Goal: Task Accomplishment & Management: Complete application form

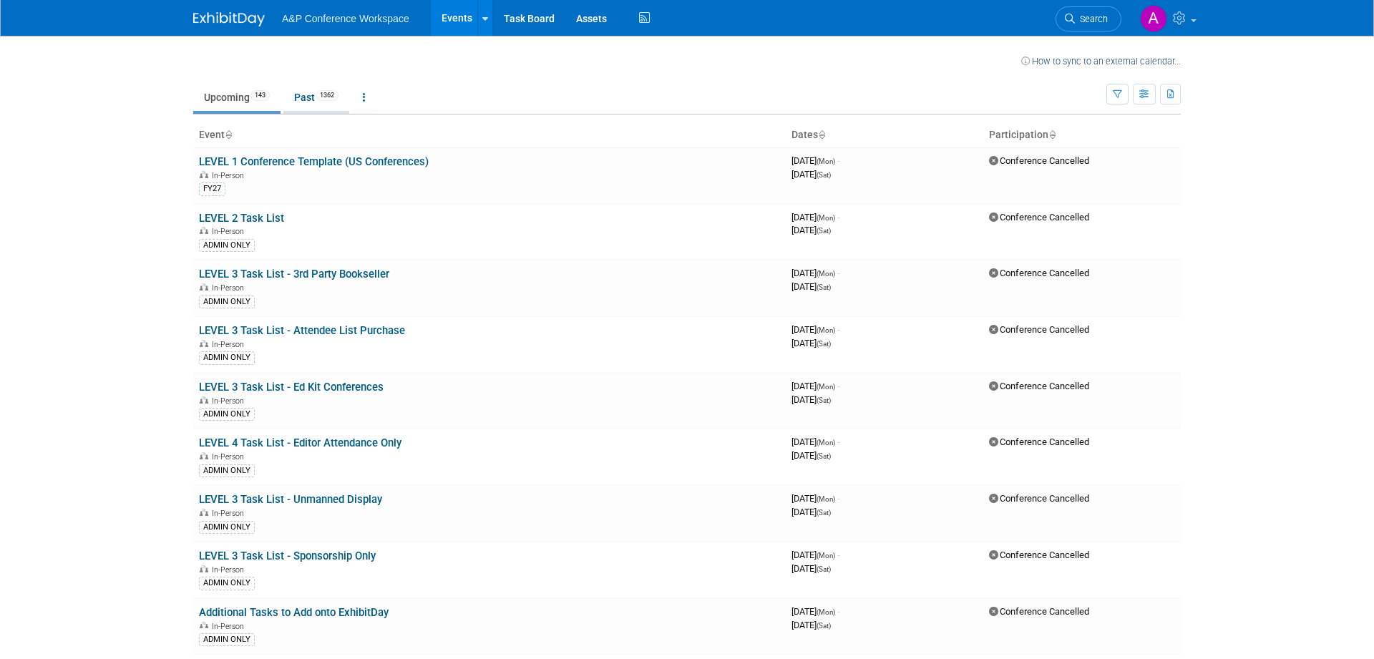
click at [309, 97] on link "Past 1362" at bounding box center [316, 97] width 66 height 27
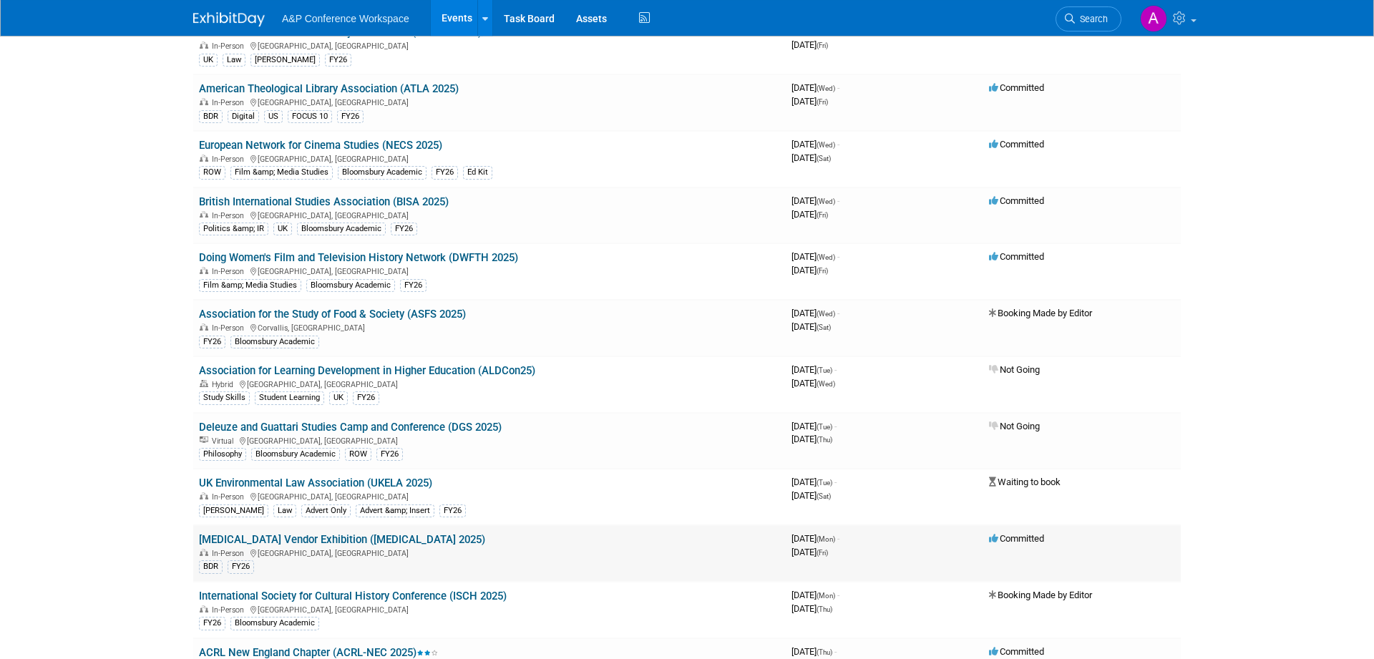
scroll to position [4160, 0]
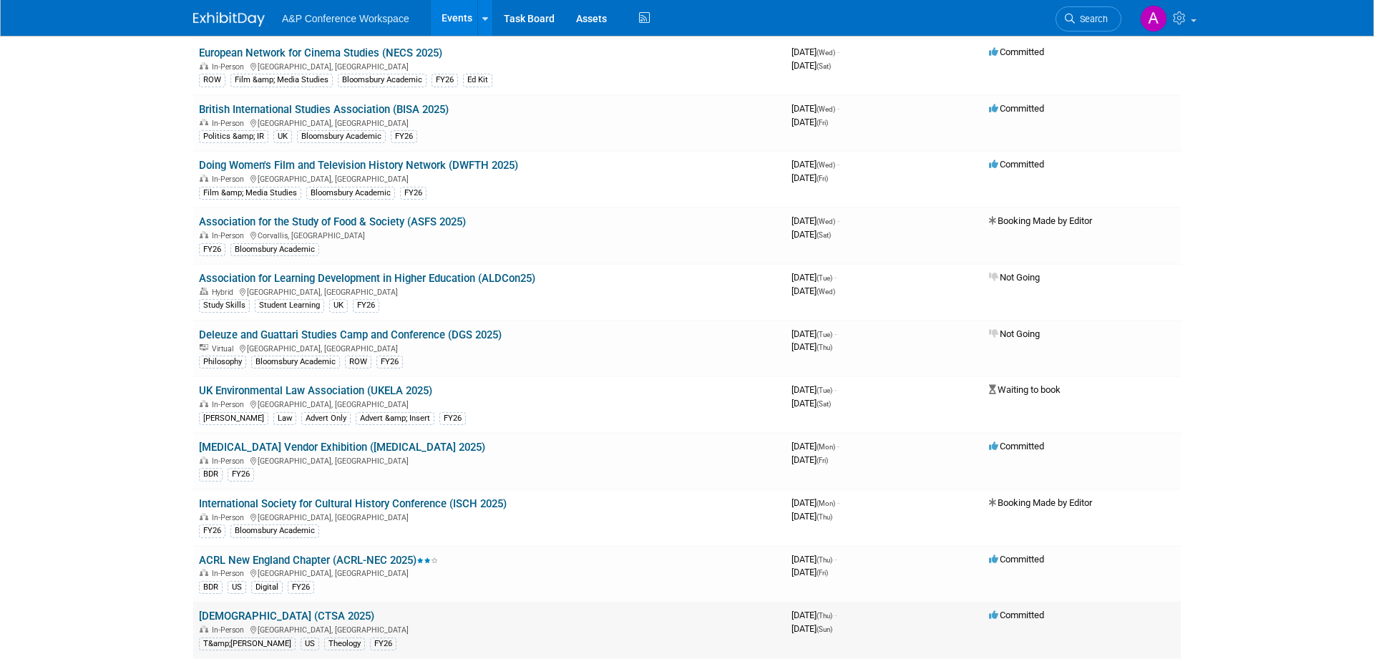
click at [333, 614] on link "[DEMOGRAPHIC_DATA] (CTSA 2025)" at bounding box center [286, 616] width 175 height 13
click at [374, 622] on link "[DEMOGRAPHIC_DATA] (CTSA 2025)" at bounding box center [286, 616] width 175 height 13
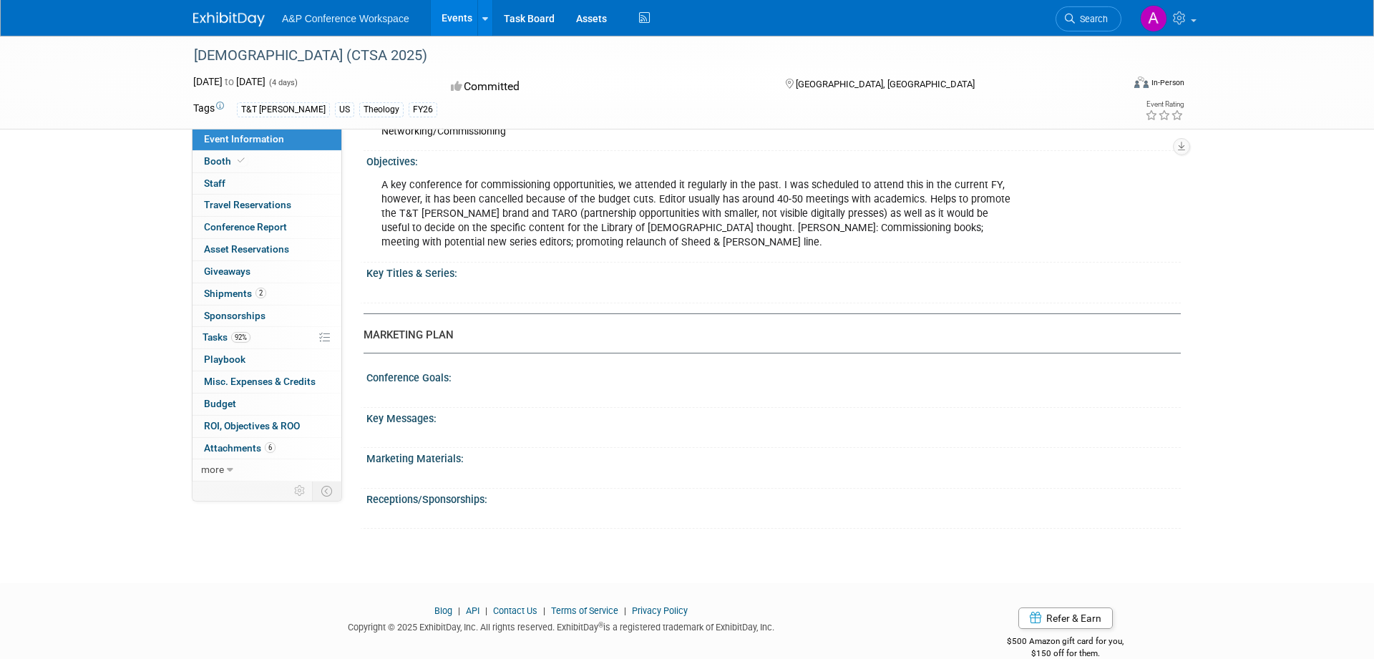
scroll to position [1452, 0]
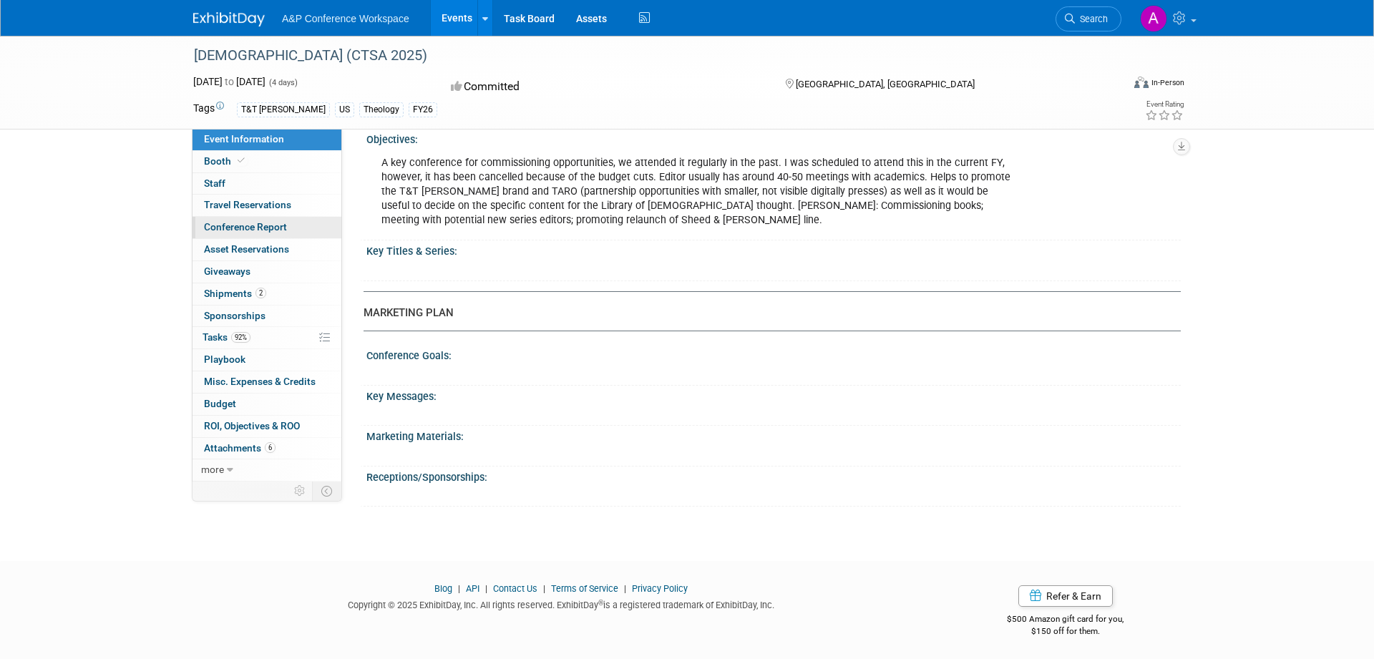
click at [288, 230] on link "Conference Report" at bounding box center [266, 227] width 149 height 21
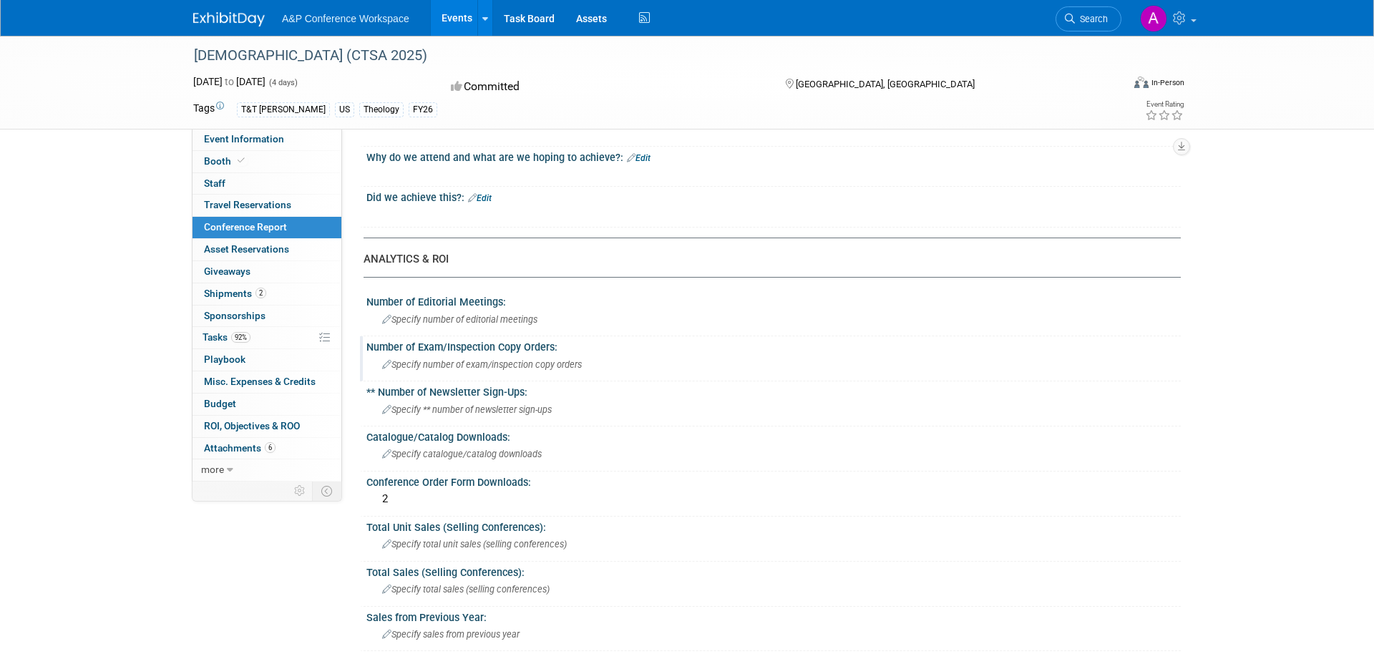
scroll to position [0, 0]
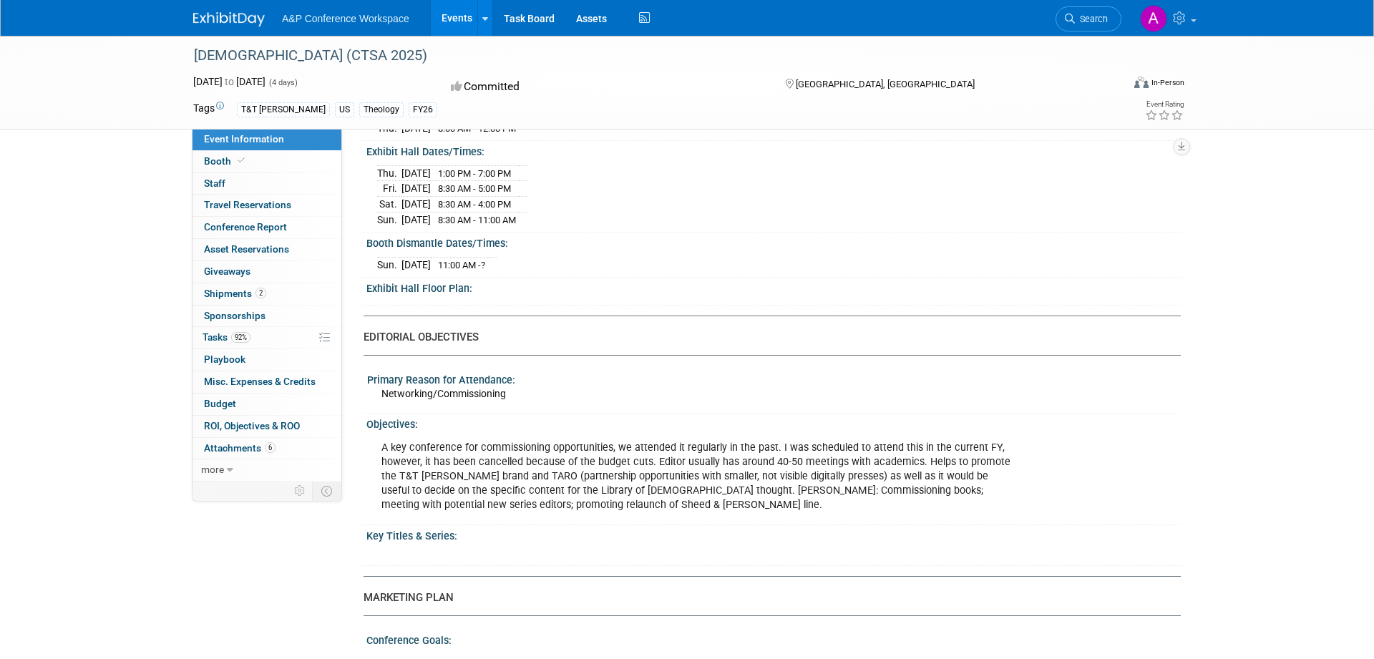
scroll to position [1452, 0]
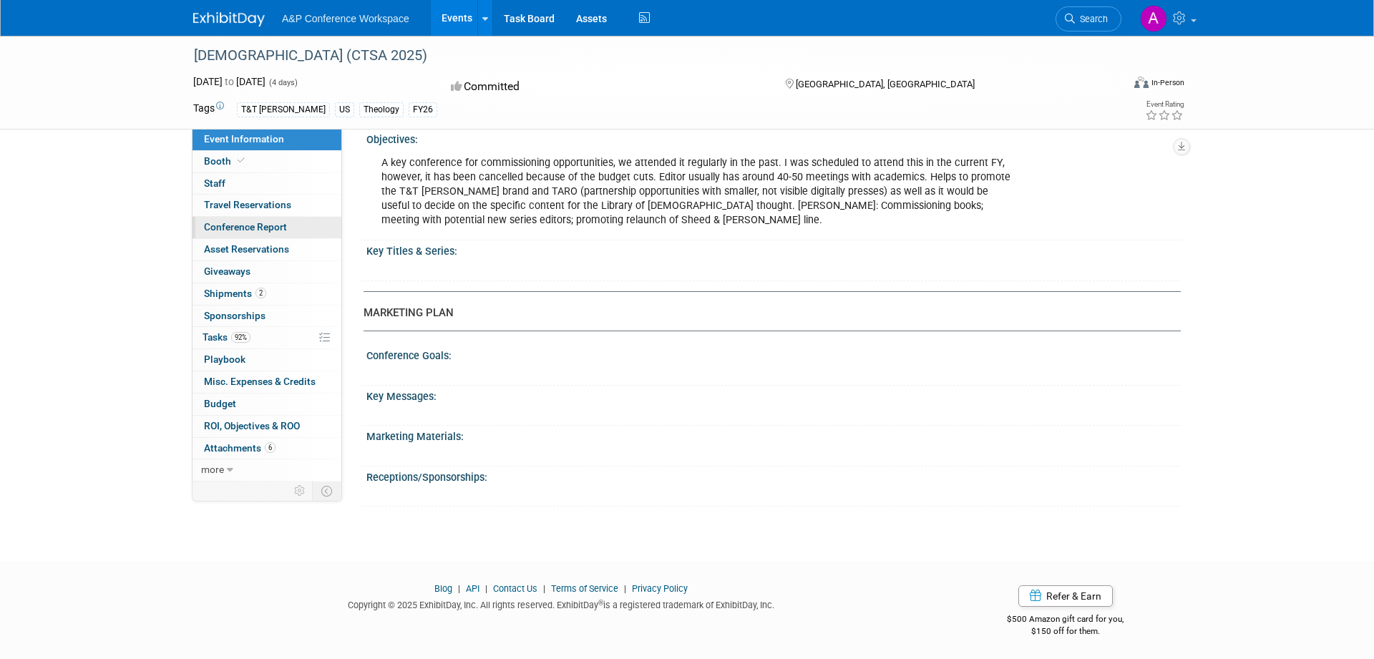
click at [286, 233] on span "Conference Report" at bounding box center [245, 226] width 83 height 11
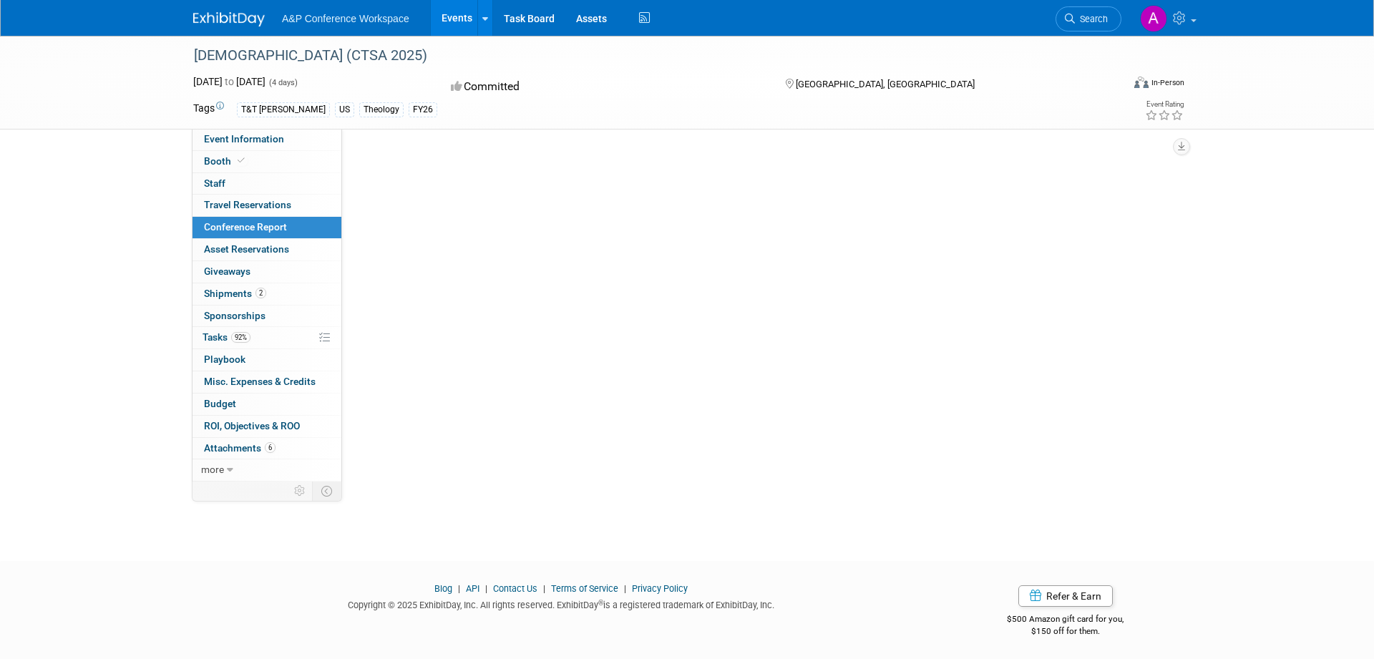
scroll to position [0, 0]
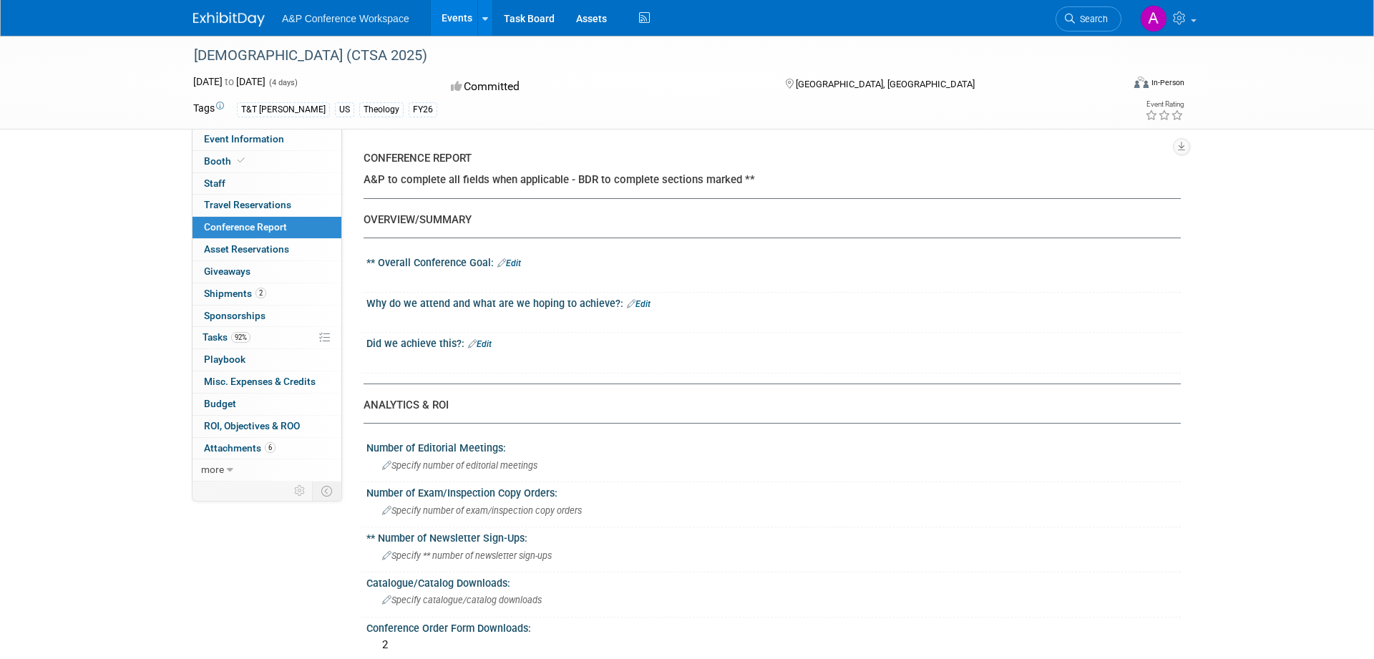
click at [511, 264] on link "Edit" at bounding box center [509, 263] width 24 height 10
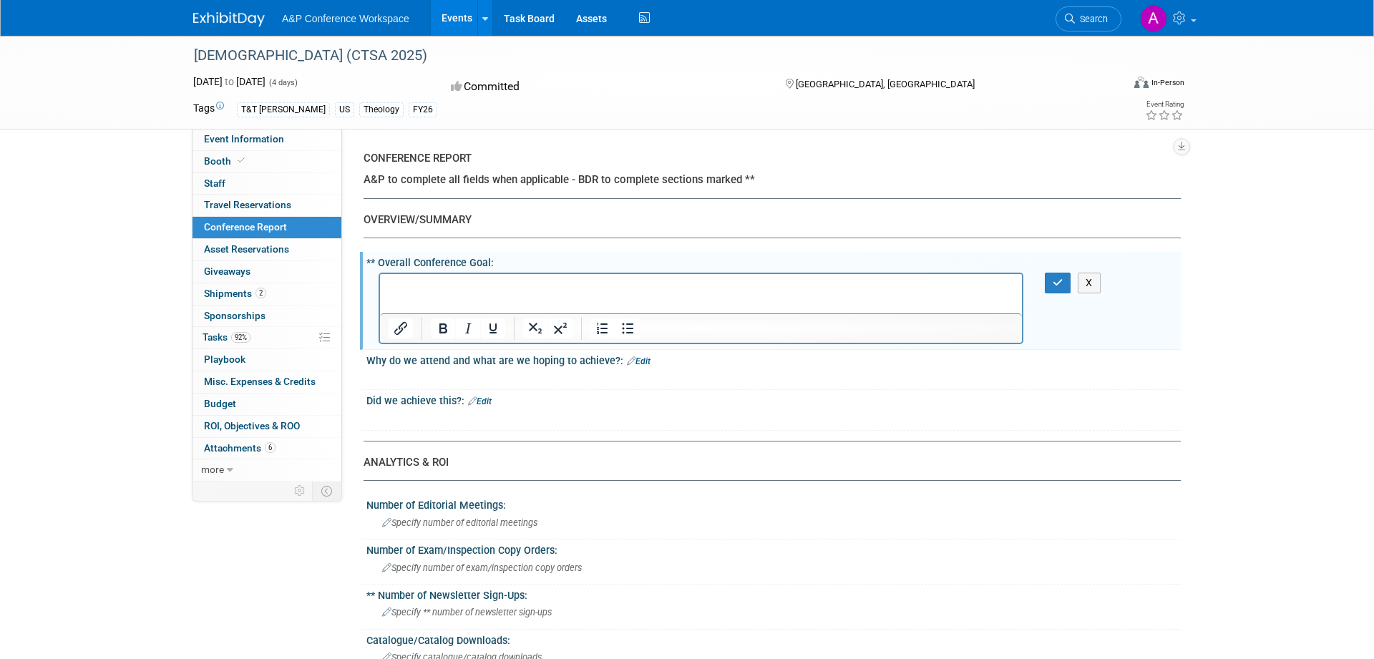
click at [504, 277] on html at bounding box center [701, 283] width 642 height 20
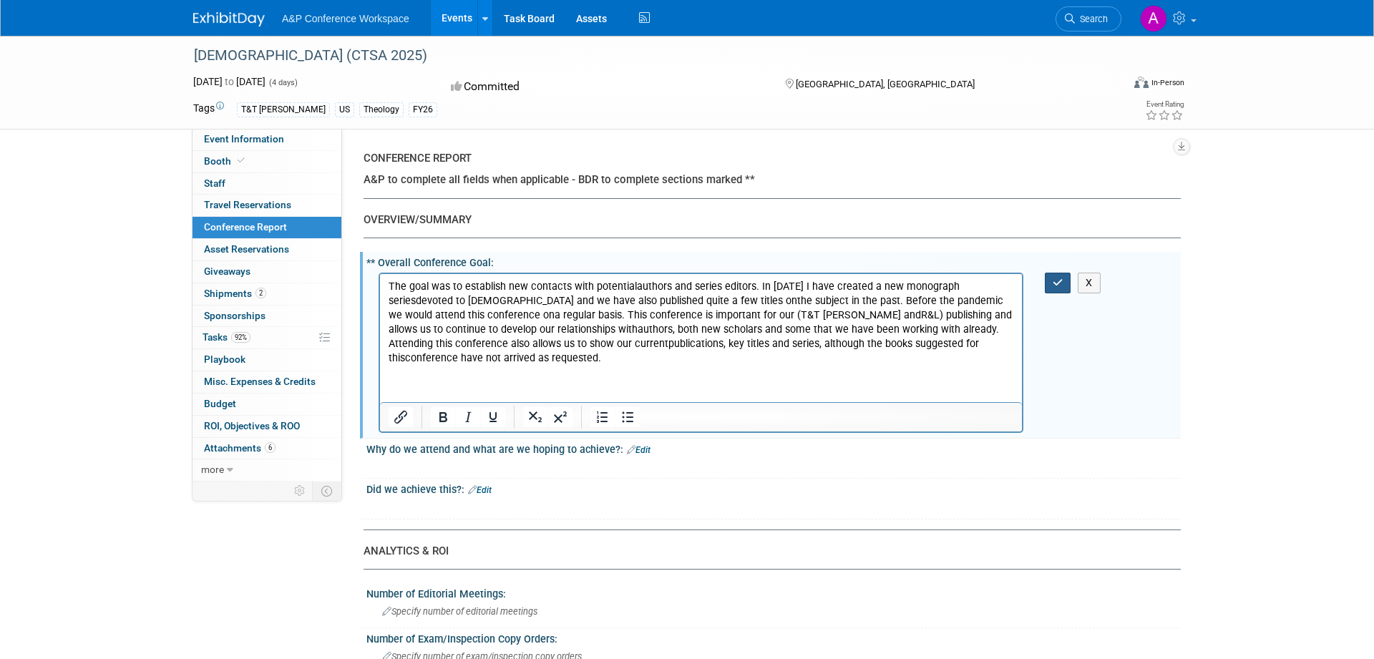
click at [1048, 283] on button "button" at bounding box center [1058, 283] width 26 height 21
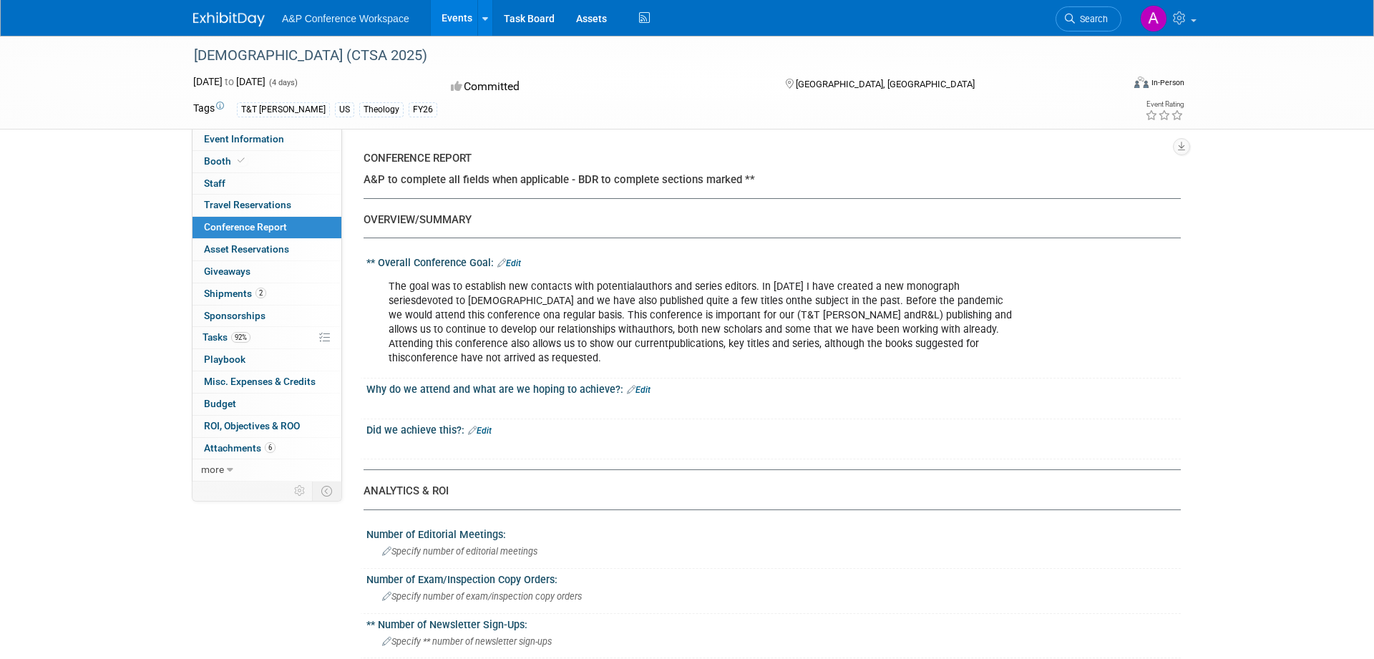
click at [635, 386] on link "Edit" at bounding box center [639, 390] width 24 height 10
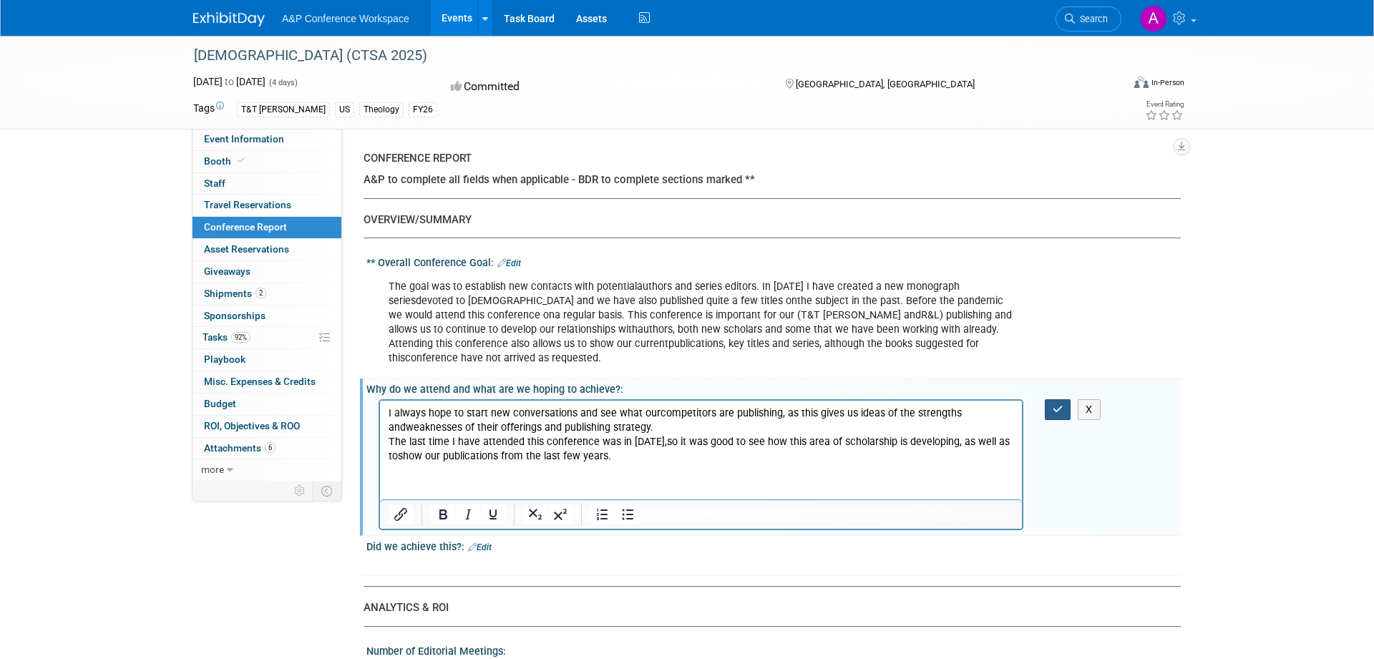
click at [1055, 408] on icon "button" at bounding box center [1057, 409] width 11 height 10
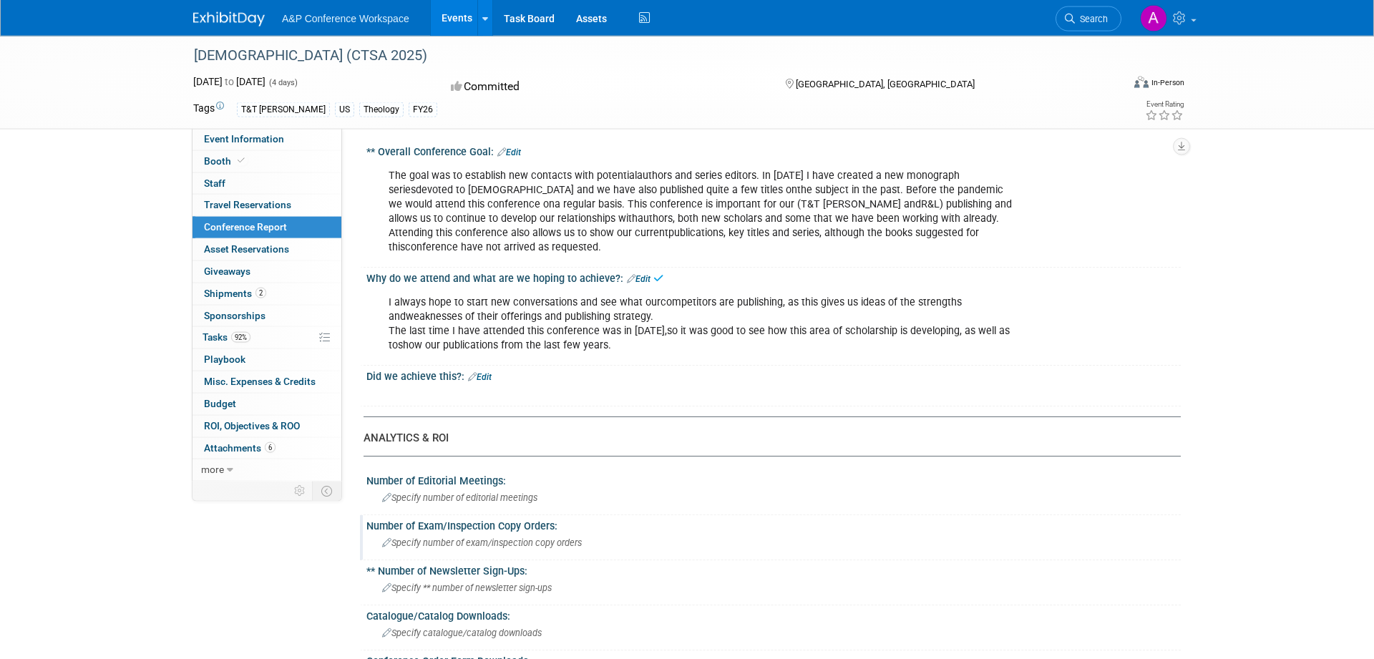
scroll to position [292, 0]
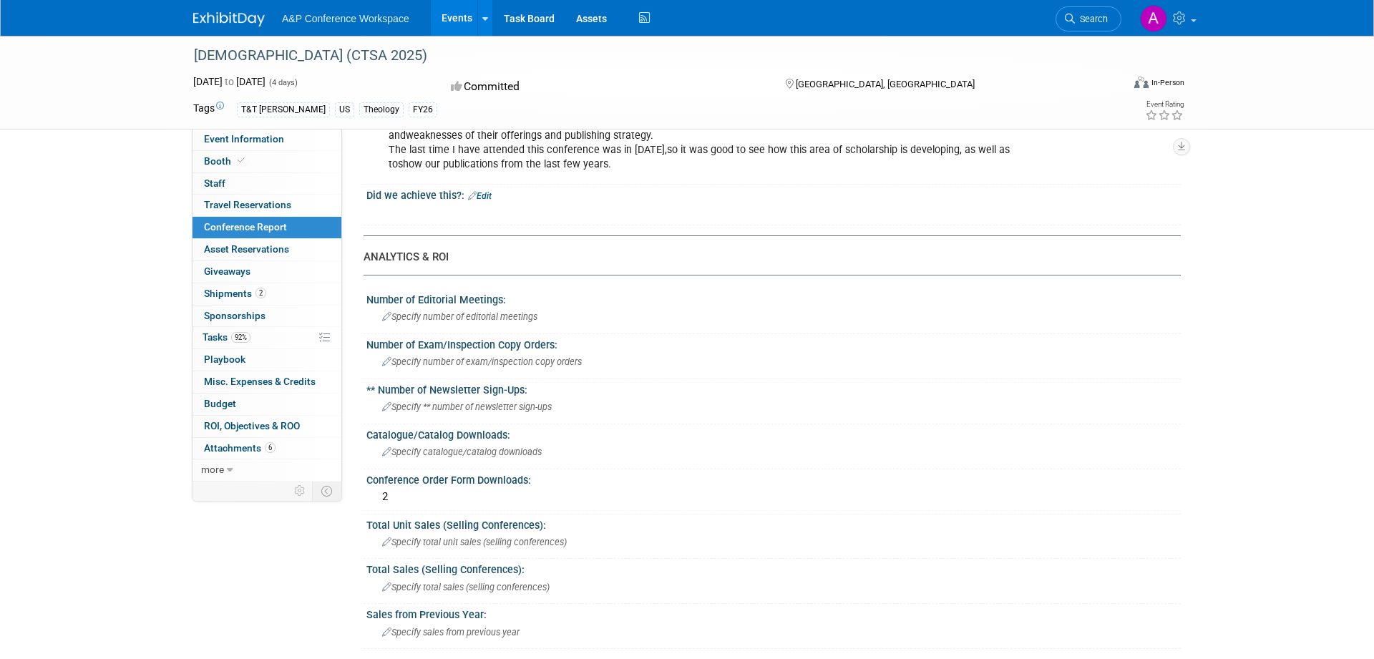
click at [489, 196] on link "Edit" at bounding box center [480, 196] width 24 height 10
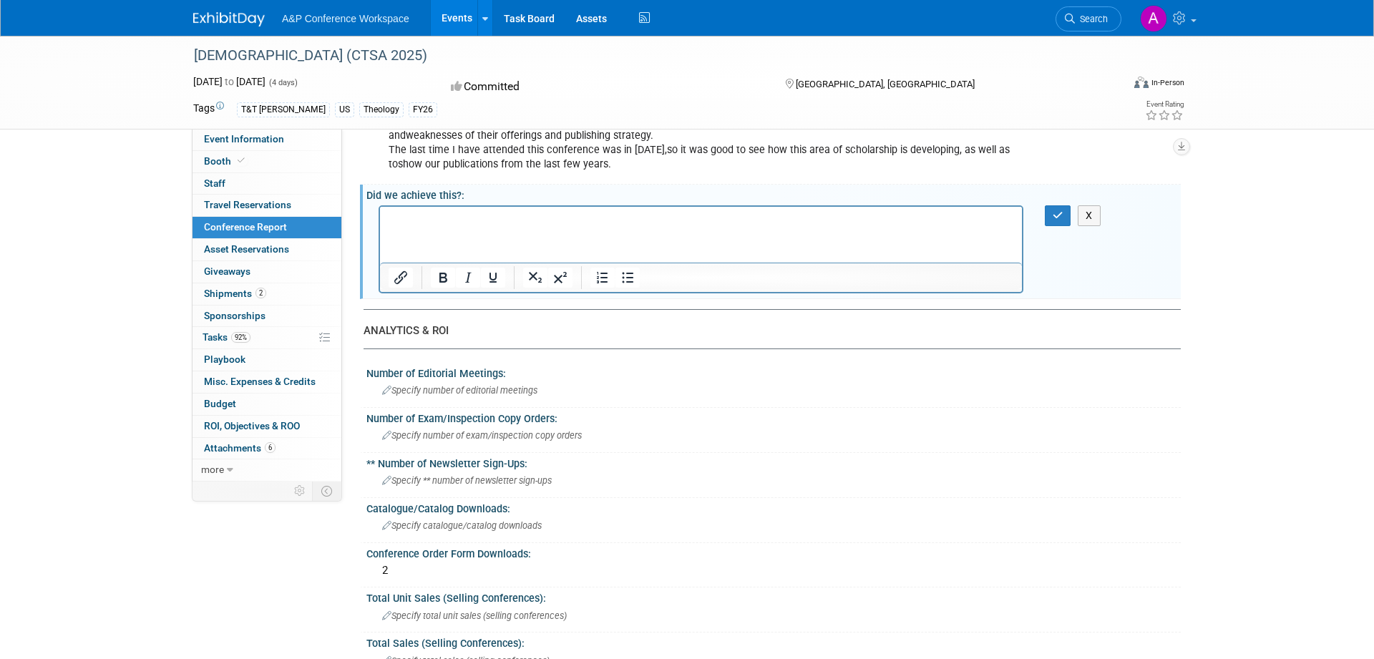
scroll to position [0, 0]
click at [1060, 216] on icon "button" at bounding box center [1057, 215] width 11 height 10
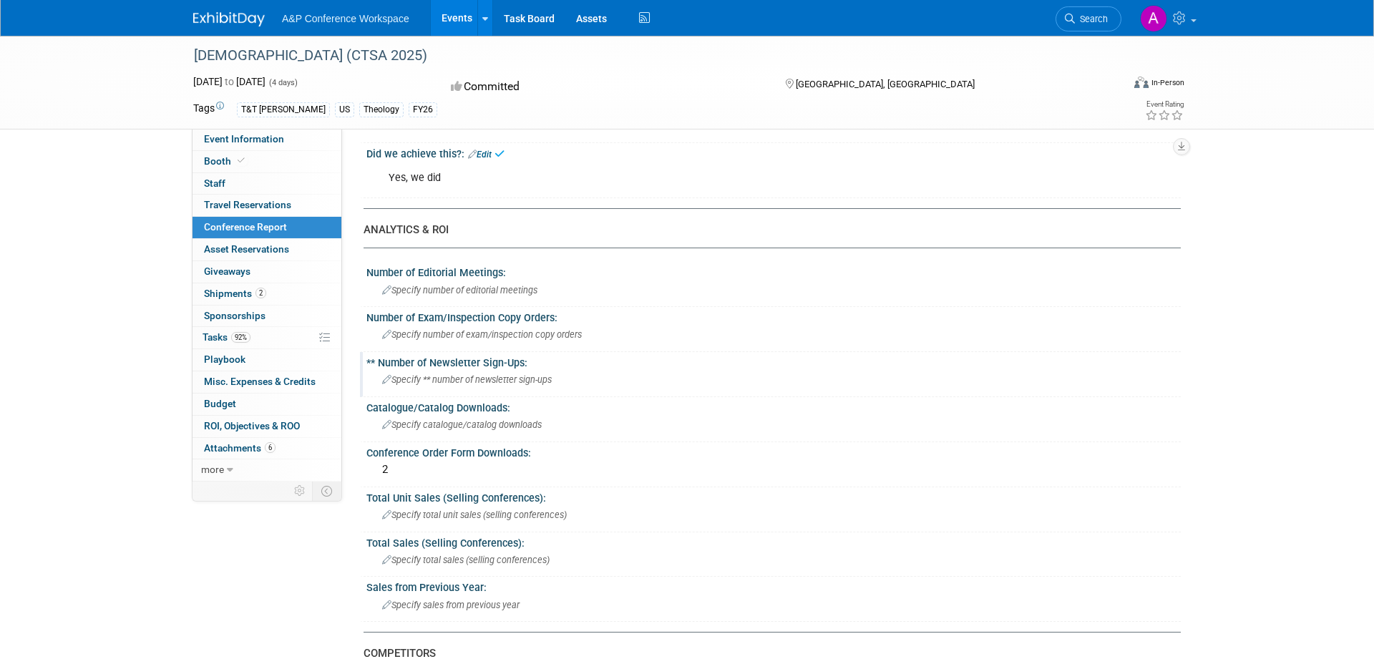
scroll to position [365, 0]
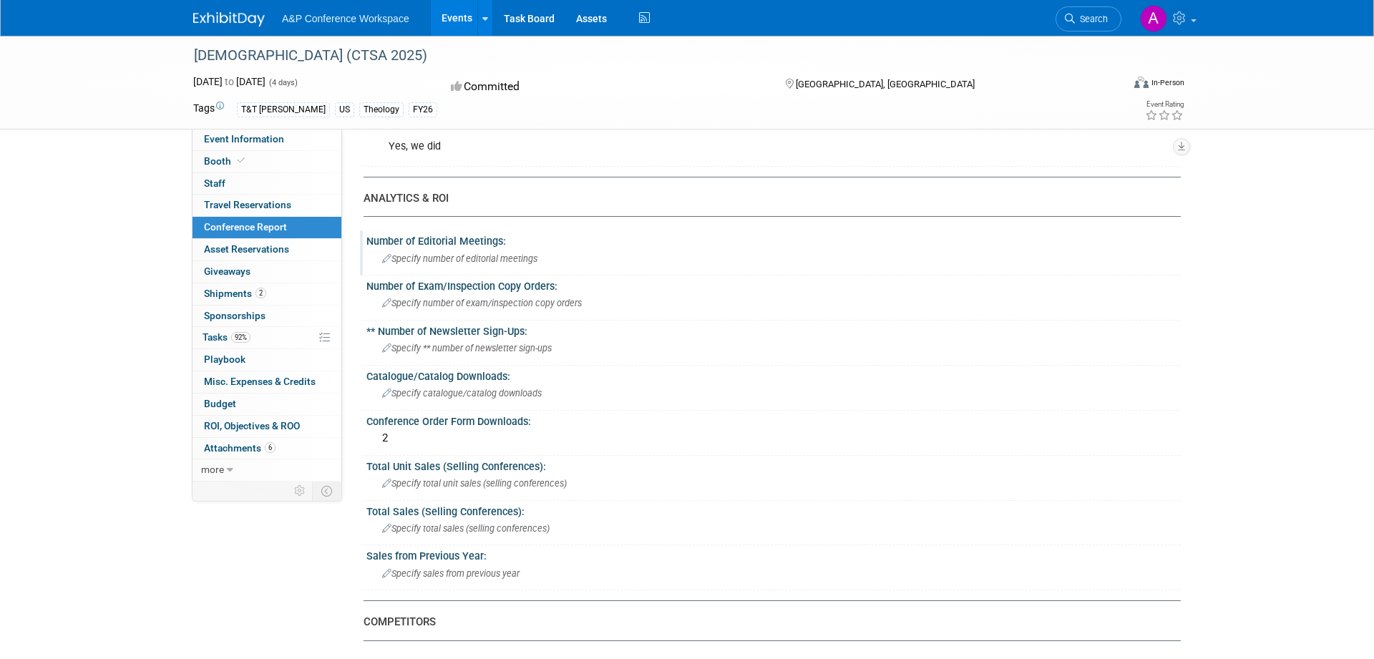
click at [499, 245] on div "Number of Editorial Meetings:" at bounding box center [773, 239] width 814 height 18
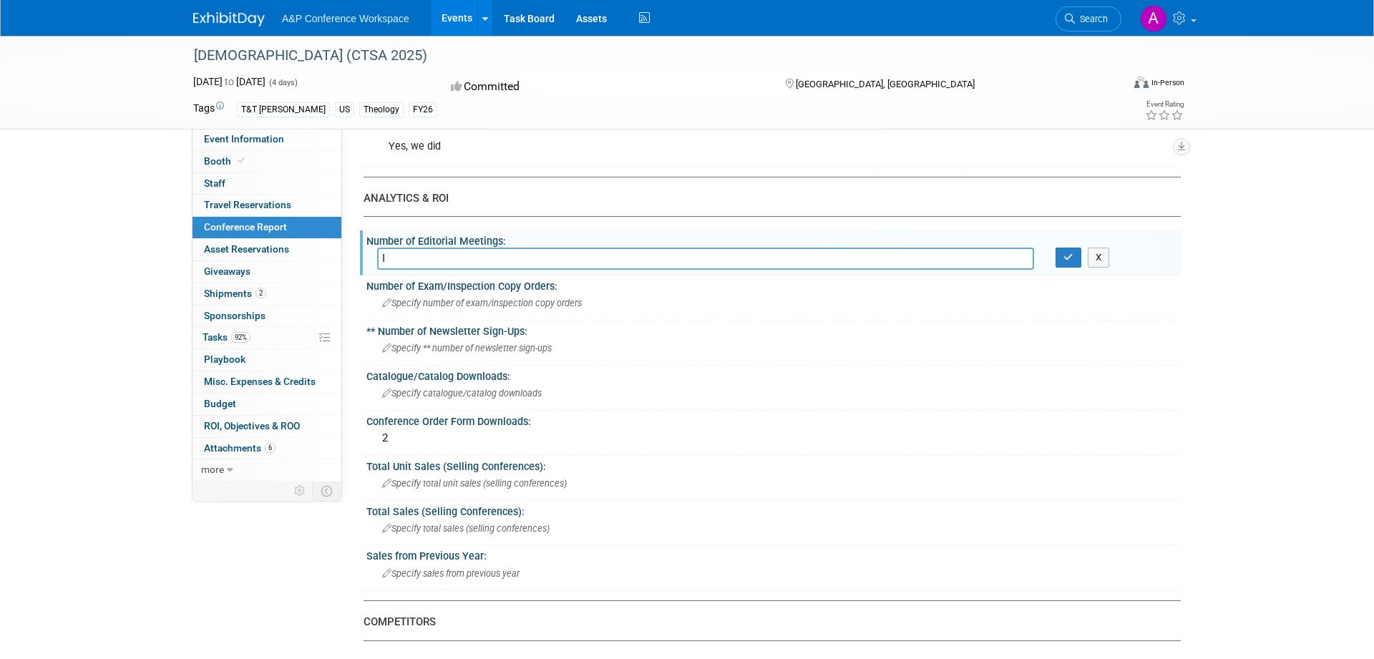
type input "I"
click at [580, 259] on input "The conference lasted 3 days and I had 13 scheduled meetings with scholars, as …" at bounding box center [705, 259] width 657 height 22
click at [809, 248] on div "Number of Editorial Meetings: The conference lasted 3 days and I had 15 schedul…" at bounding box center [770, 252] width 821 height 45
click at [814, 265] on input "The conference lasted 3 days and I had 15 scheduled meetings with scholars, as …" at bounding box center [705, 259] width 657 height 22
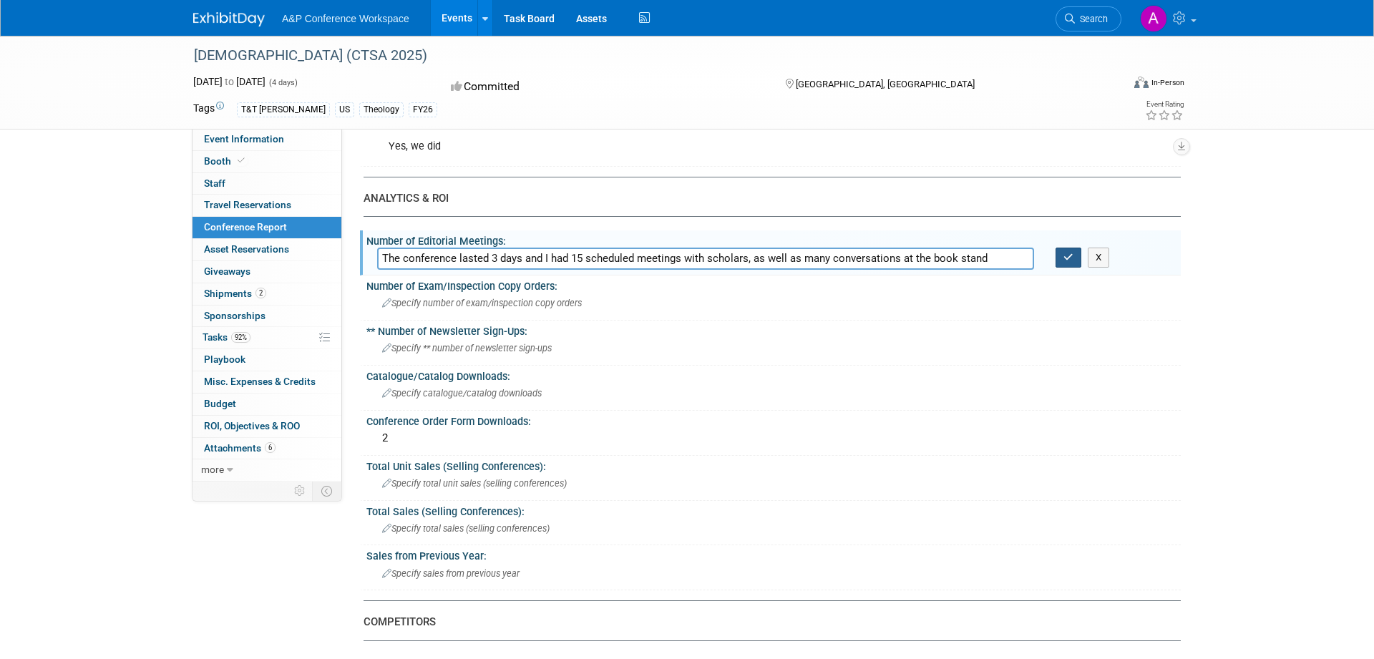
type input "The conference lasted 3 days and I had 15 scheduled meetings with scholars, as …"
click at [1061, 255] on button "button" at bounding box center [1068, 258] width 26 height 20
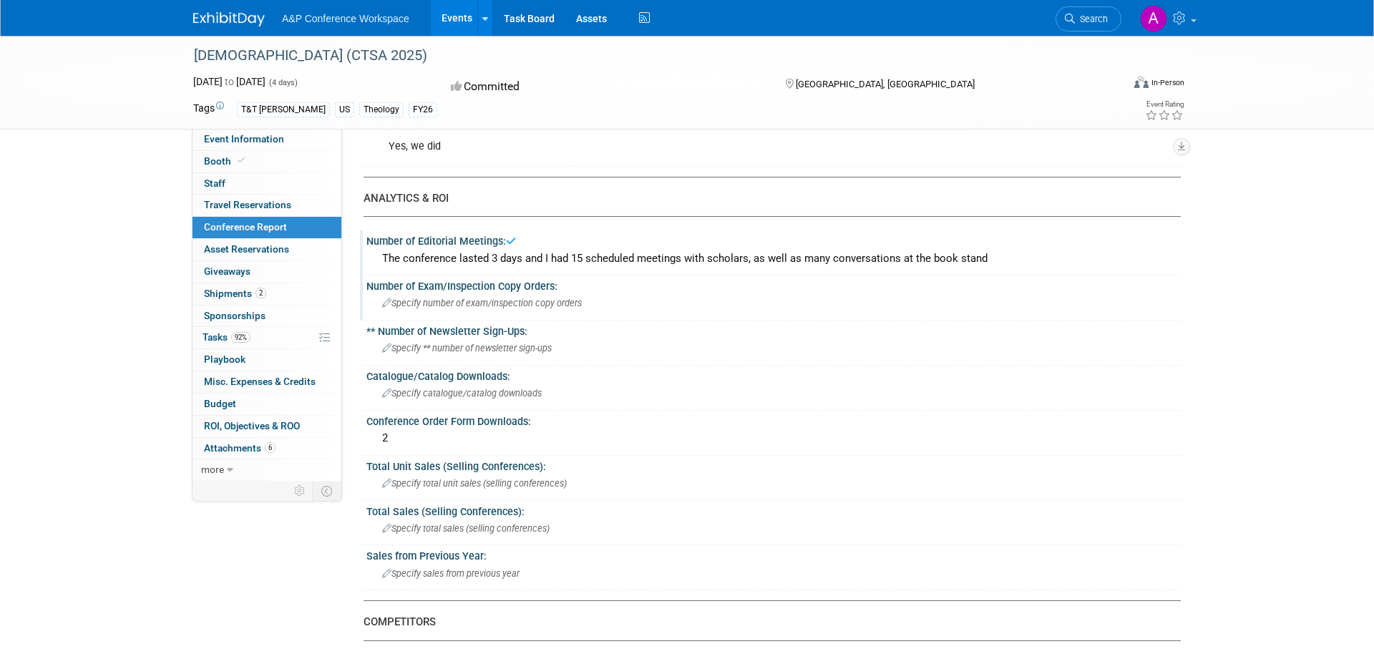
click at [559, 303] on span "Specify number of exam/inspection copy orders" at bounding box center [482, 303] width 200 height 11
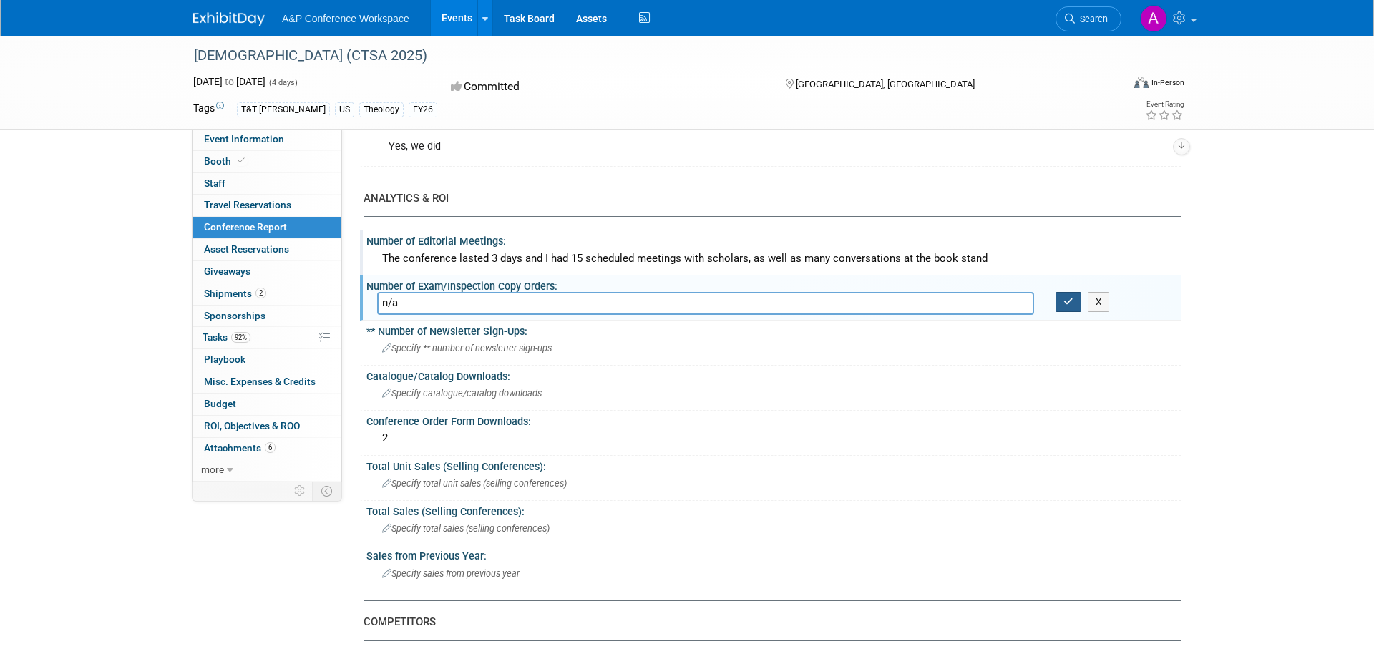
type input "n/a"
click at [1066, 306] on icon "button" at bounding box center [1068, 301] width 10 height 9
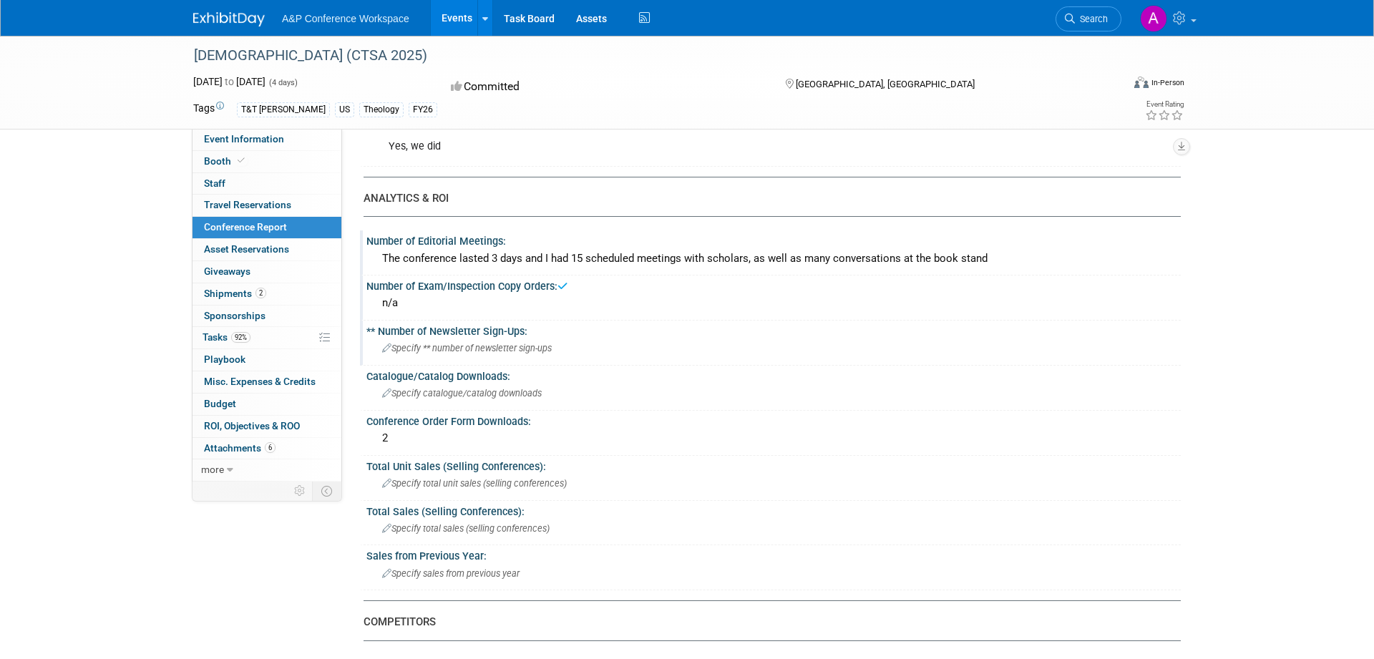
click at [615, 342] on div "Specify ** number of newsletter sign-ups" at bounding box center [773, 348] width 793 height 22
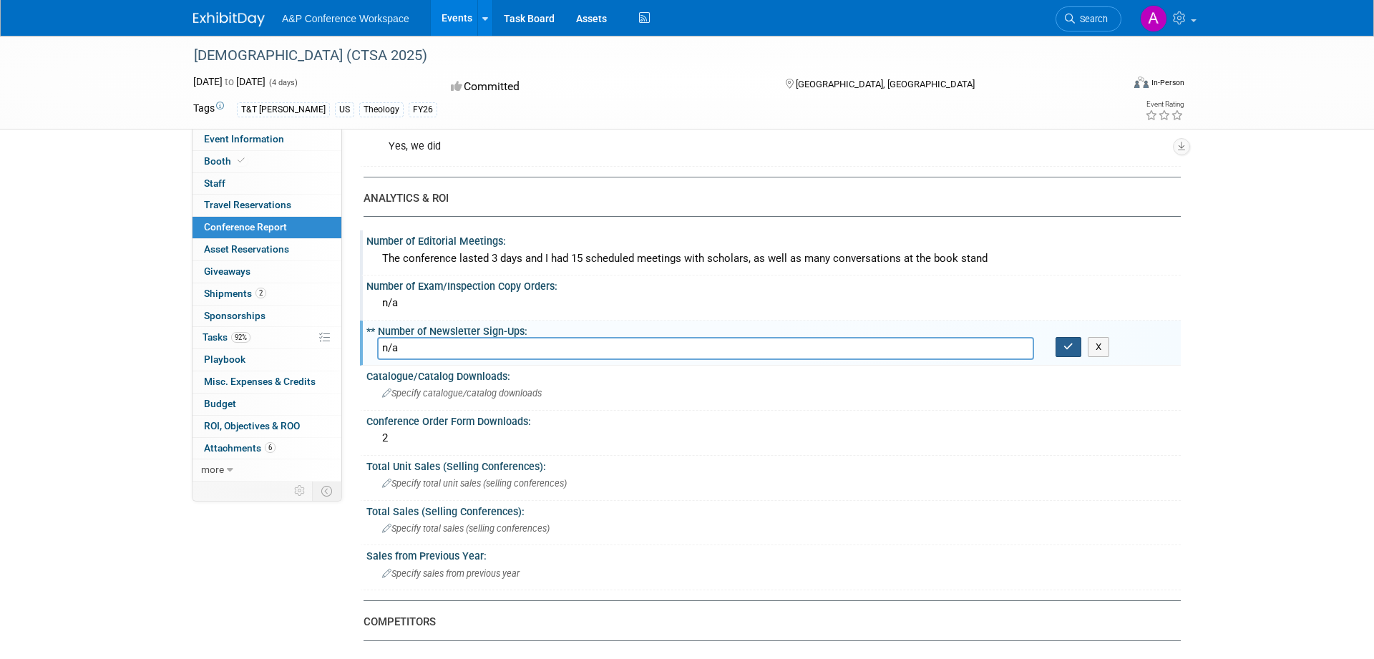
type input "n/a"
click at [1076, 343] on button "button" at bounding box center [1068, 347] width 26 height 20
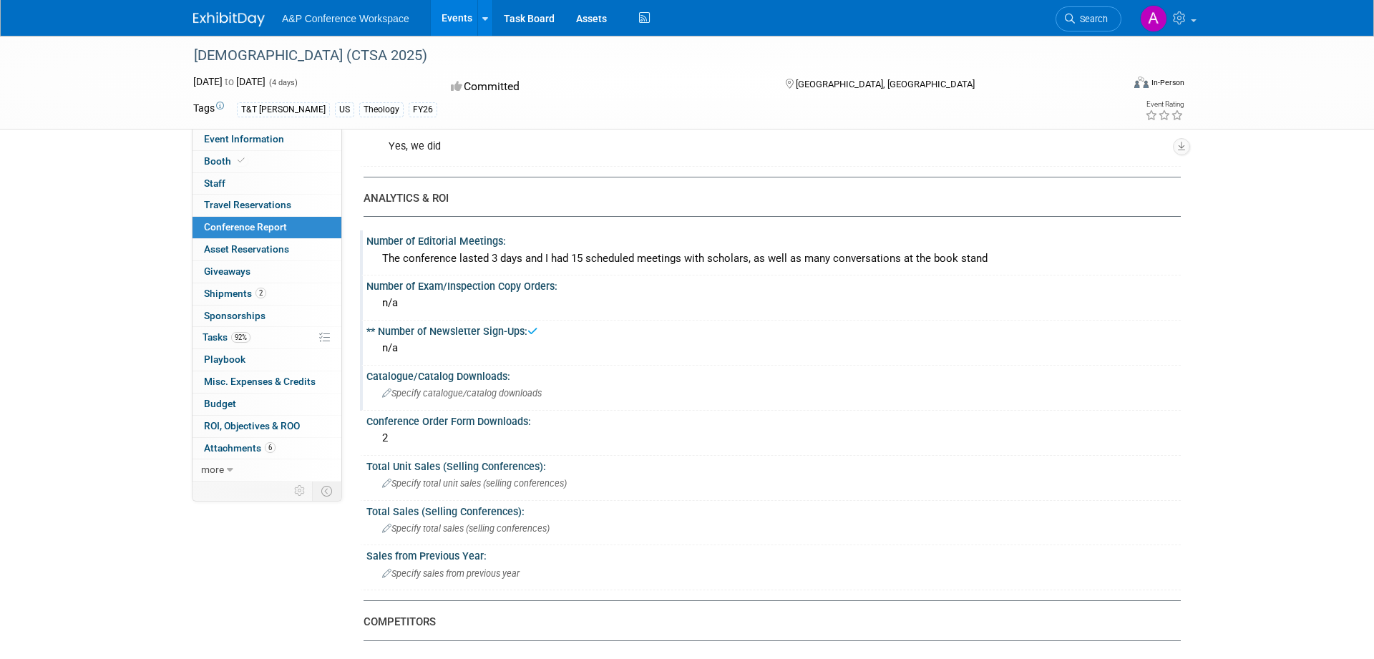
click at [680, 396] on div "Specify catalogue/catalog downloads" at bounding box center [773, 393] width 793 height 22
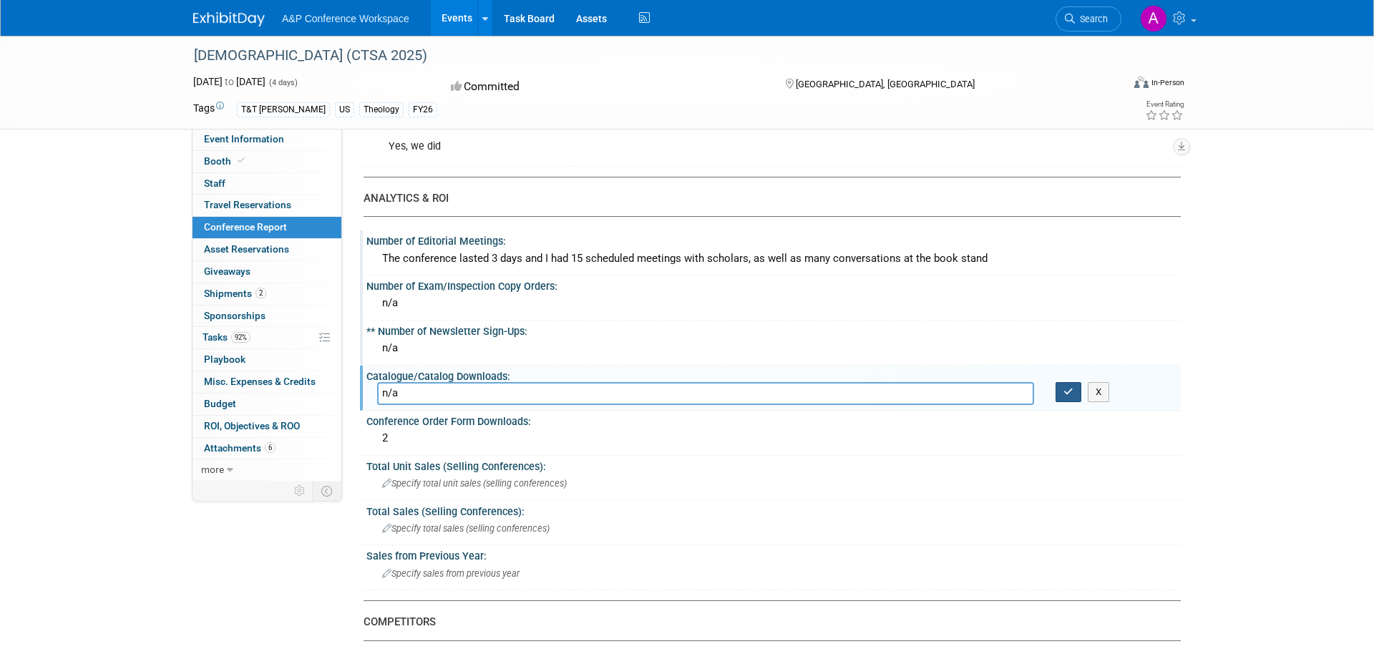
type input "n/a"
click at [1057, 396] on button "button" at bounding box center [1068, 392] width 26 height 20
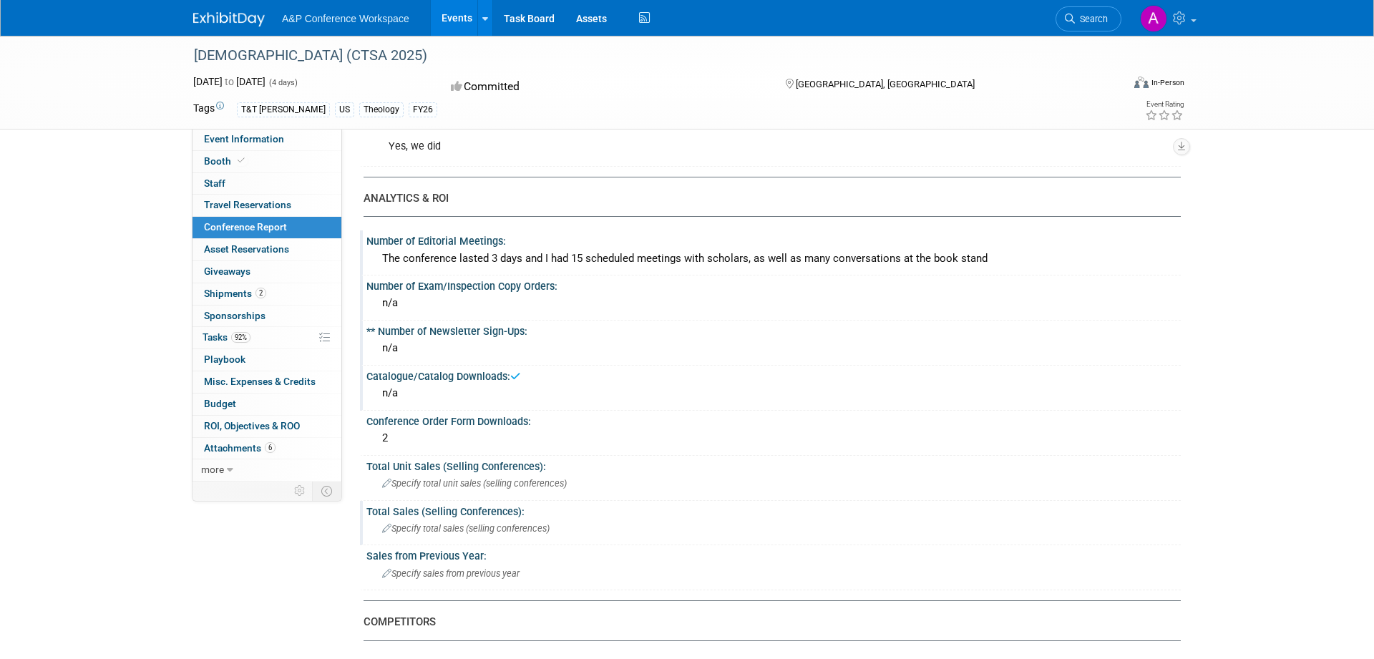
scroll to position [511, 0]
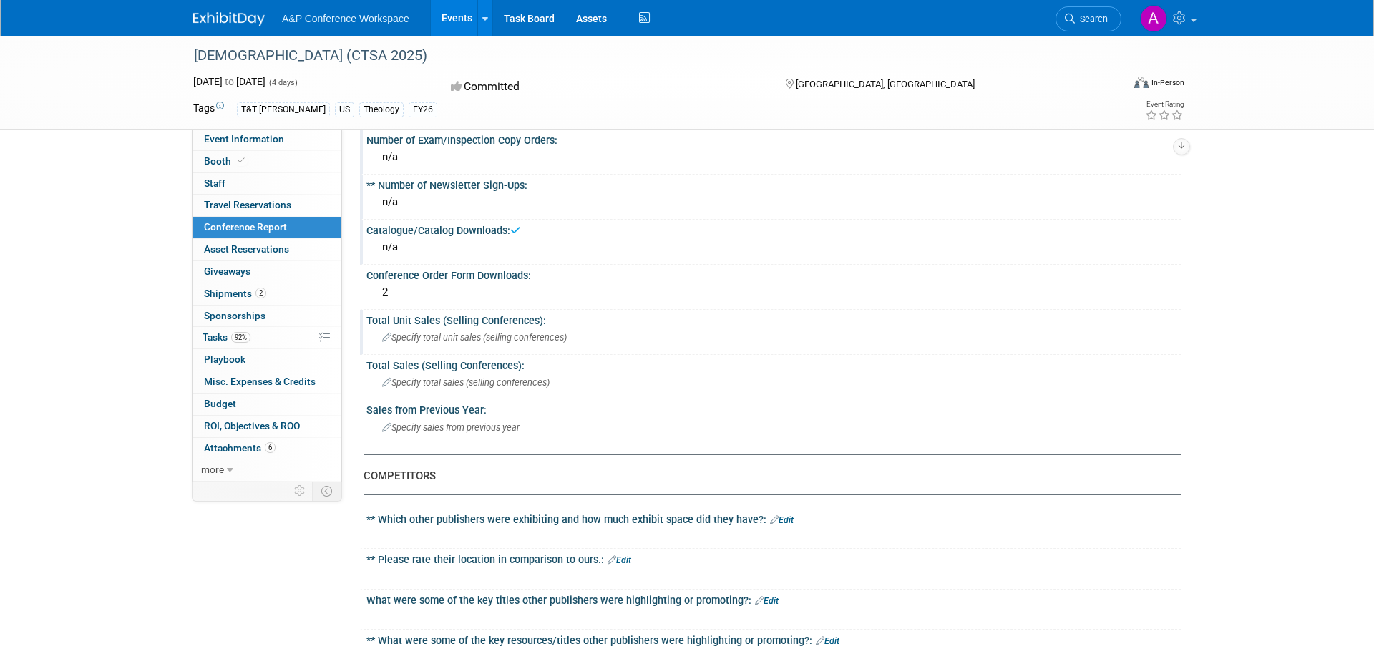
click at [667, 336] on div "Specify total unit sales (selling conferences)" at bounding box center [773, 337] width 793 height 22
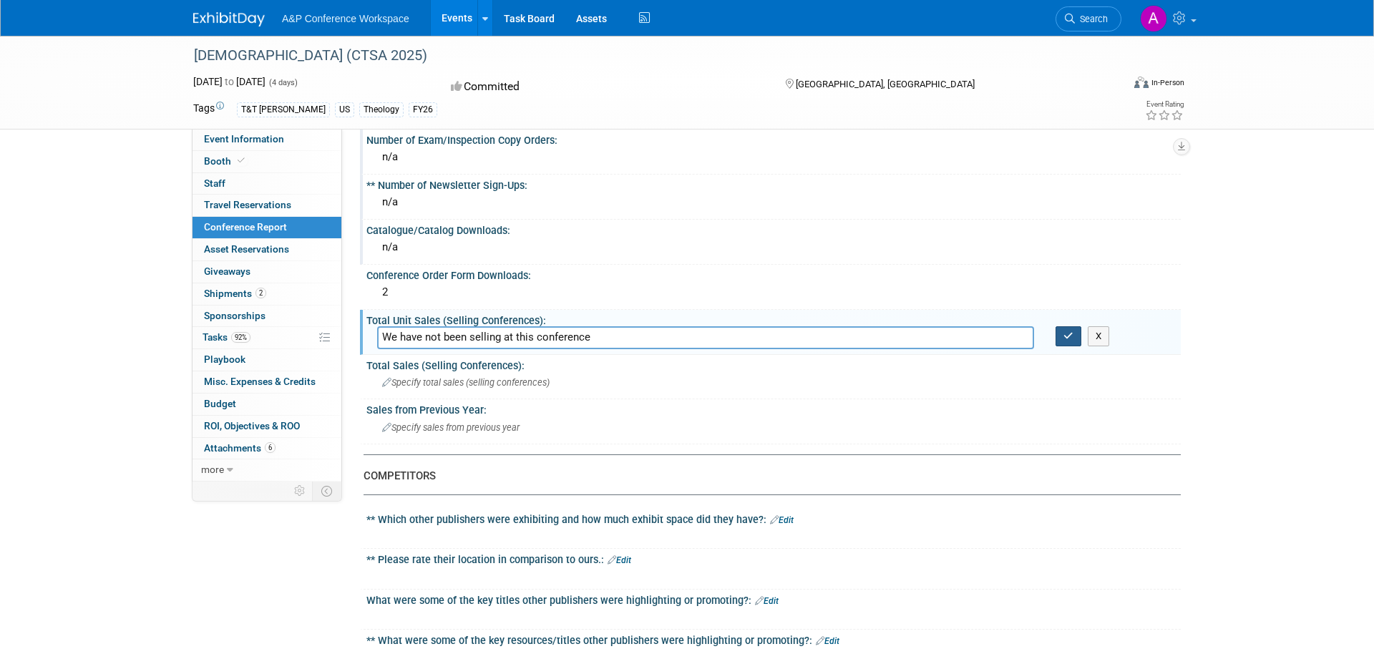
type input "We have not been selling at this conference"
click at [1064, 336] on icon "button" at bounding box center [1068, 335] width 10 height 9
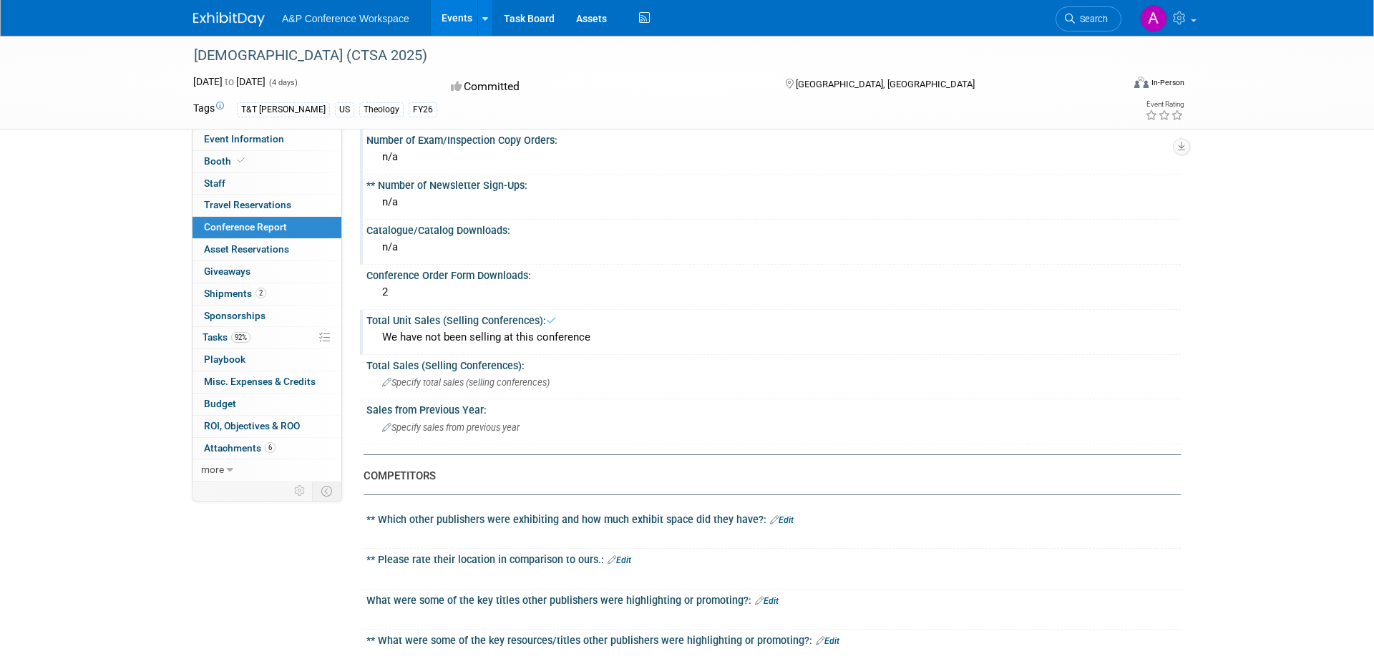
click at [526, 331] on div "We have not been selling at this conference" at bounding box center [773, 337] width 793 height 22
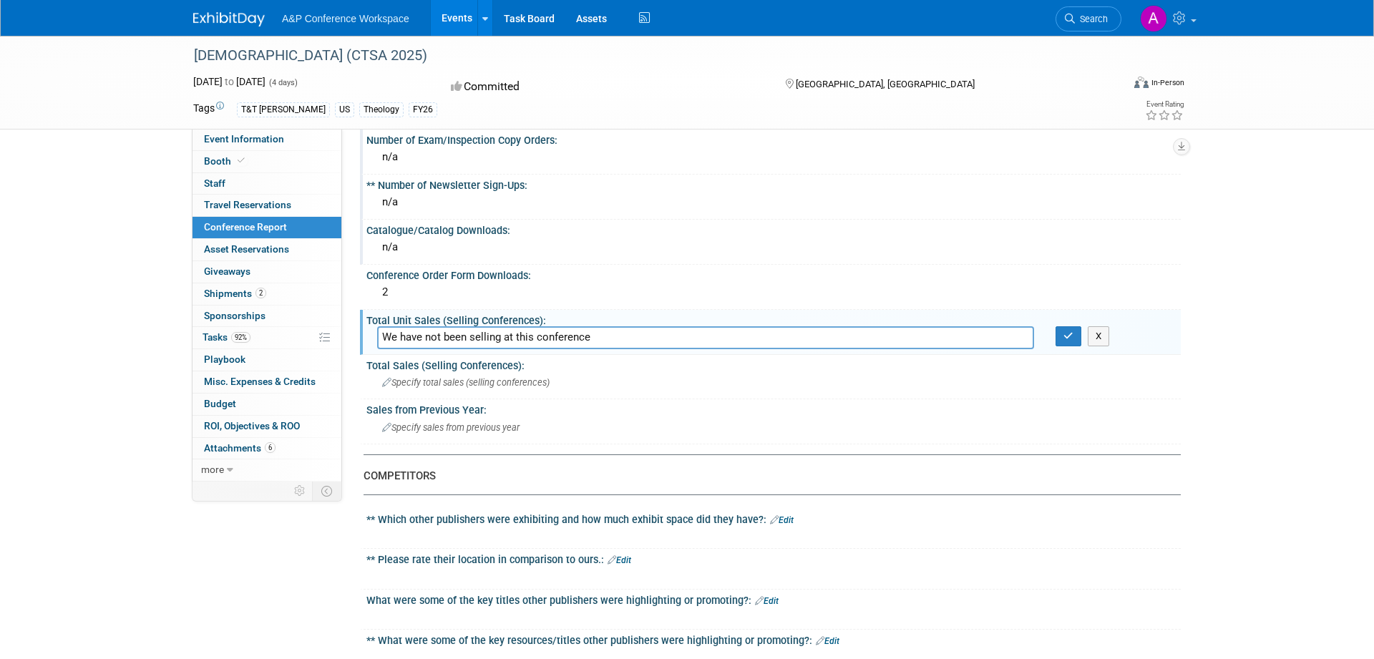
click at [504, 337] on input "We have not been selling at this conference" at bounding box center [705, 337] width 657 height 22
type input "We have not been selling books at this conference"
click at [1060, 331] on button "button" at bounding box center [1068, 336] width 26 height 20
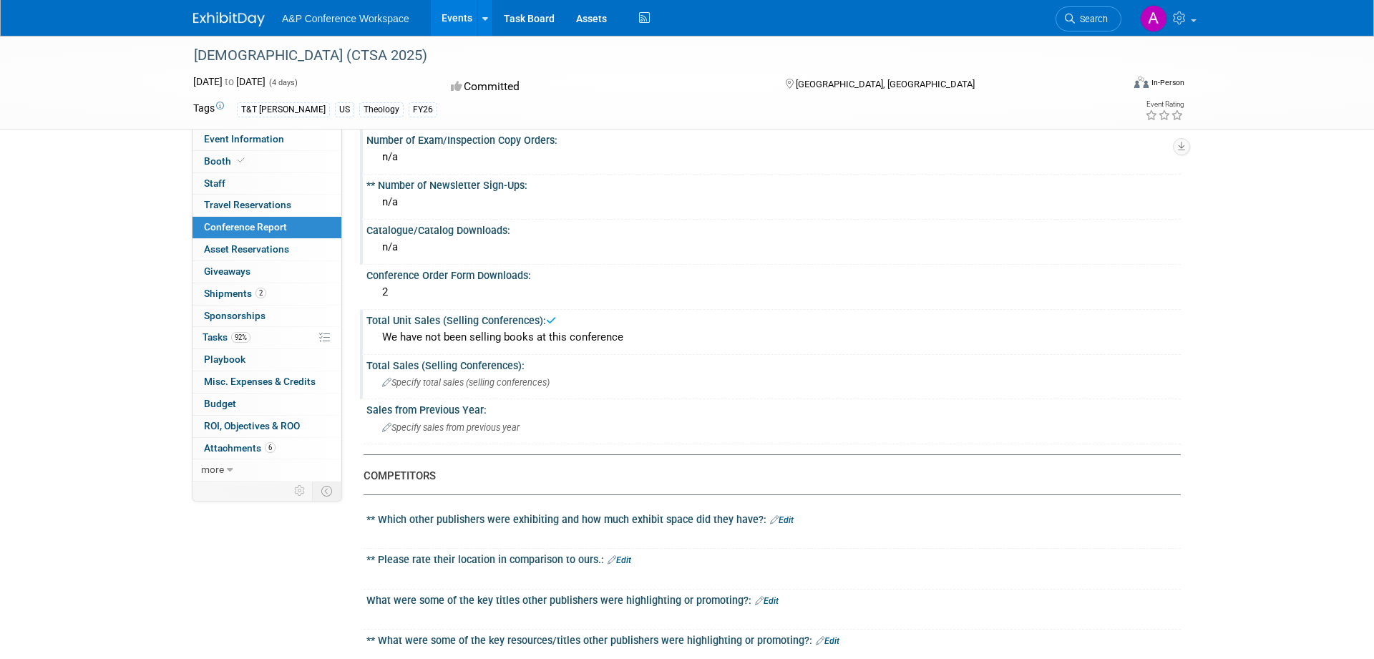
click at [535, 373] on div "Specify total sales (selling conferences)" at bounding box center [773, 382] width 793 height 22
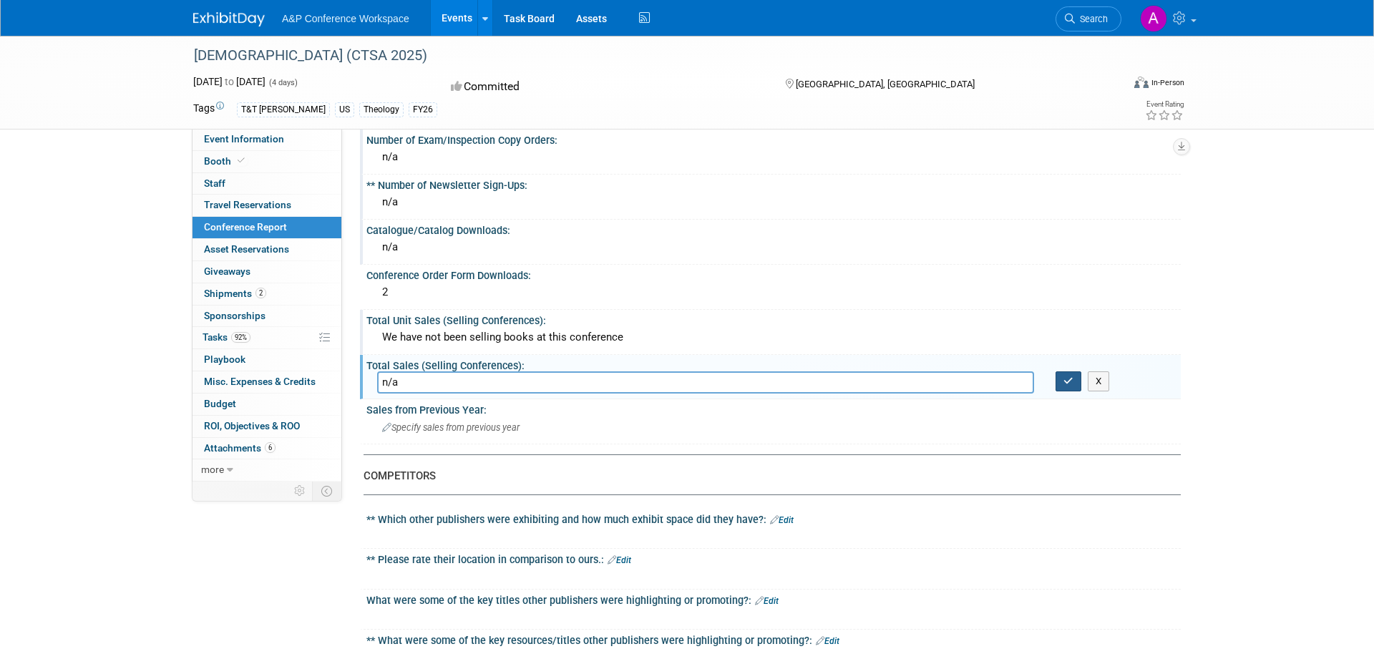
type input "n/a"
click at [1072, 383] on icon "button" at bounding box center [1068, 380] width 10 height 9
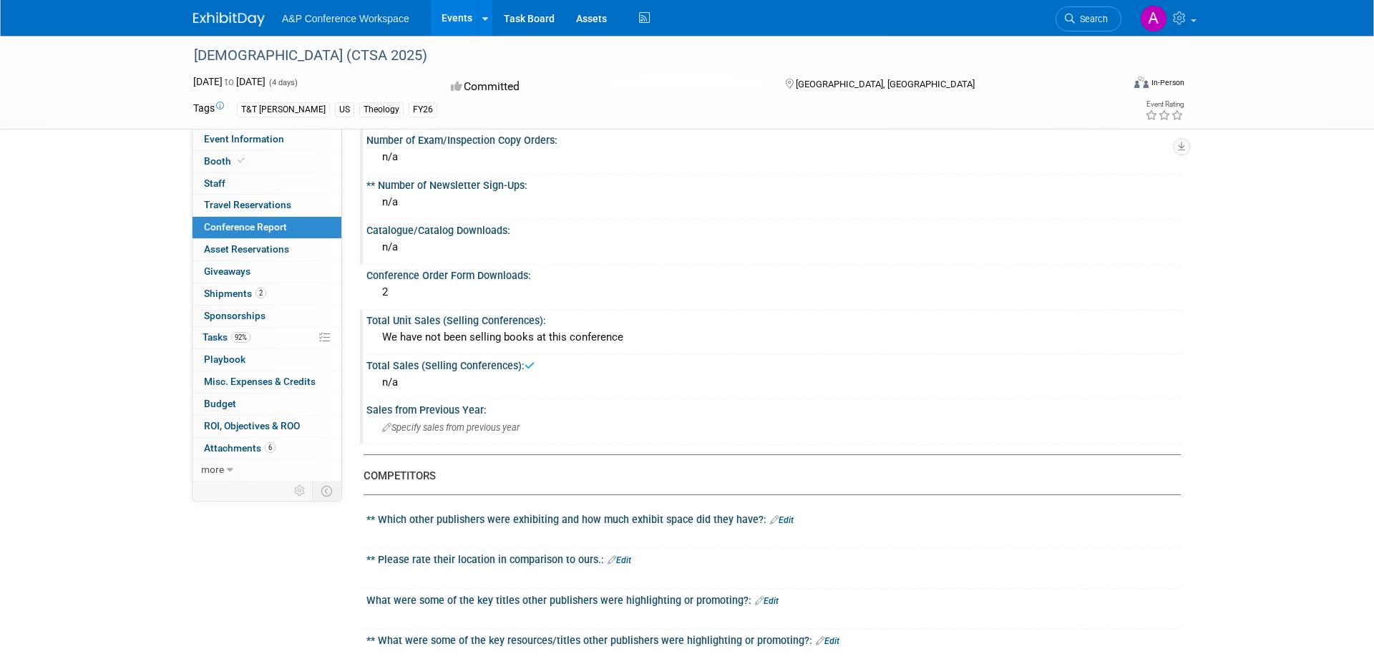
click at [702, 427] on div "Specify sales from previous year" at bounding box center [773, 427] width 793 height 22
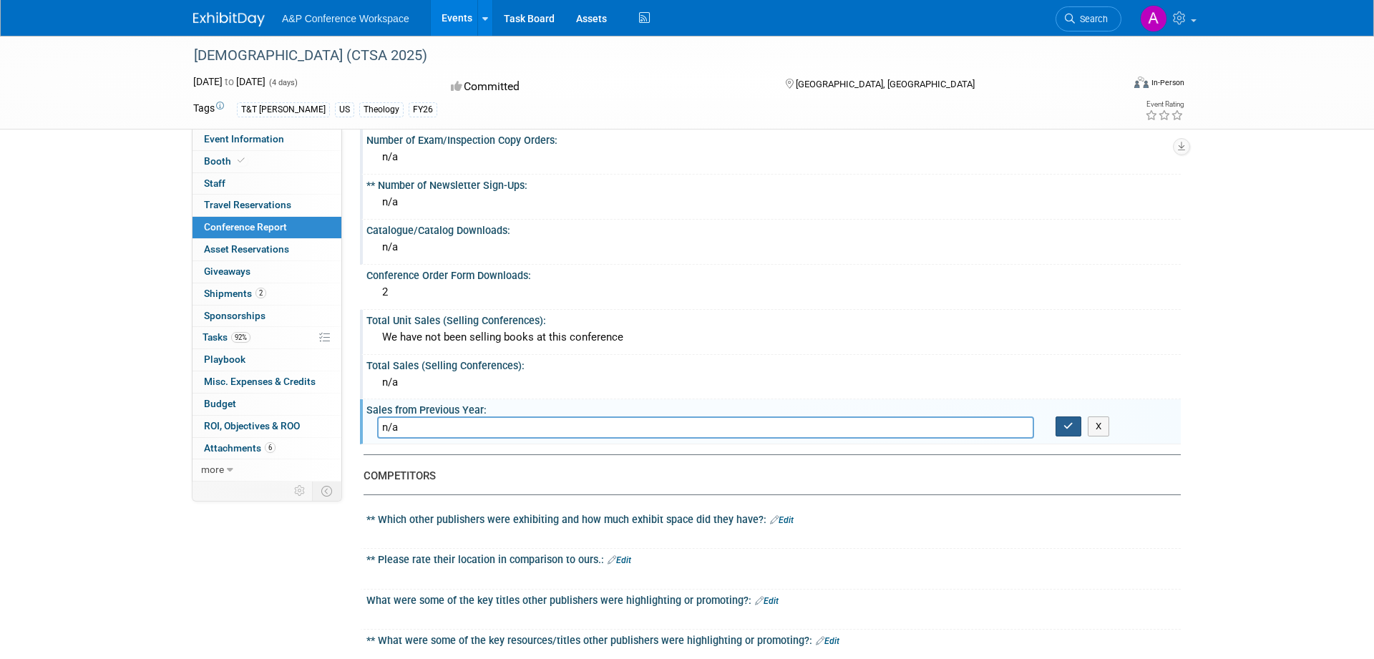
type input "n/a"
click at [1062, 417] on button "button" at bounding box center [1068, 426] width 26 height 20
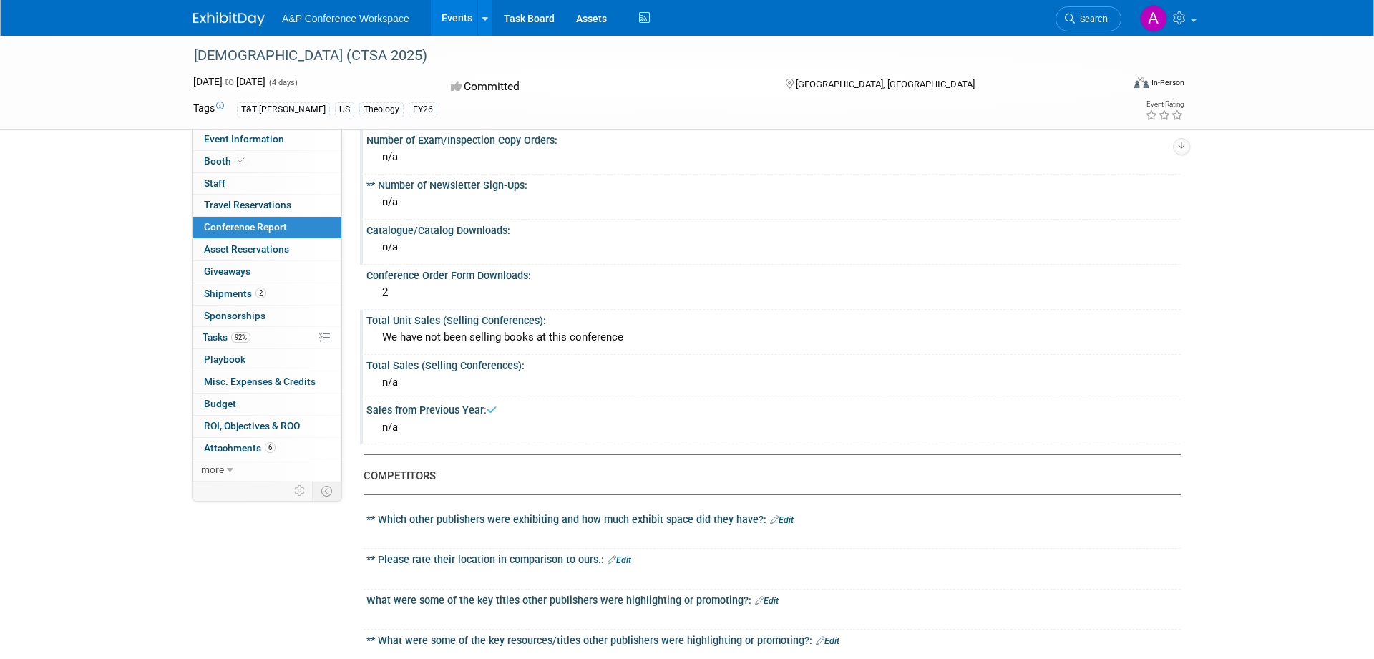
scroll to position [730, 0]
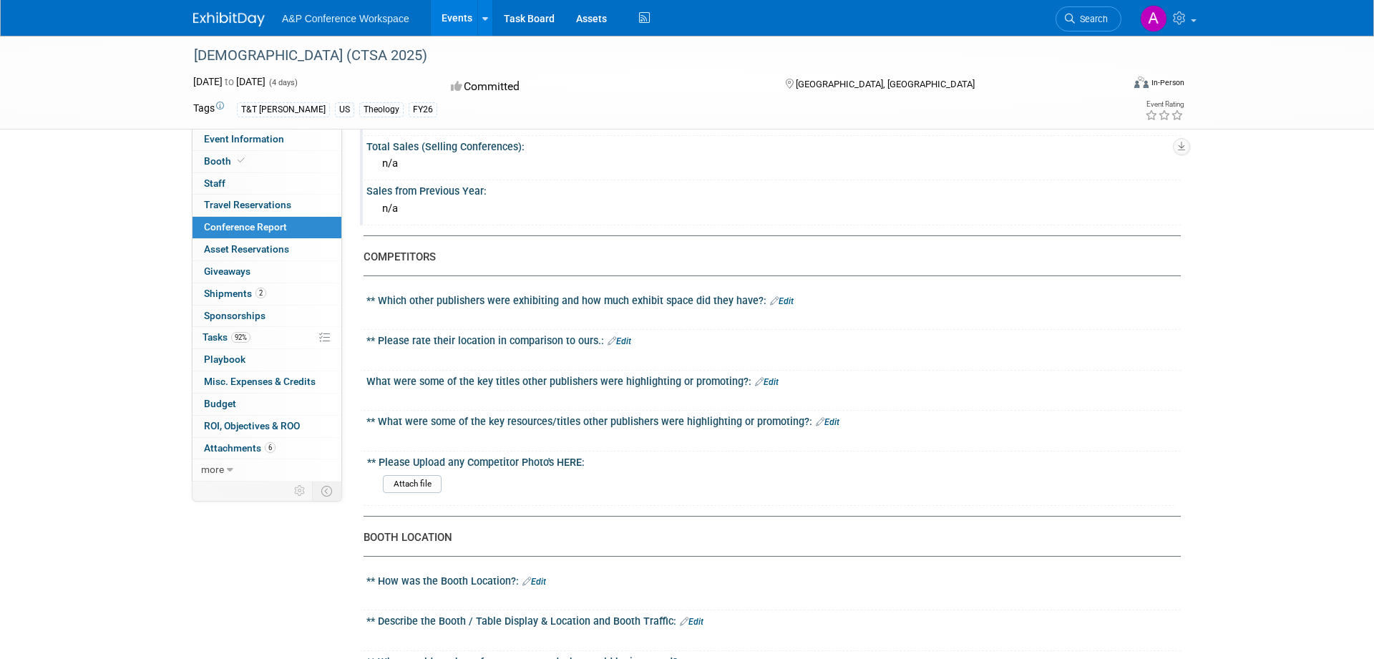
click at [743, 301] on div "** Which other publishers were exhibiting and how much exhibit space did they h…" at bounding box center [773, 299] width 814 height 19
click at [778, 300] on link "Edit" at bounding box center [782, 301] width 24 height 10
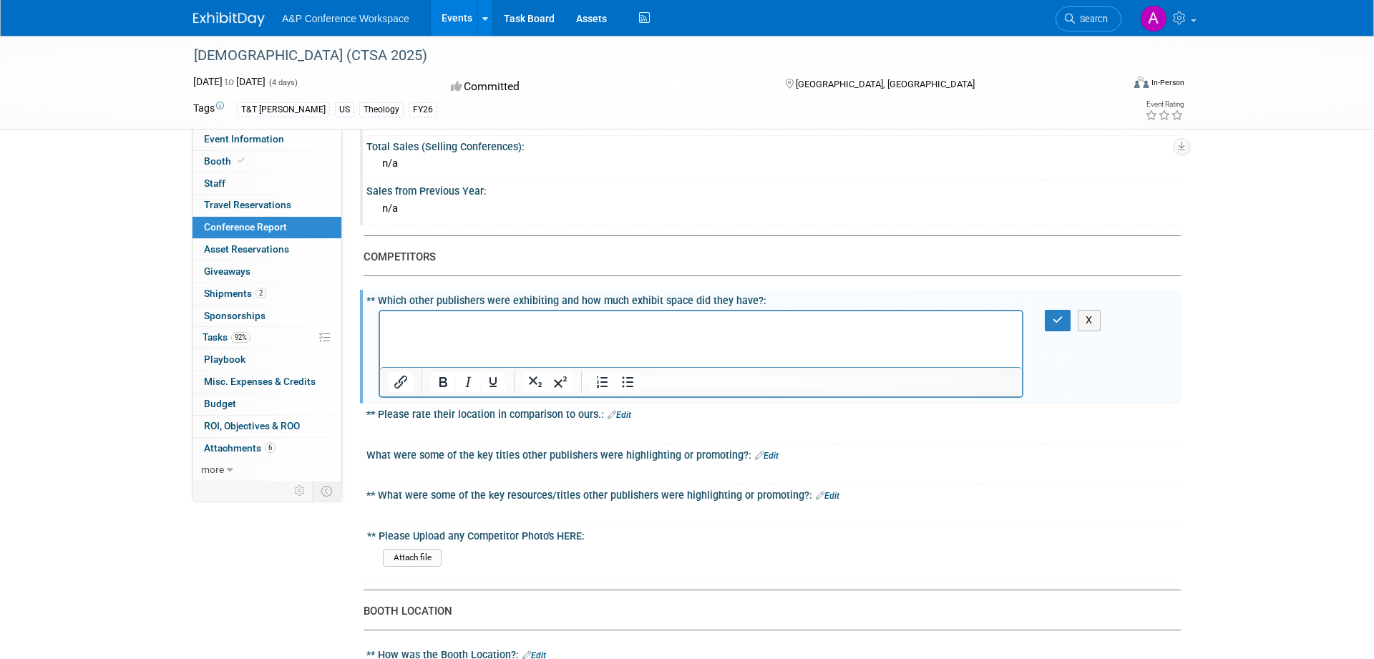
scroll to position [0, 0]
click at [1047, 316] on button "button" at bounding box center [1058, 320] width 26 height 21
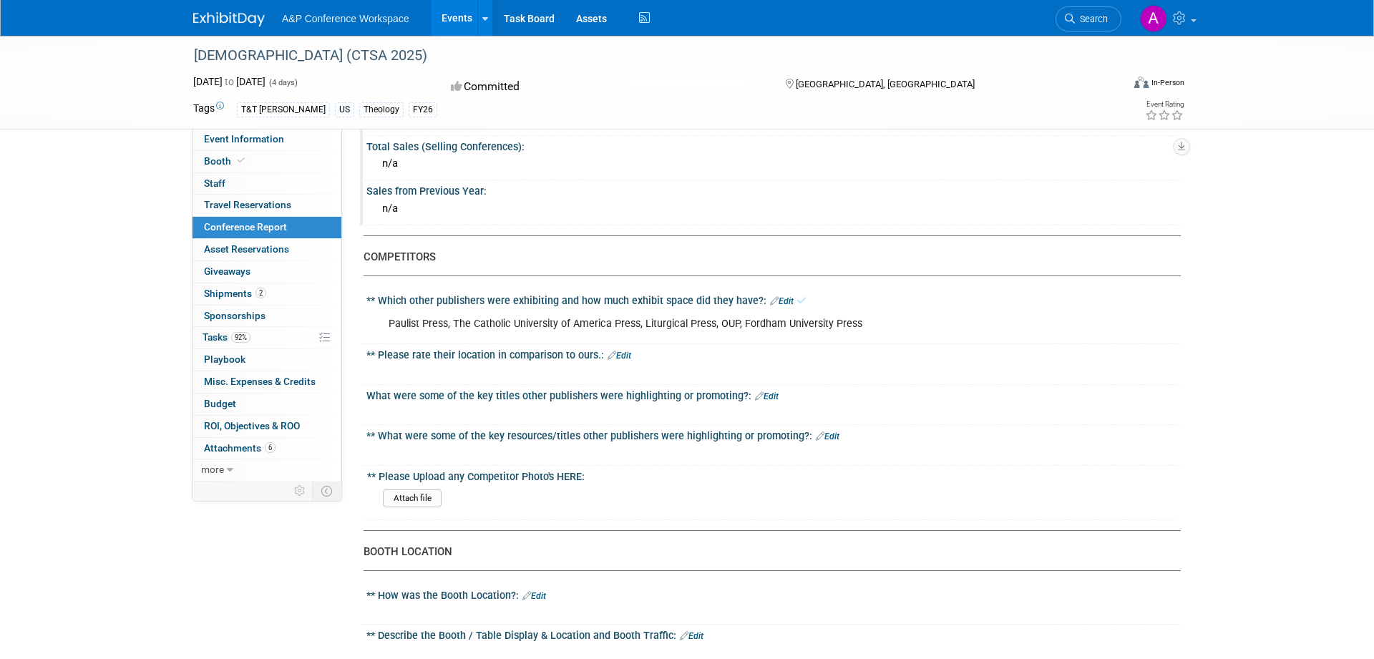
click at [631, 358] on link "Edit" at bounding box center [619, 356] width 24 height 10
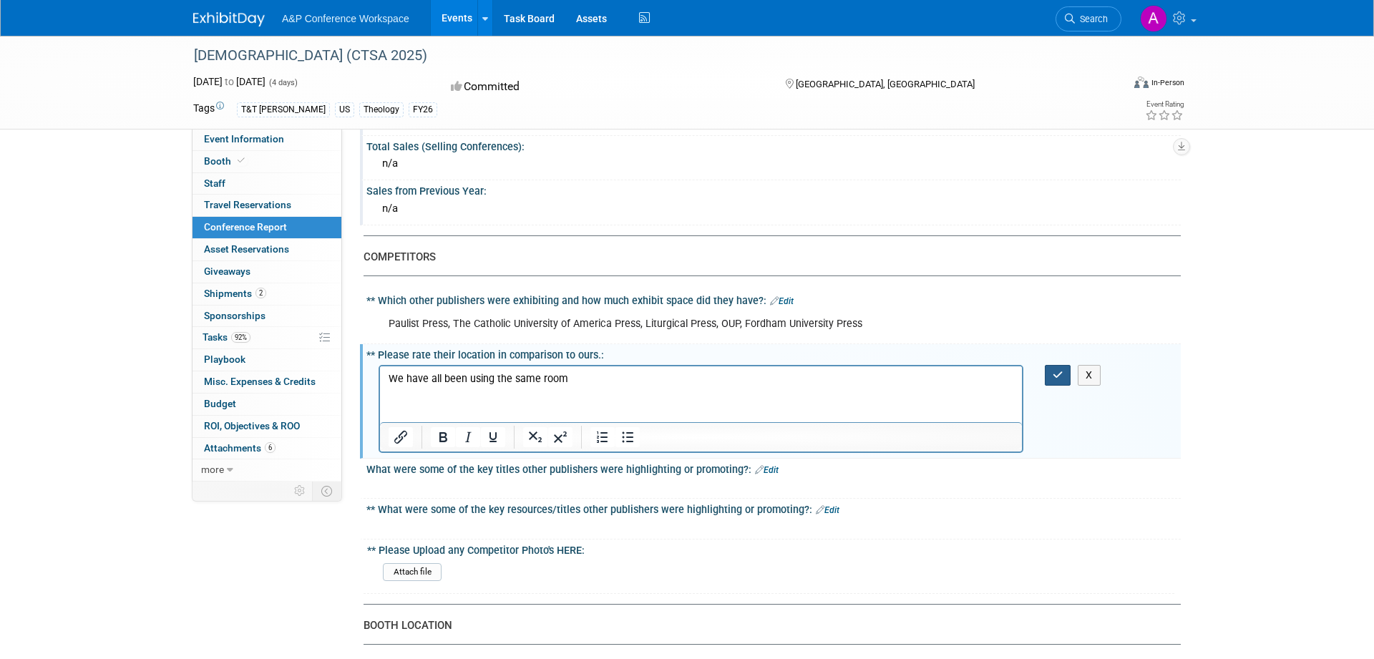
click at [1055, 371] on icon "button" at bounding box center [1057, 375] width 11 height 10
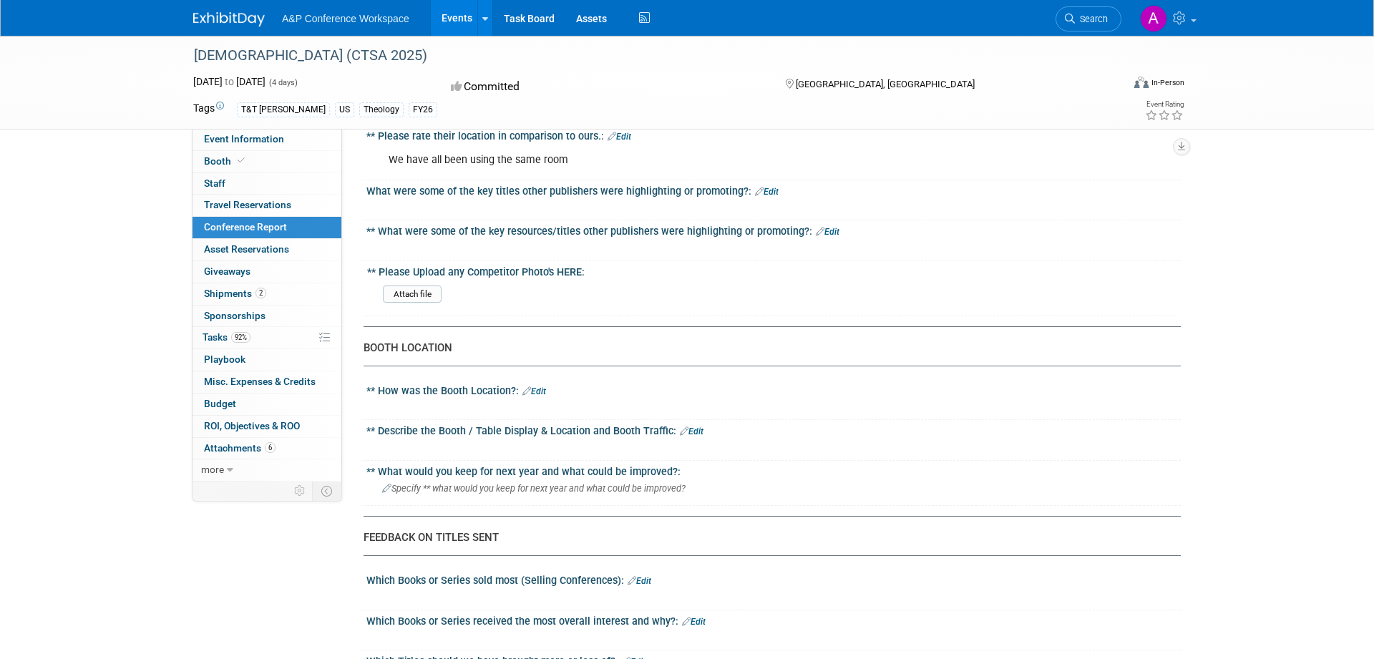
scroll to position [1022, 0]
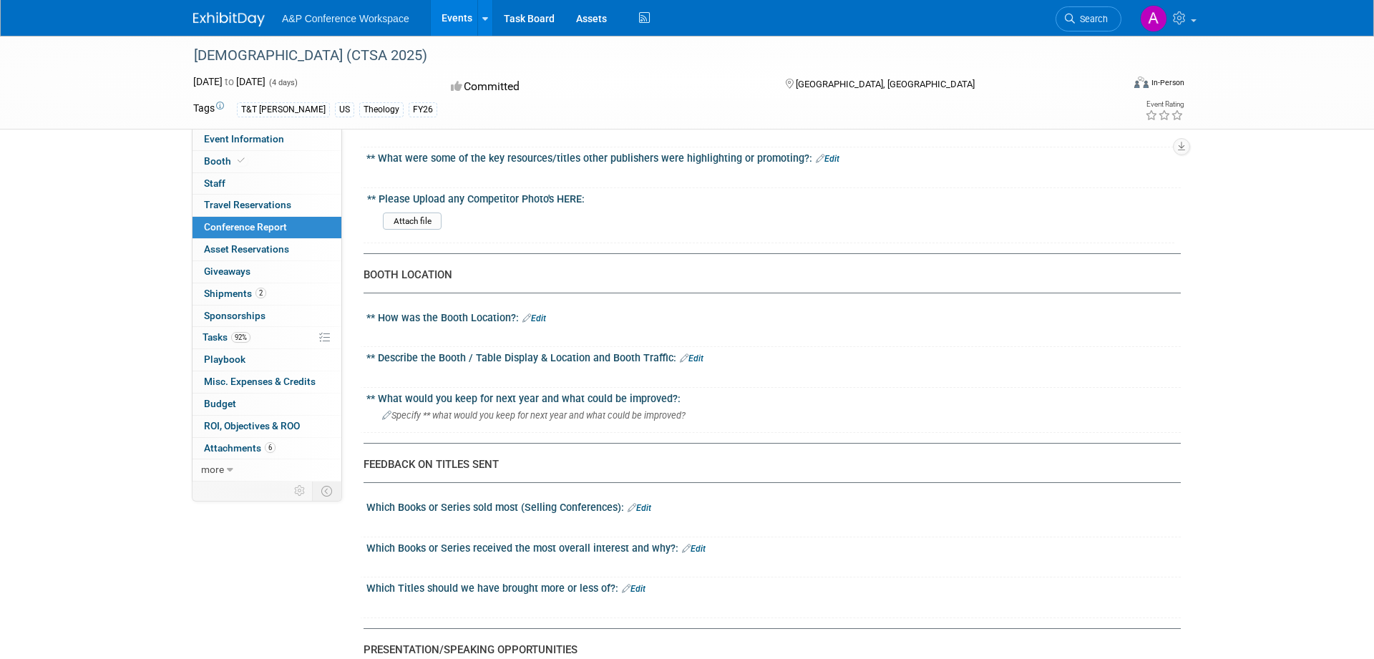
click at [540, 318] on link "Edit" at bounding box center [534, 318] width 24 height 10
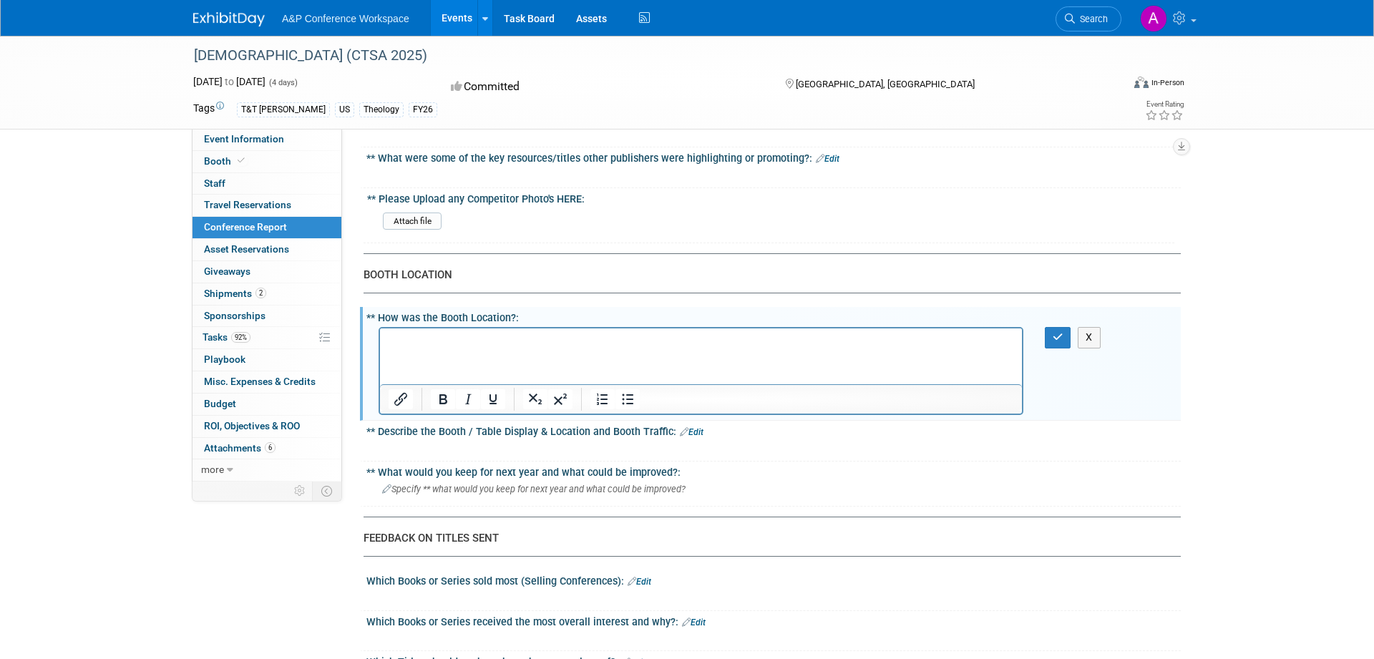
scroll to position [0, 0]
click at [1048, 335] on button "button" at bounding box center [1058, 337] width 26 height 21
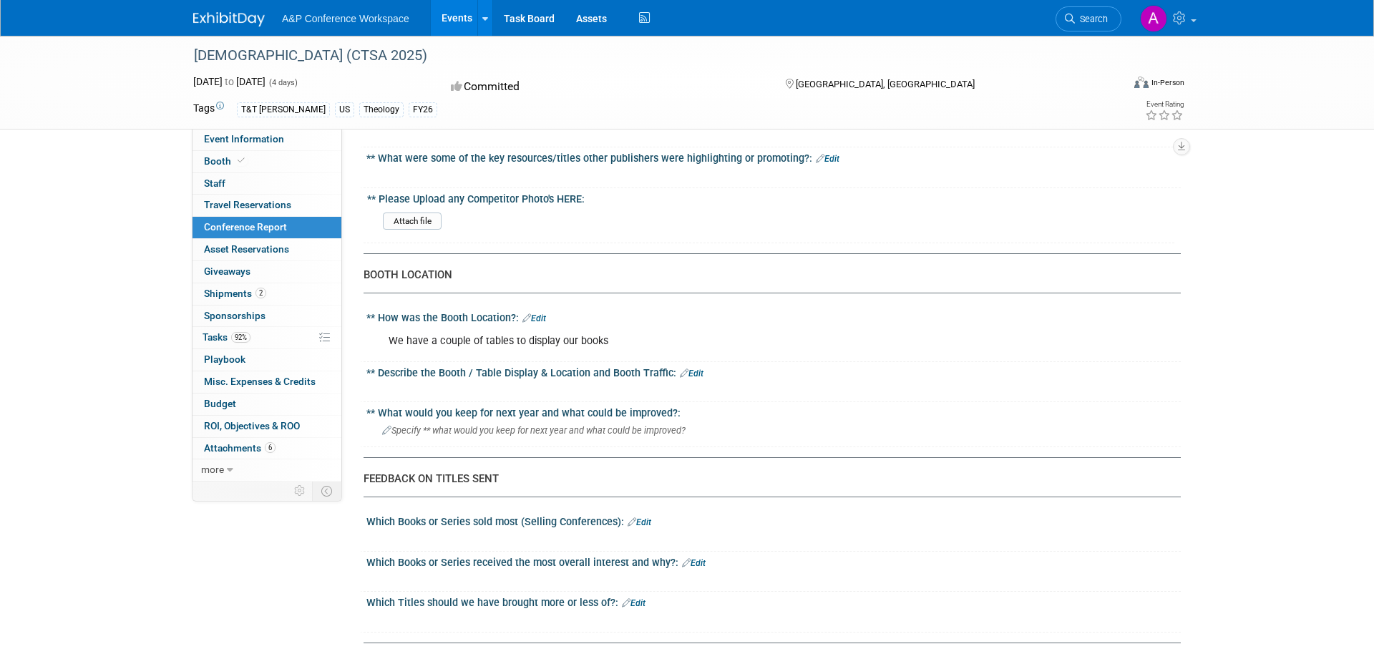
click at [690, 373] on link "Edit" at bounding box center [692, 373] width 24 height 10
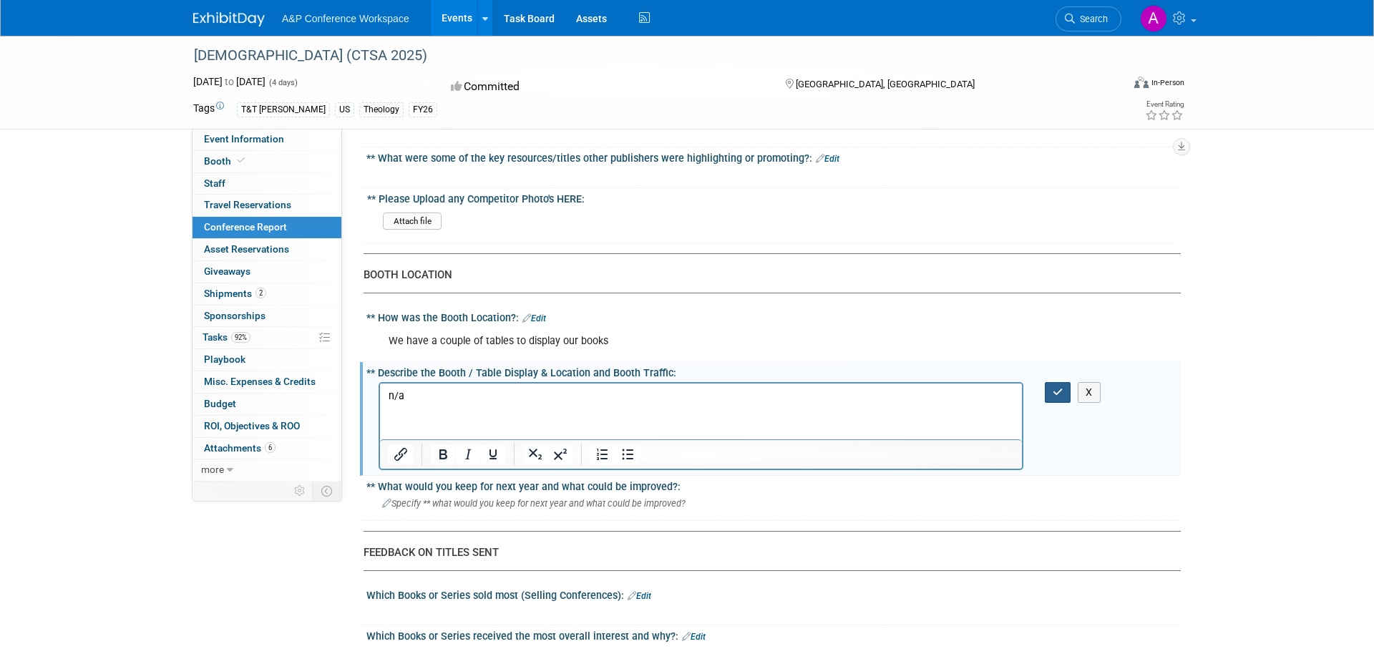
click at [1054, 390] on icon "button" at bounding box center [1057, 392] width 11 height 10
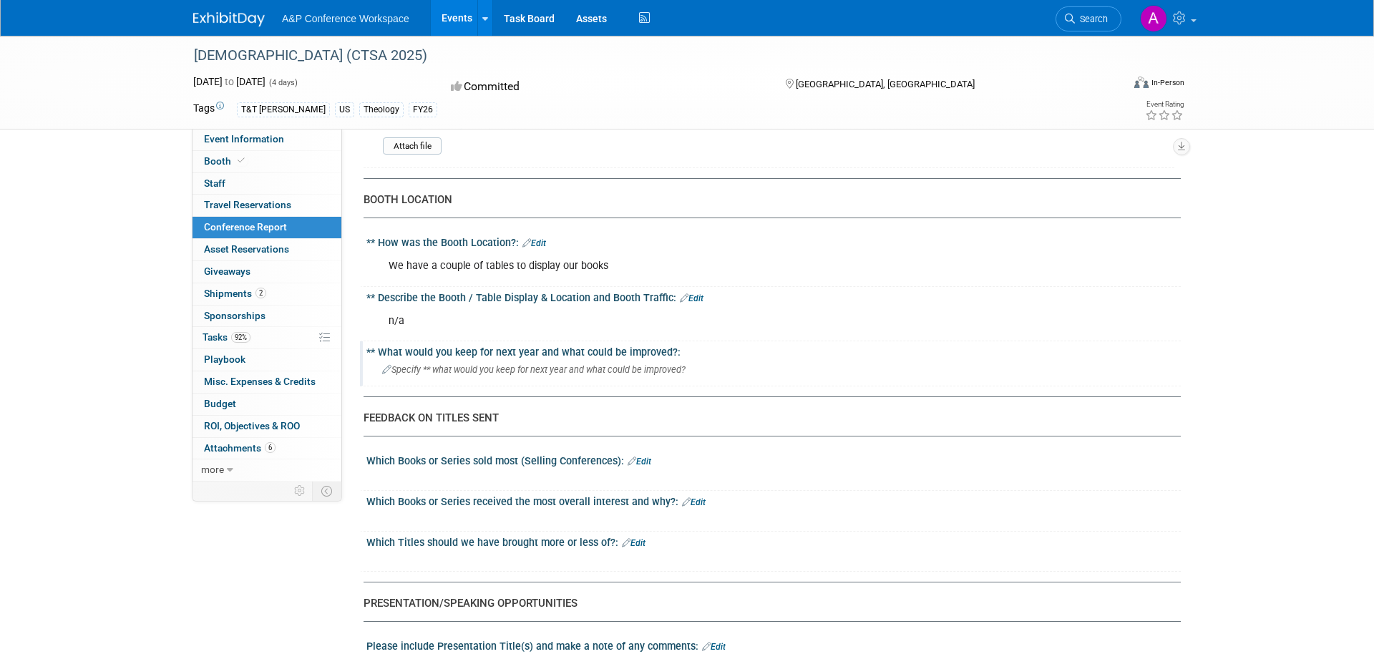
scroll to position [1241, 0]
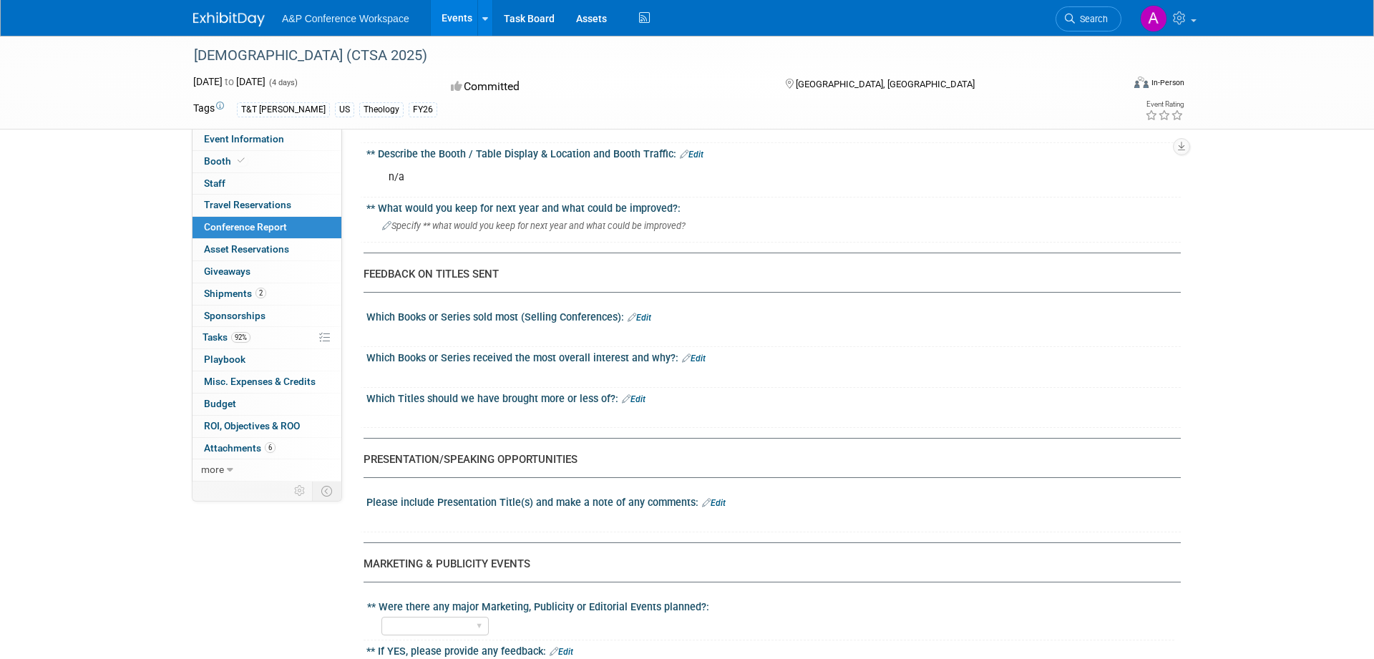
click at [642, 316] on link "Edit" at bounding box center [639, 318] width 24 height 10
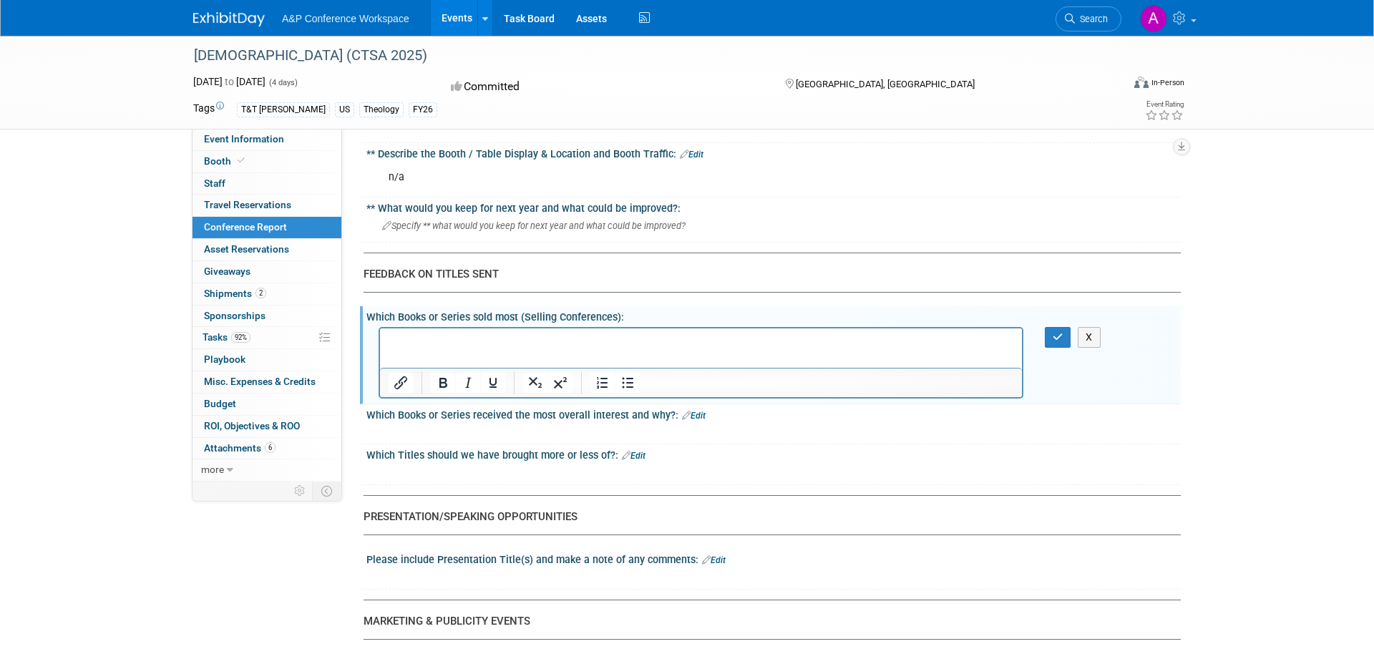
scroll to position [0, 0]
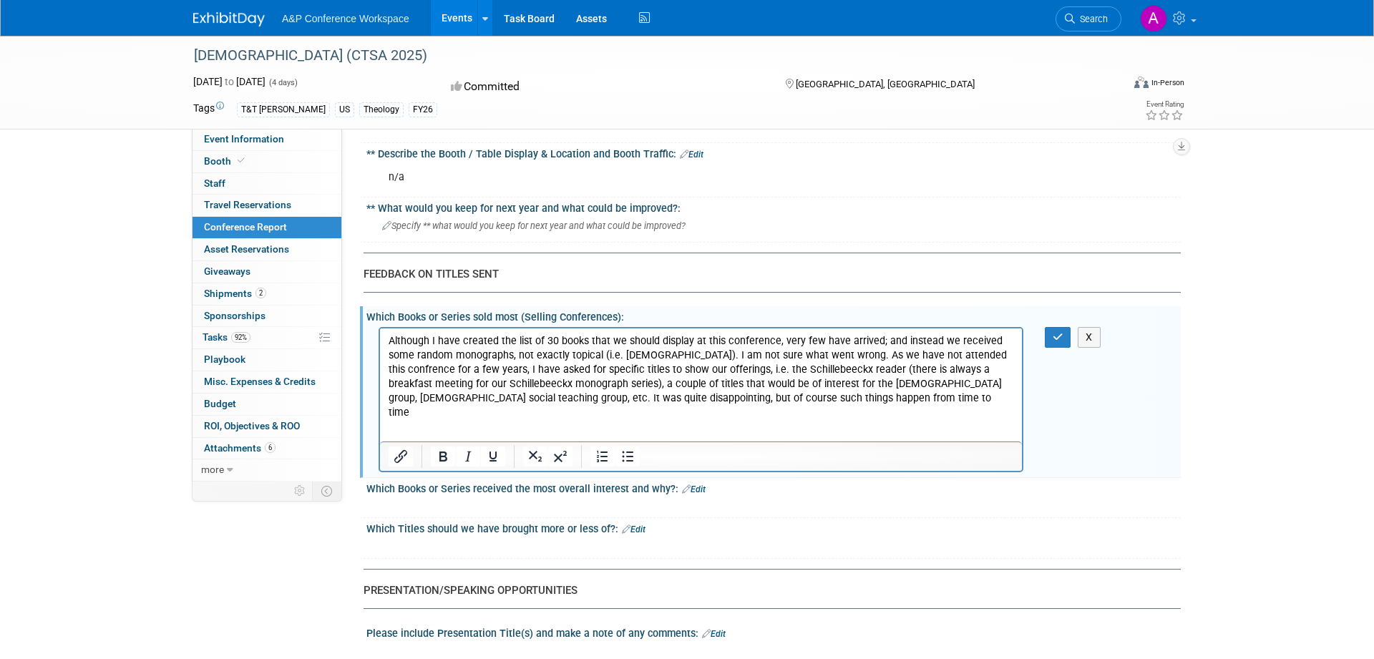
click at [1072, 343] on div "X" at bounding box center [1067, 337] width 44 height 21
click at [1054, 341] on icon "button" at bounding box center [1057, 337] width 11 height 10
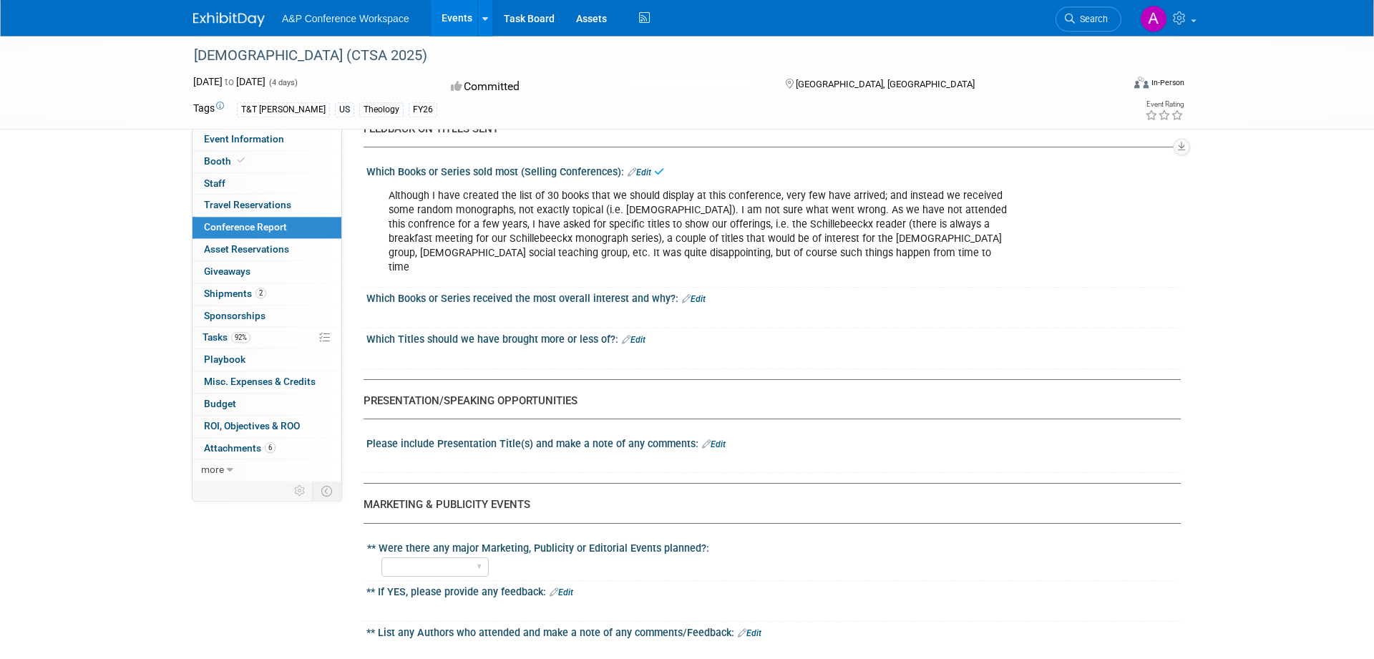
scroll to position [1387, 0]
click at [697, 293] on link "Edit" at bounding box center [694, 298] width 24 height 10
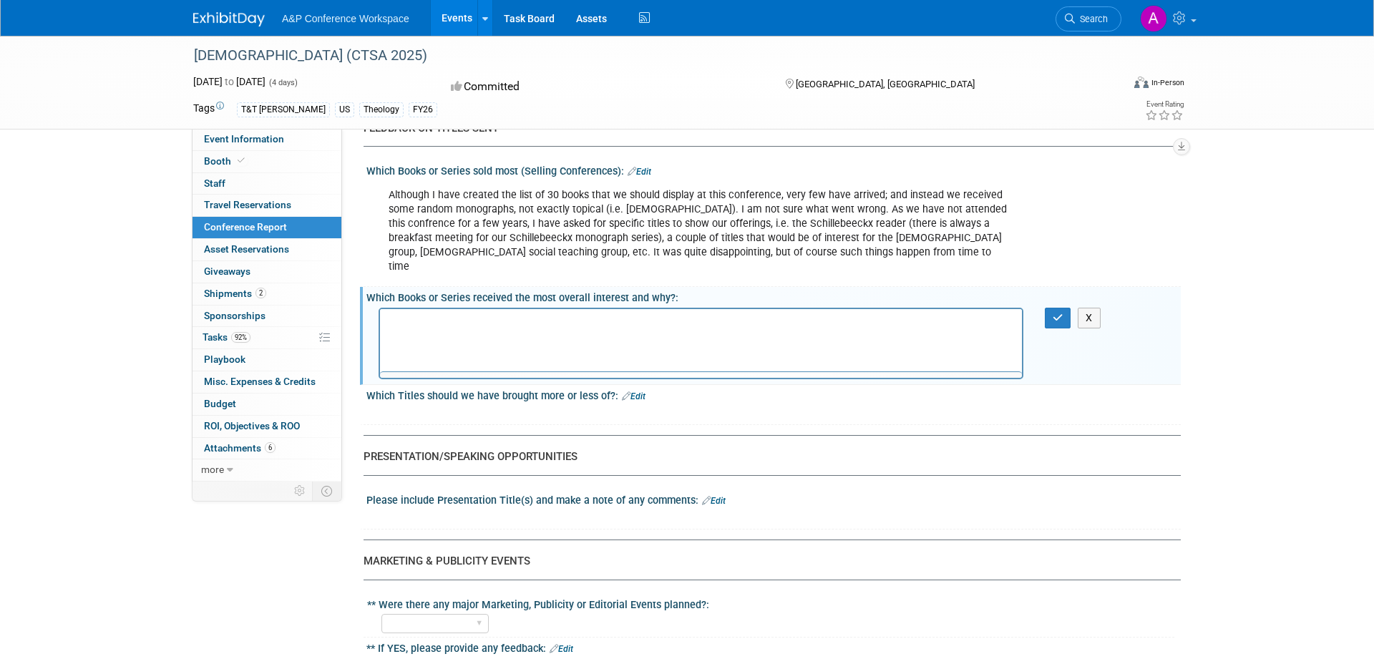
scroll to position [0, 0]
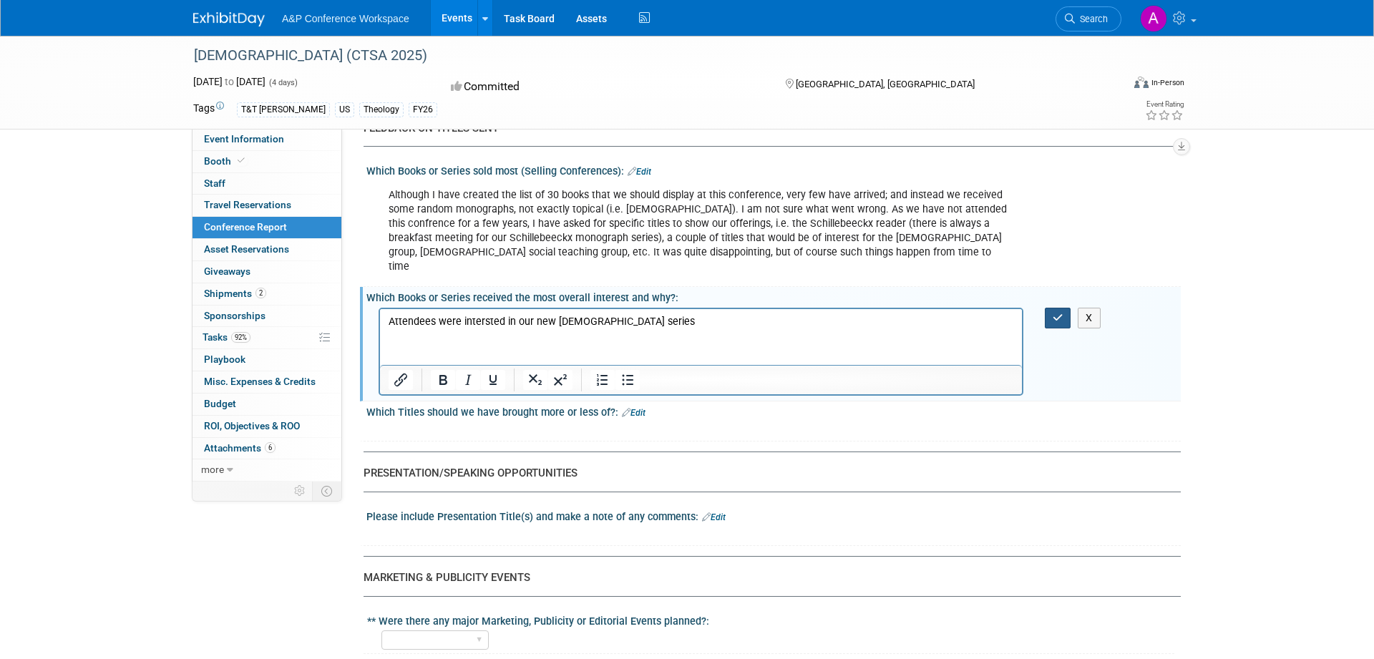
drag, startPoint x: 1055, startPoint y: 302, endPoint x: 564, endPoint y: 35, distance: 558.0
click at [1055, 313] on icon "button" at bounding box center [1057, 318] width 11 height 10
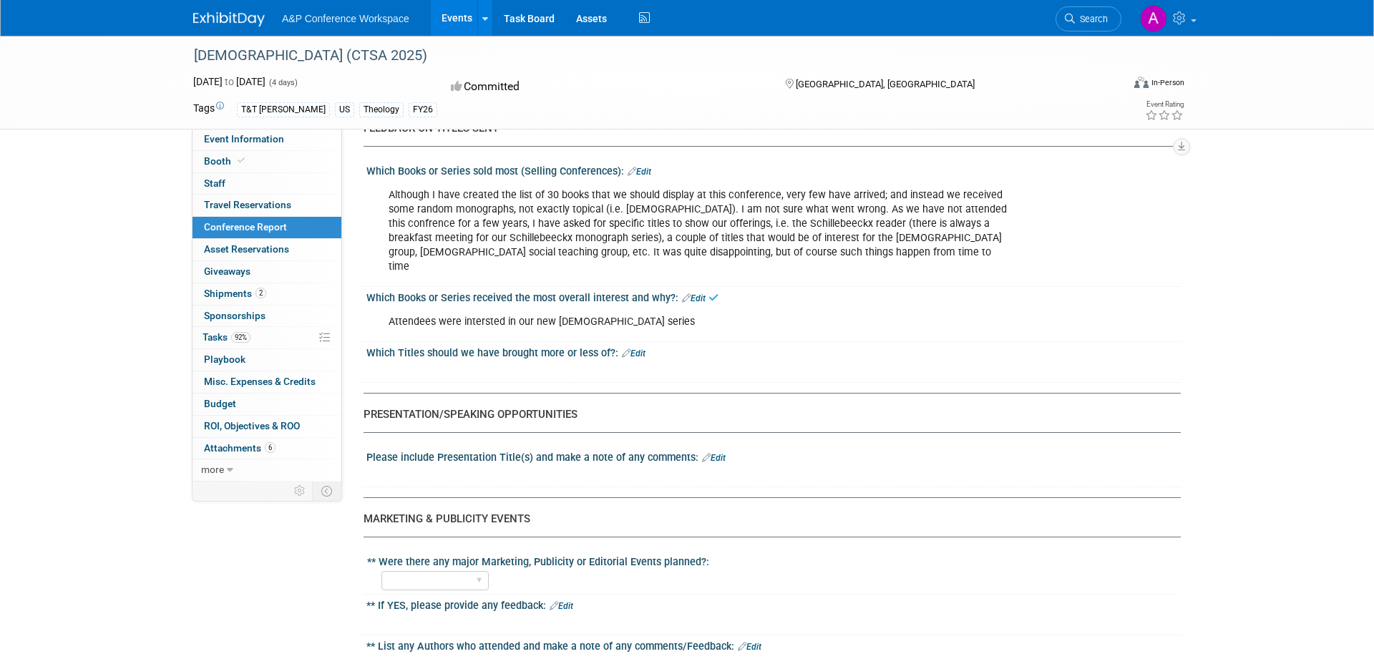
click at [637, 348] on link "Edit" at bounding box center [634, 353] width 24 height 10
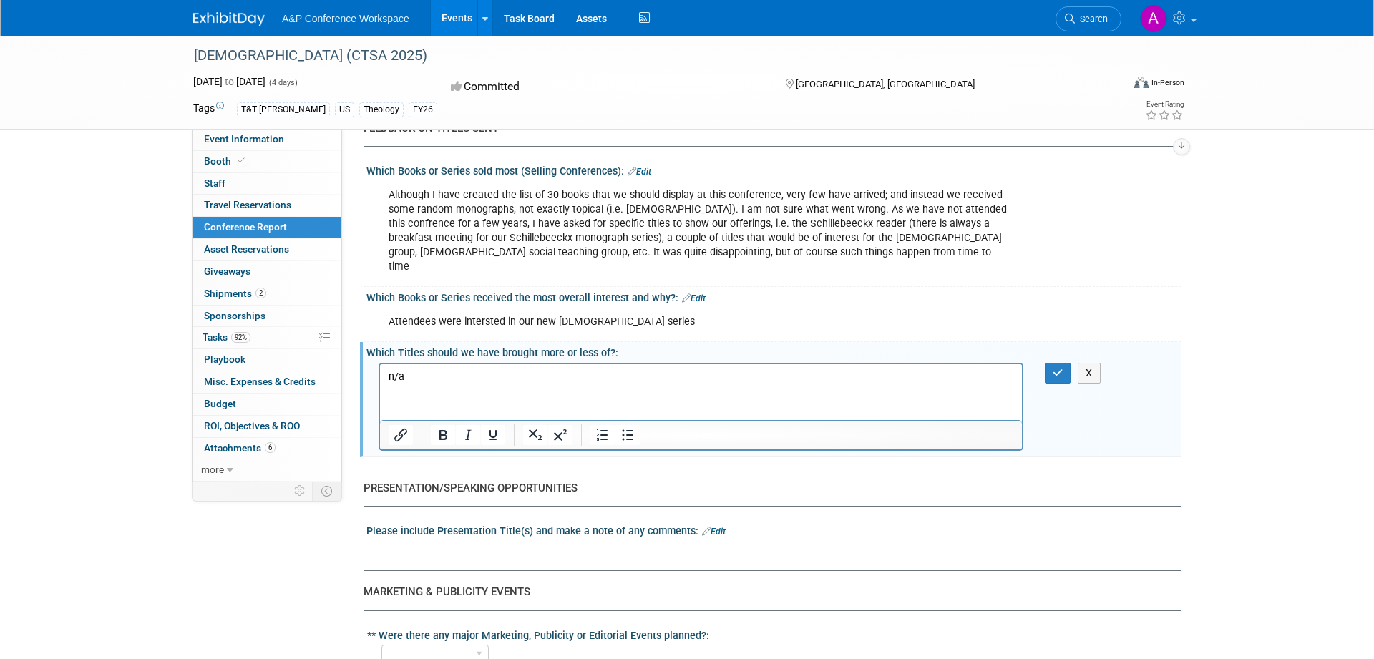
click at [1054, 369] on div "X" at bounding box center [773, 405] width 814 height 93
click at [1059, 363] on button "button" at bounding box center [1058, 373] width 26 height 21
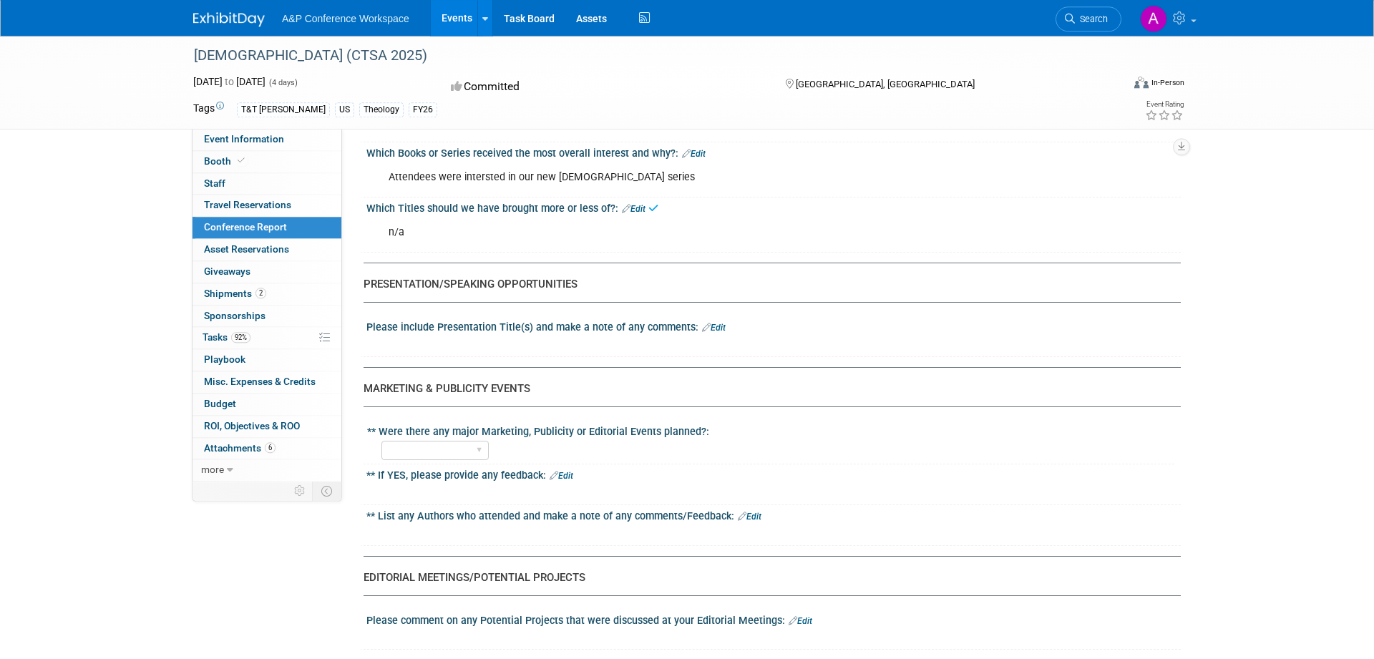
scroll to position [1532, 0]
click at [718, 321] on link "Edit" at bounding box center [714, 326] width 24 height 10
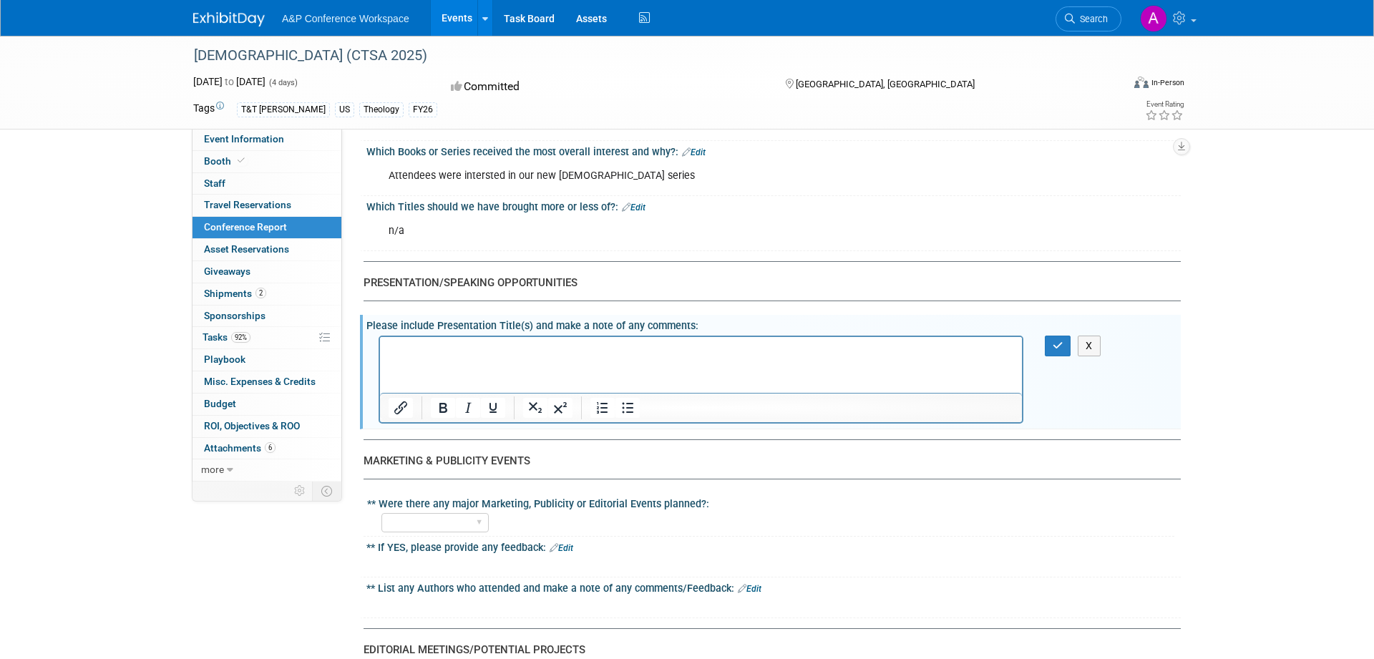
scroll to position [0, 0]
click at [1052, 341] on icon "button" at bounding box center [1057, 346] width 11 height 10
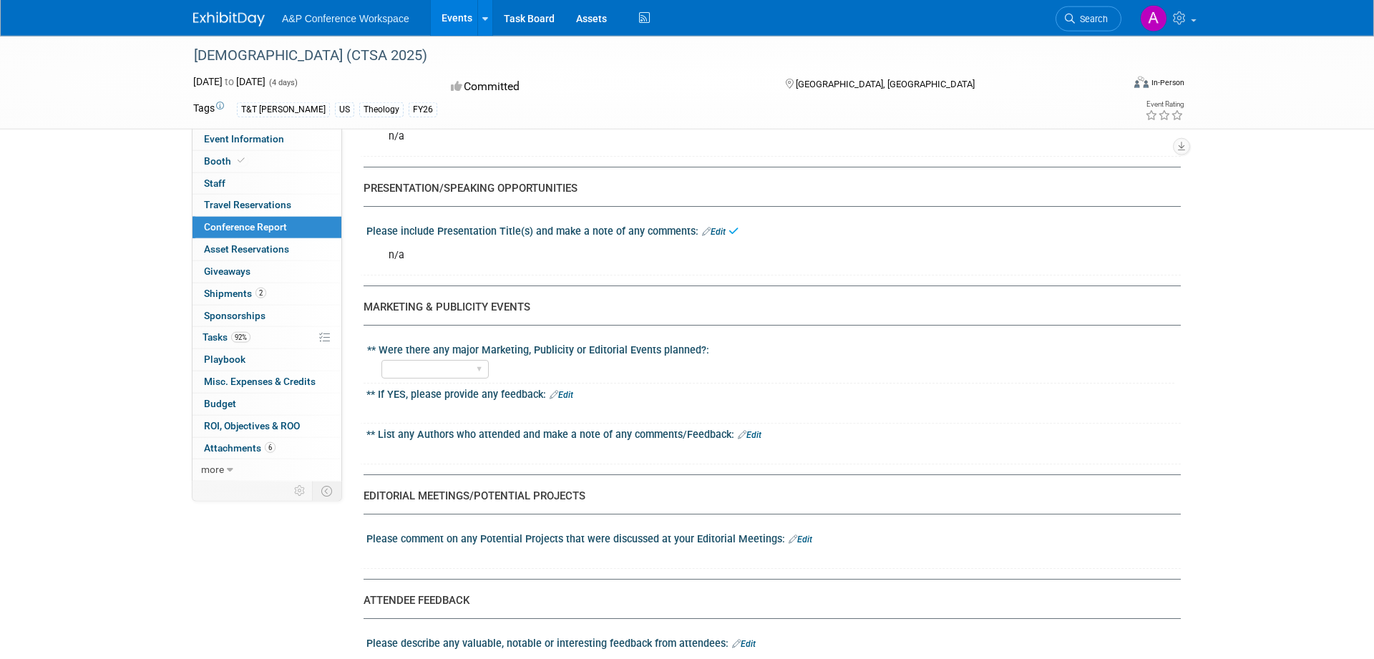
scroll to position [1605, 0]
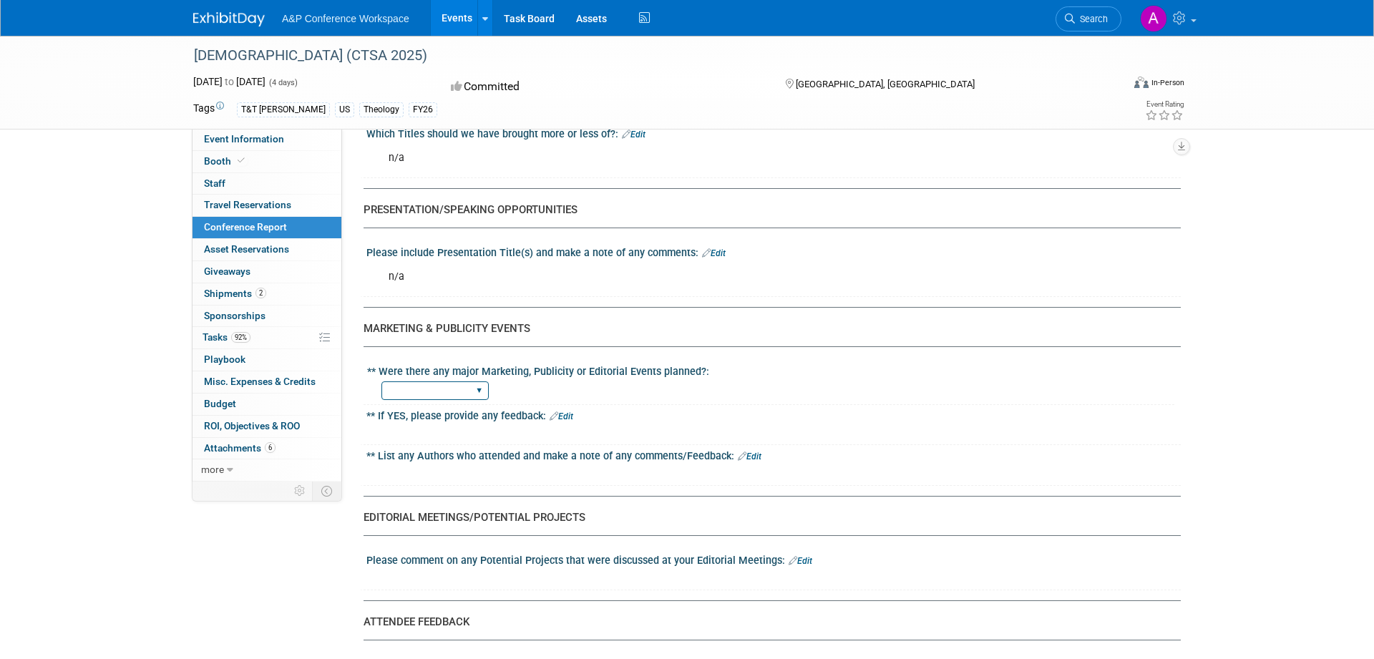
click at [381, 381] on select "YES NO" at bounding box center [434, 390] width 107 height 19
select select "NO"
click option "NO" at bounding box center [0, 0] width 0 height 0
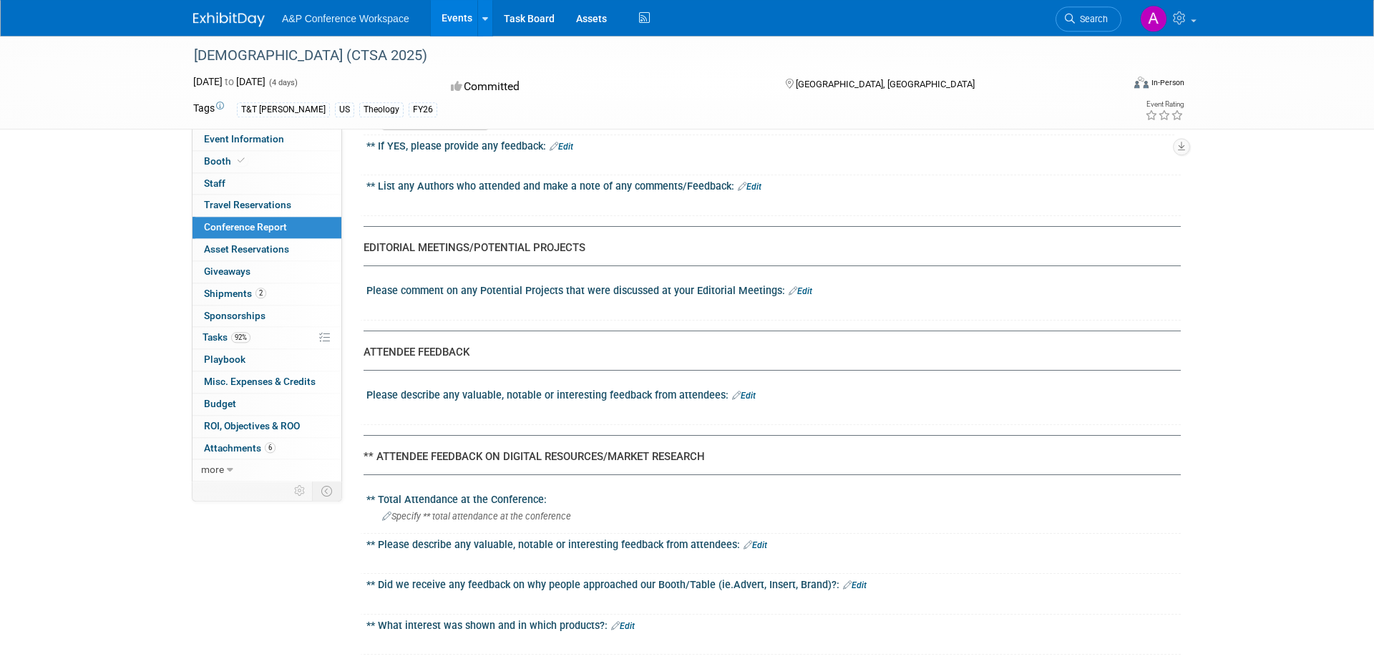
scroll to position [1897, 0]
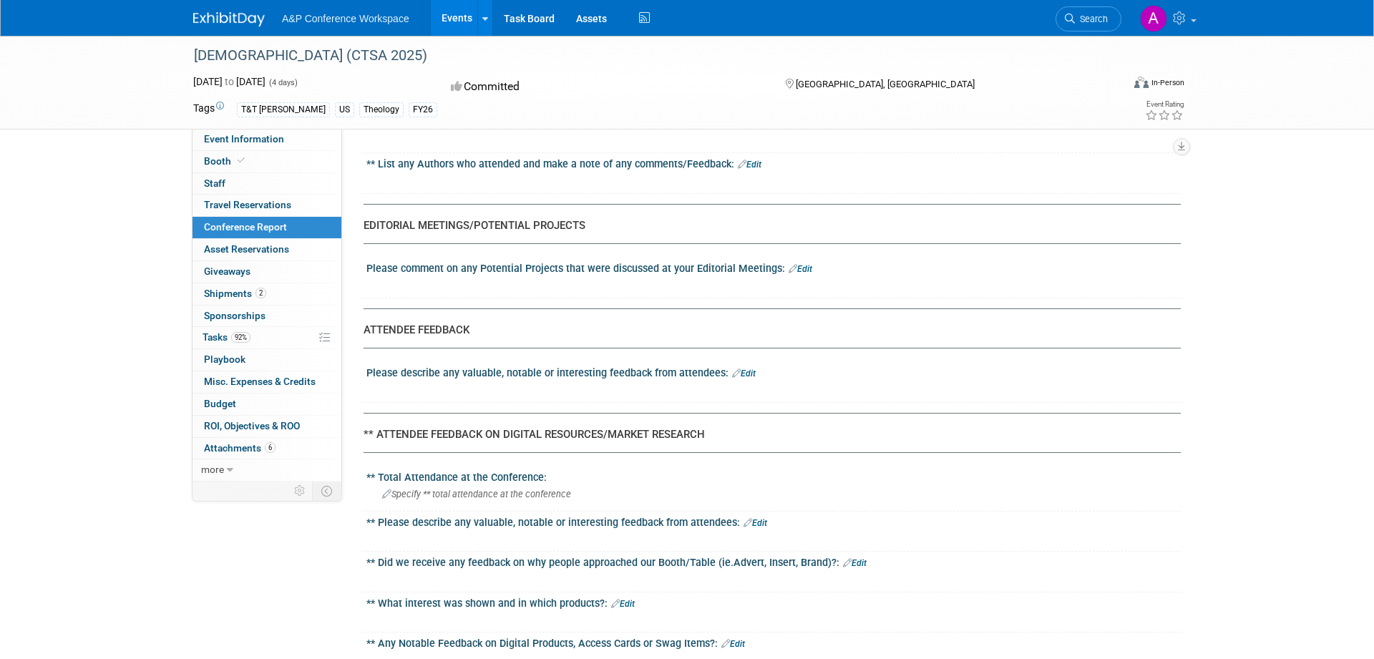
click at [807, 264] on link "Edit" at bounding box center [800, 269] width 24 height 10
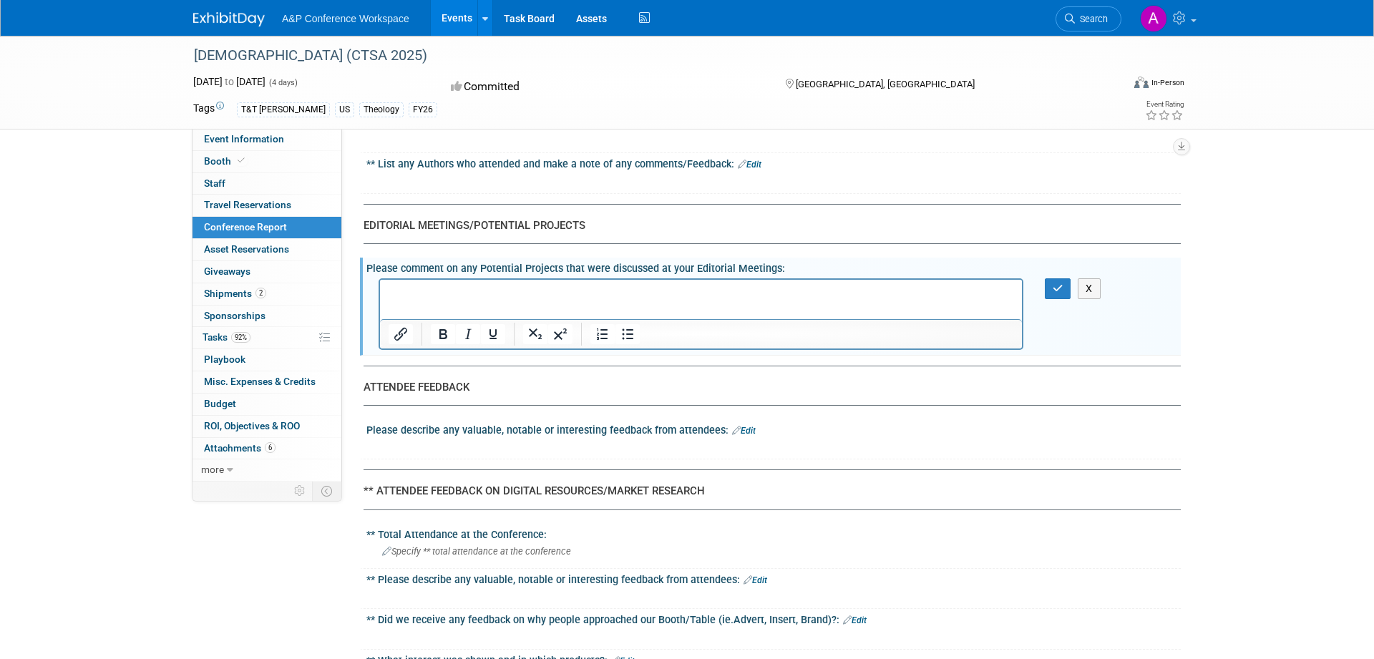
scroll to position [0, 0]
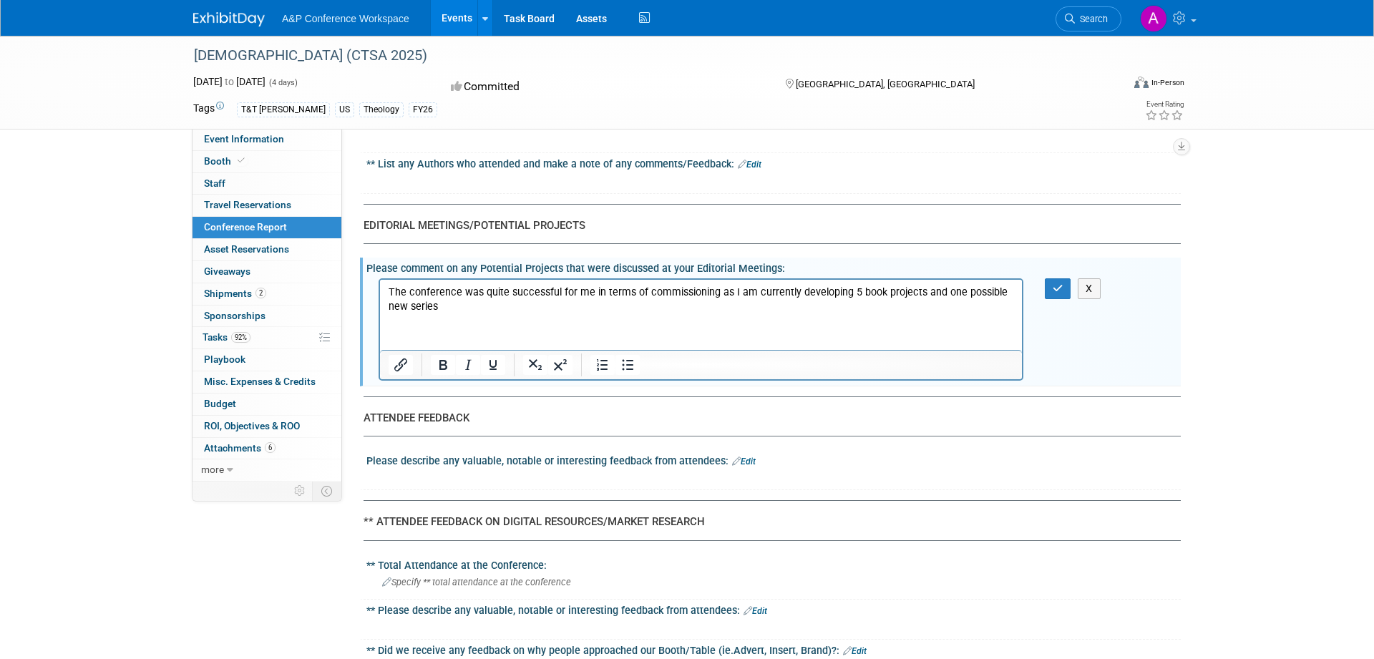
click at [919, 294] on p "The conference was quite successful for me in terms of commissioning as I am cu…" at bounding box center [700, 299] width 625 height 29
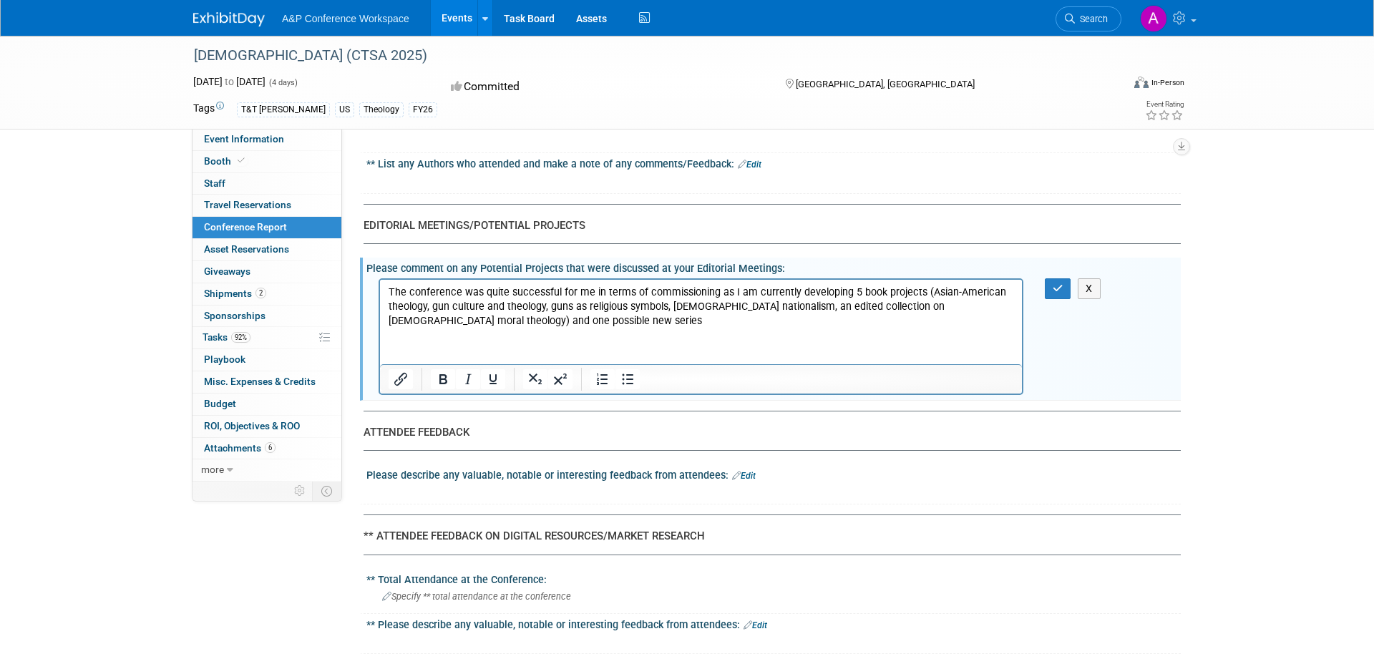
click at [548, 317] on p "The conference was quite successful for me in terms of commissioning as I am cu…" at bounding box center [700, 306] width 625 height 43
click at [1061, 283] on icon "button" at bounding box center [1057, 288] width 11 height 10
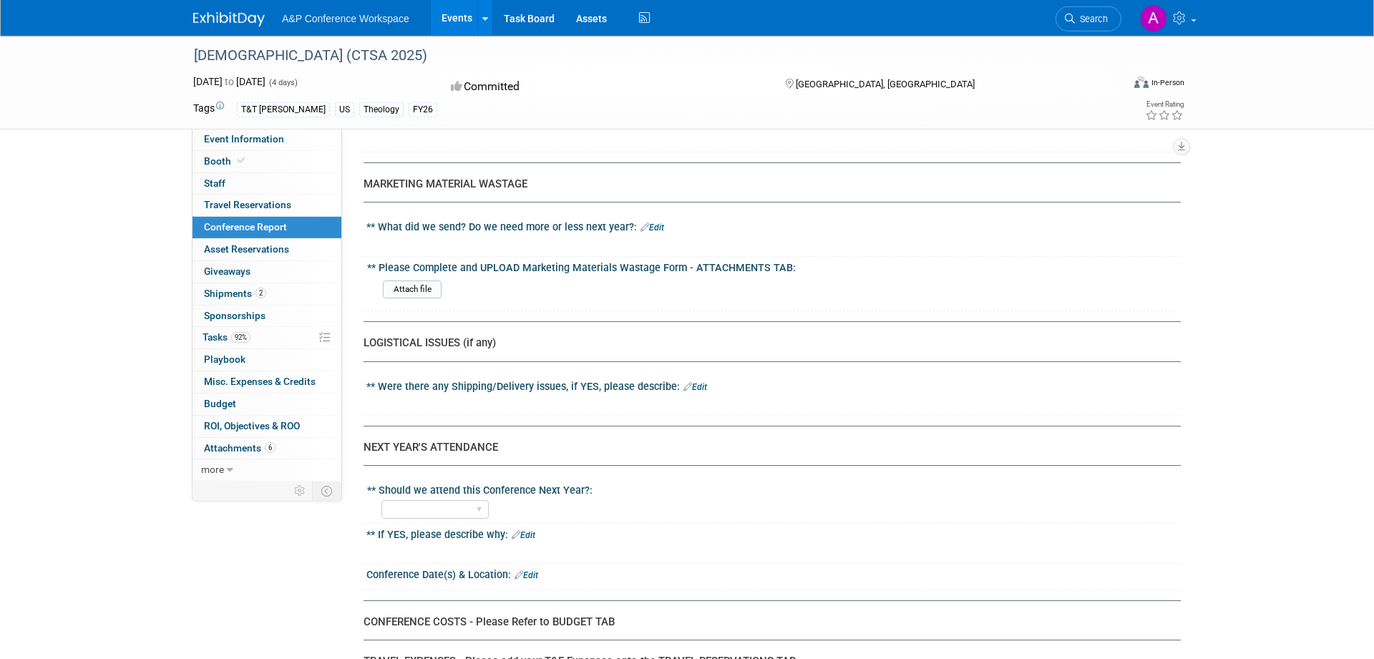
scroll to position [2700, 0]
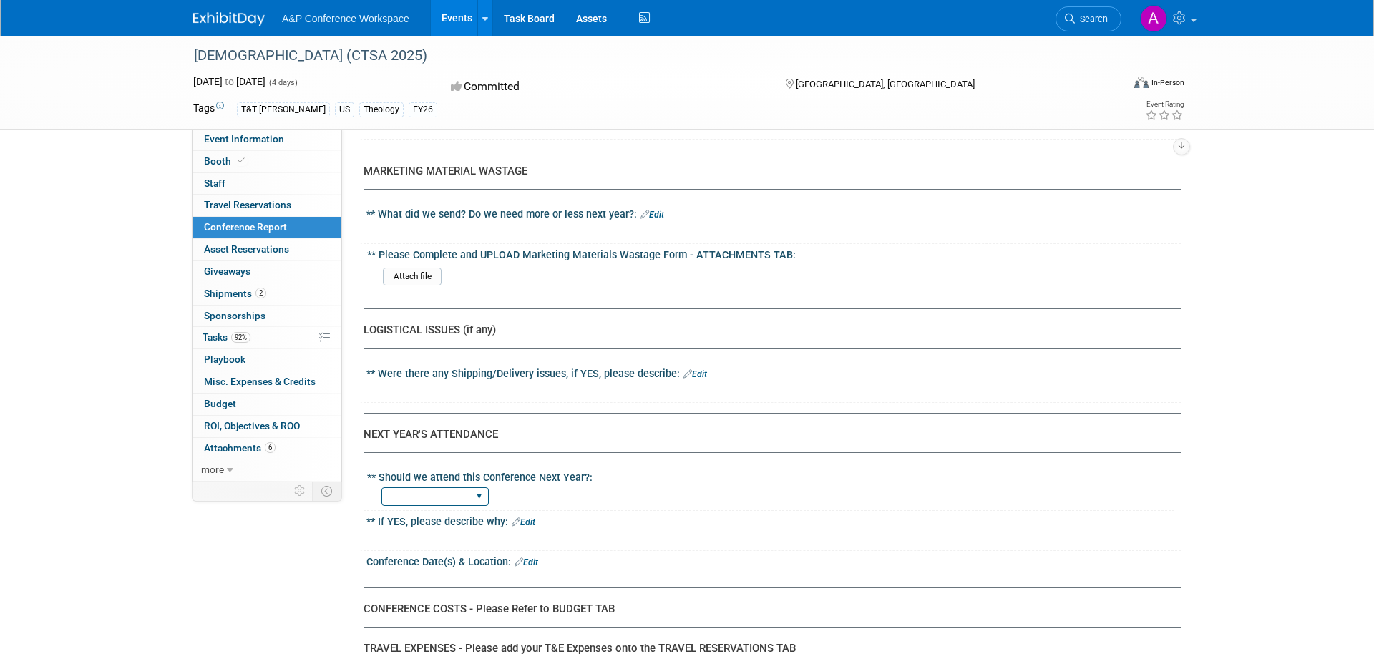
click at [381, 487] on select "YES NO" at bounding box center [434, 496] width 107 height 19
select select "YES"
click option "YES" at bounding box center [0, 0] width 0 height 0
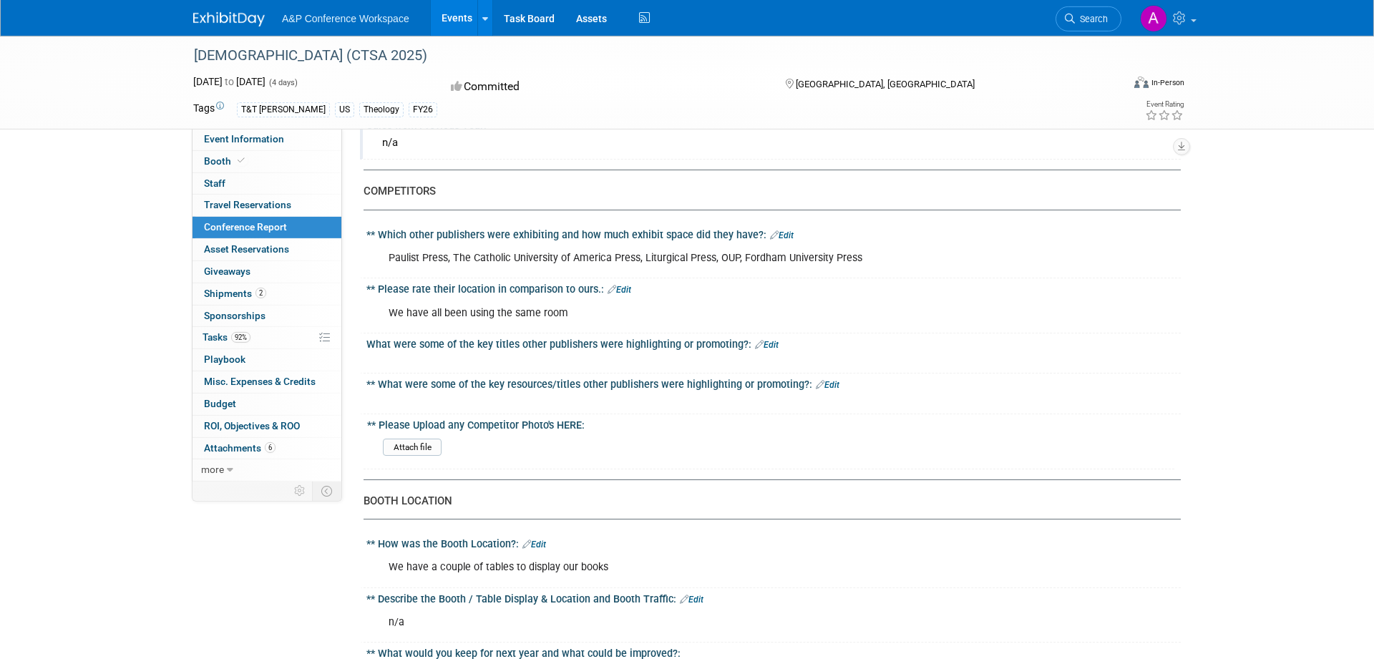
scroll to position [803, 0]
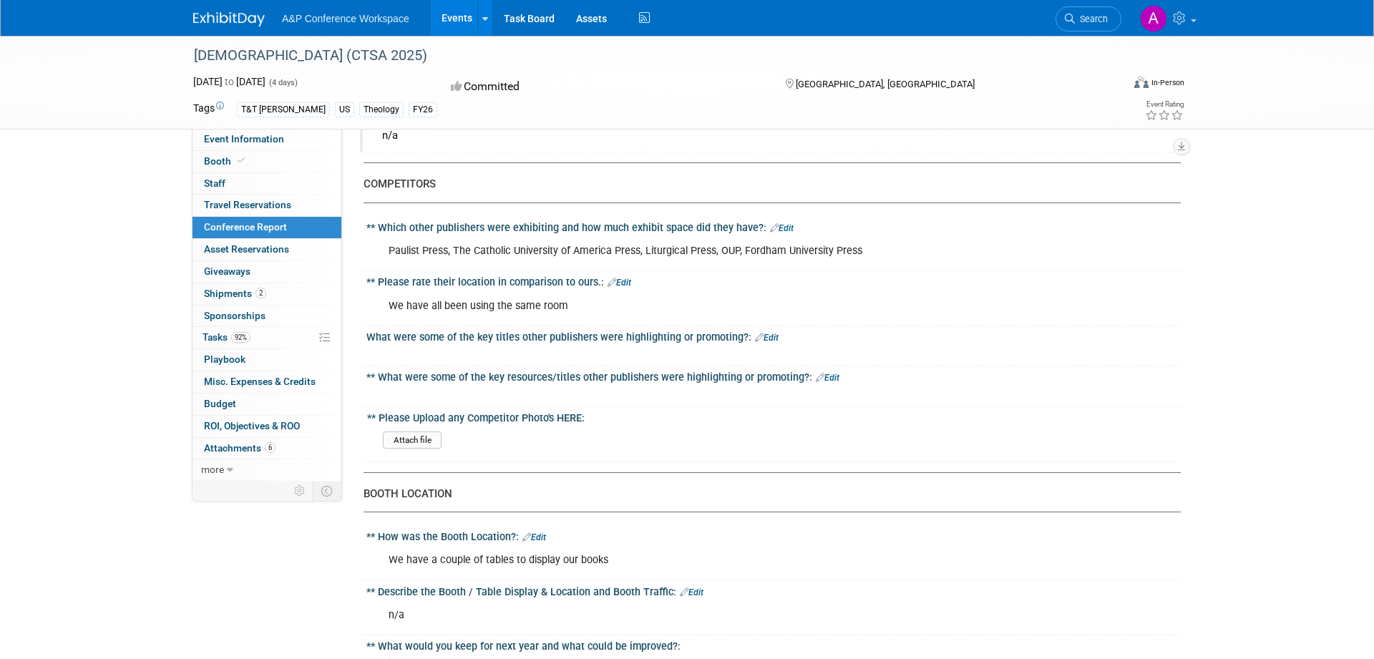
click at [790, 228] on link "Edit" at bounding box center [782, 228] width 24 height 10
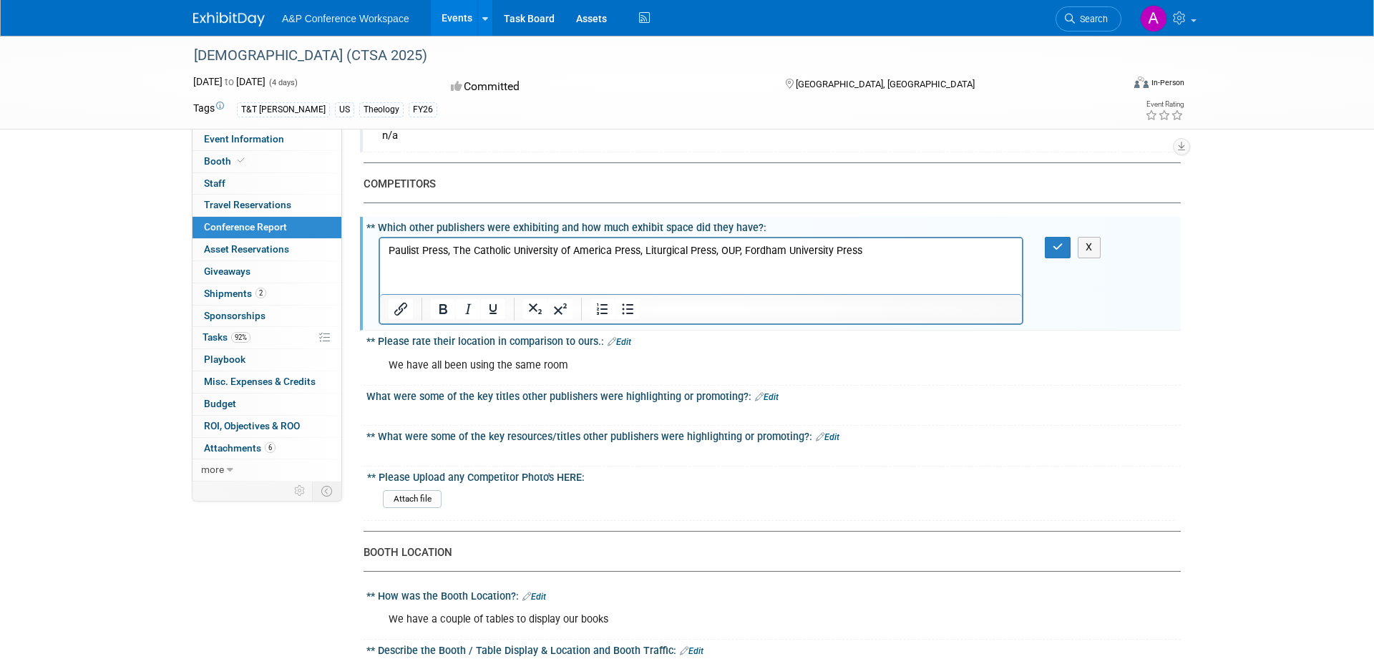
scroll to position [0, 0]
click at [922, 255] on p "Paulist Press, The Catholic University of America Press, Liturgical Press, OUP,…" at bounding box center [700, 251] width 625 height 14
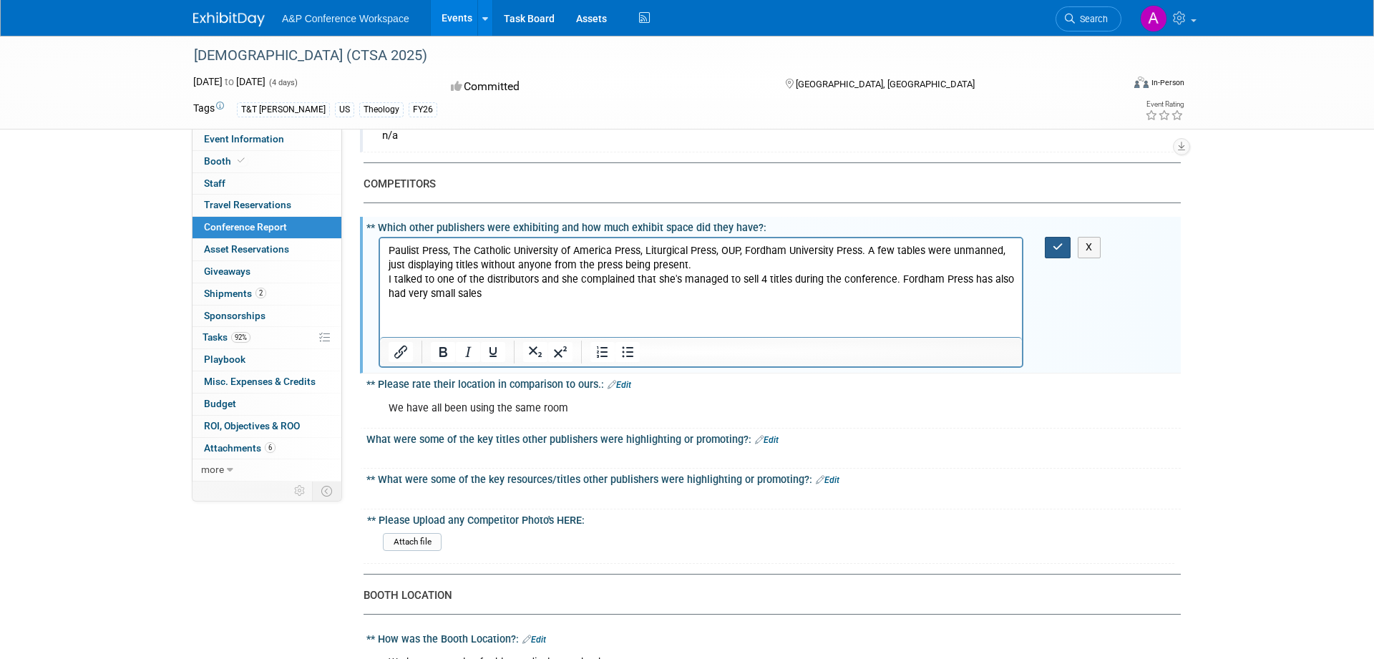
click at [1060, 250] on icon "button" at bounding box center [1057, 247] width 11 height 10
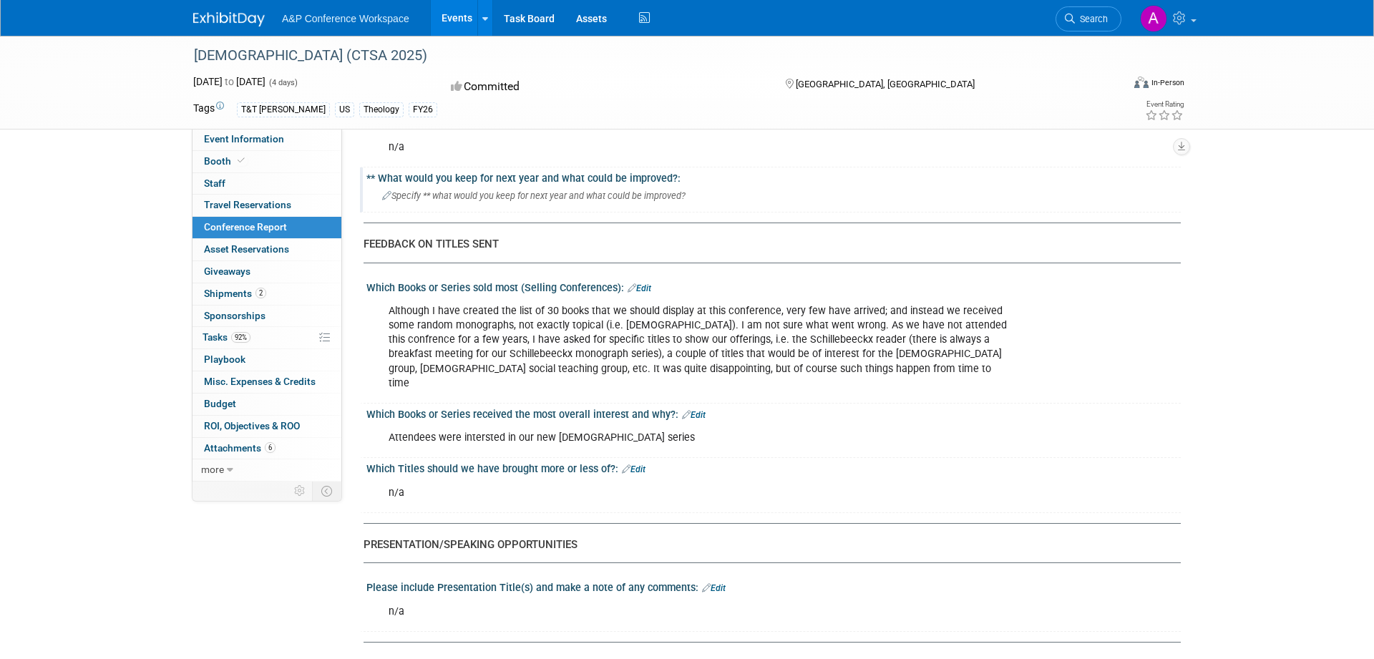
scroll to position [1460, 0]
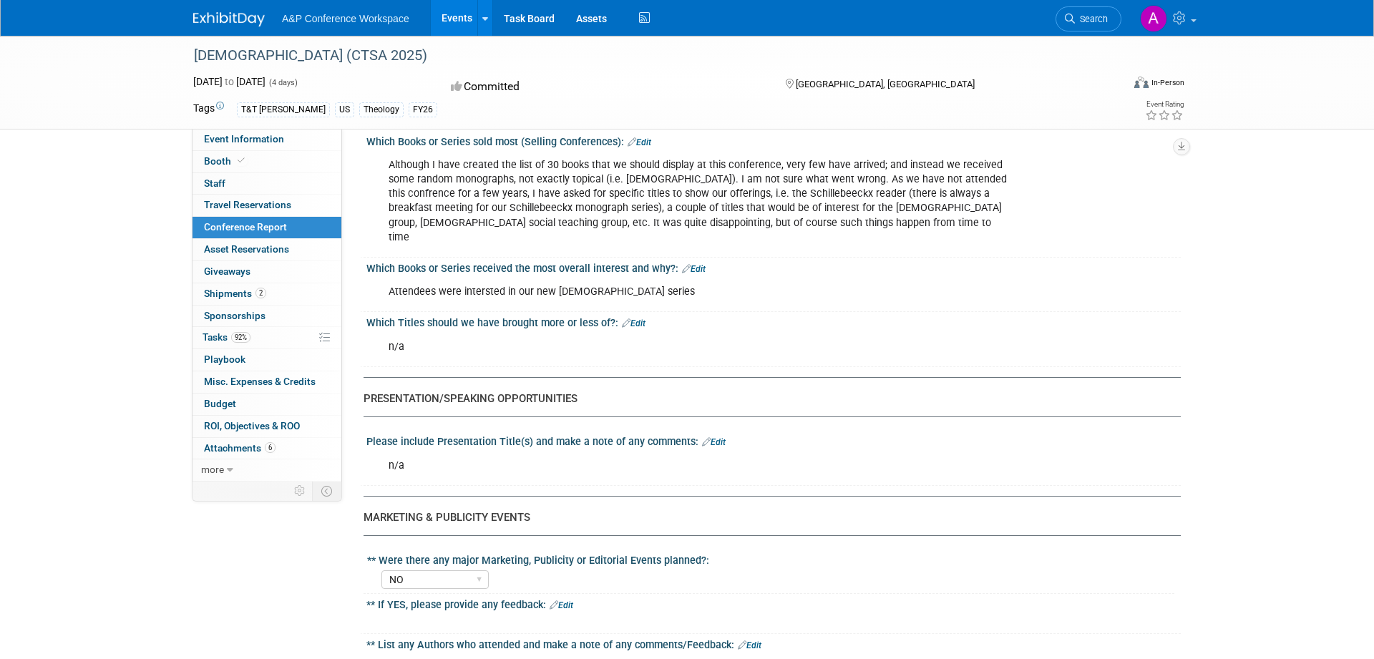
click at [542, 207] on div "Although I have created the list of 30 books that we should display at this con…" at bounding box center [700, 201] width 645 height 100
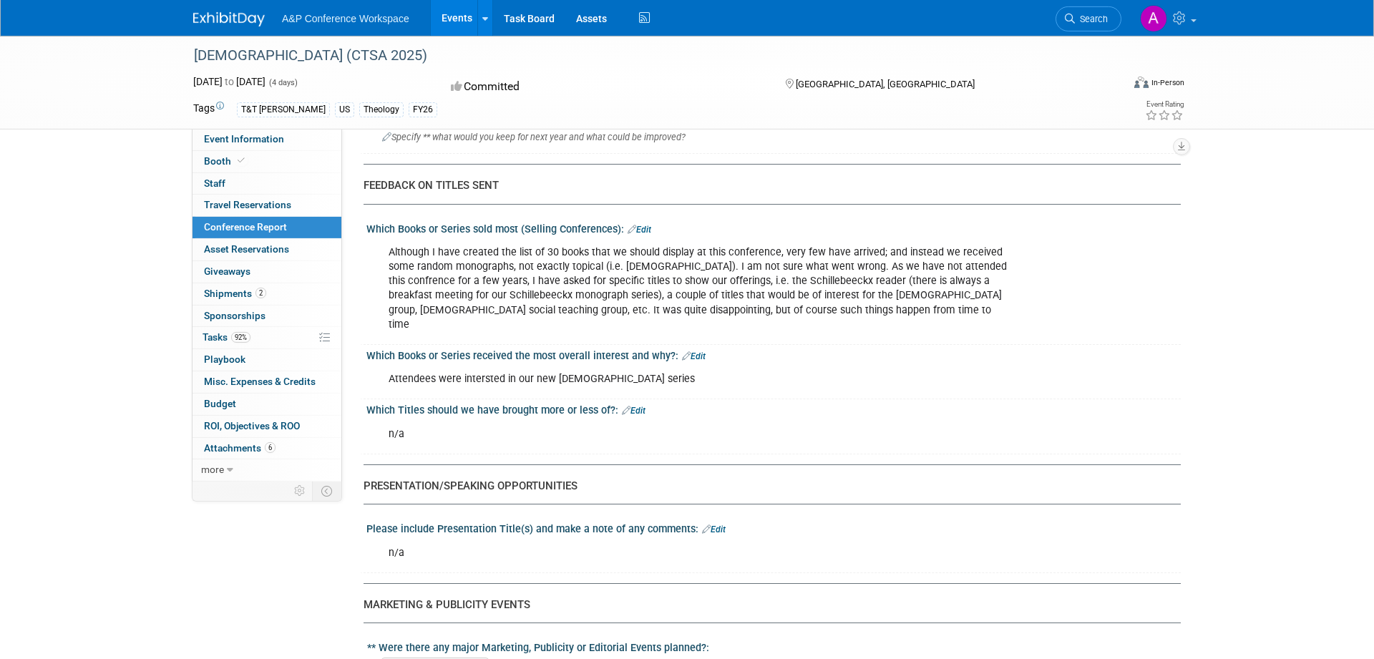
scroll to position [1314, 0]
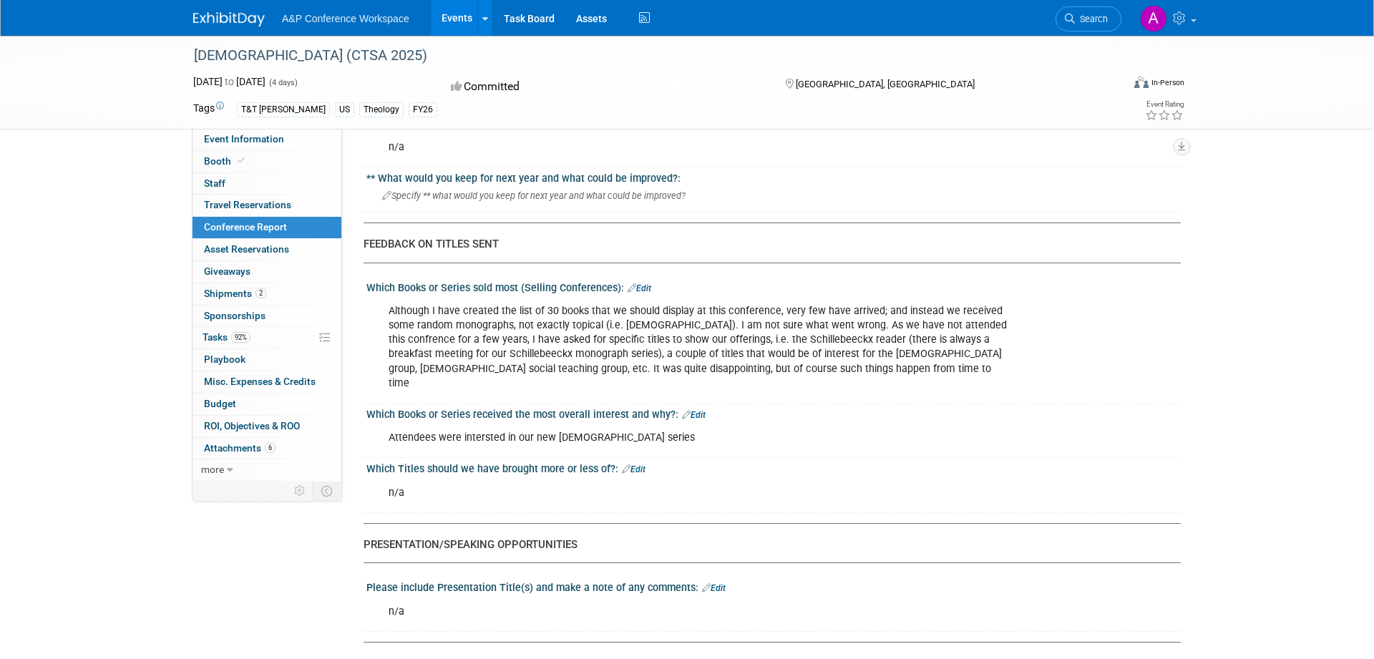
click at [632, 287] on icon at bounding box center [631, 287] width 9 height 9
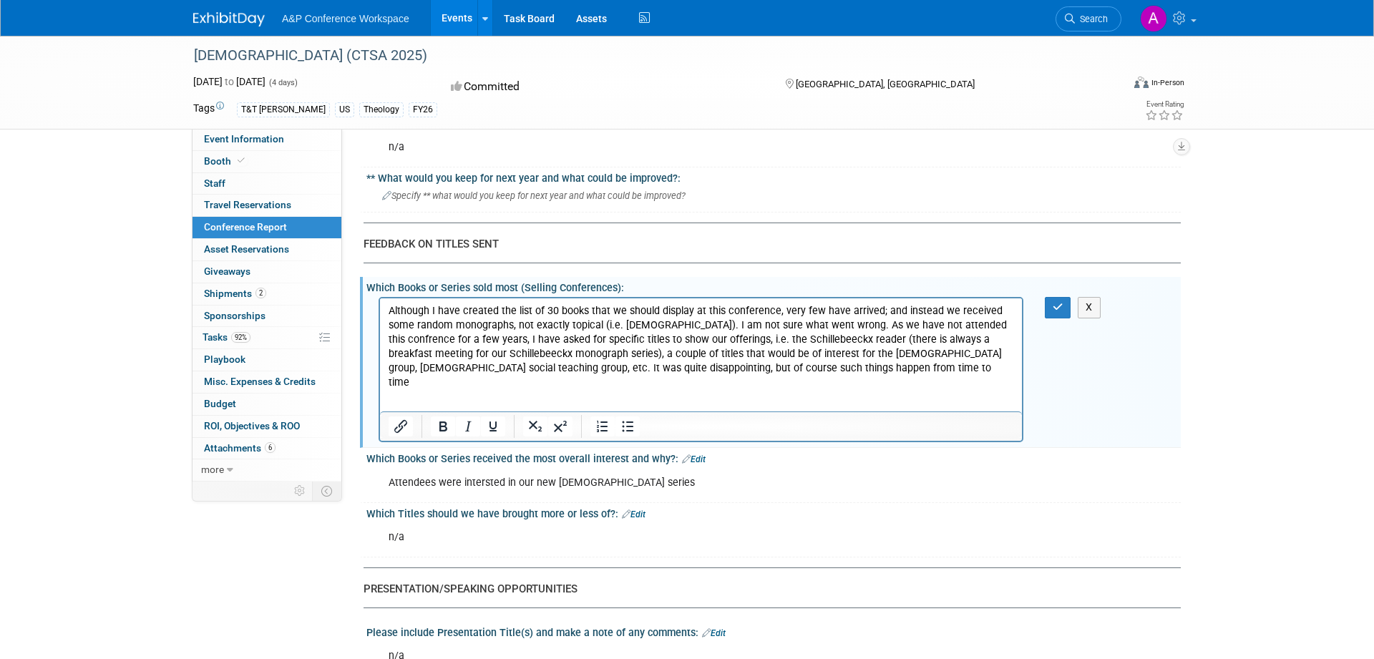
scroll to position [0, 0]
click at [544, 358] on p "Although I have created the list of 30 books that we should display at this con…" at bounding box center [700, 347] width 625 height 86
click at [1056, 309] on icon "button" at bounding box center [1057, 307] width 11 height 10
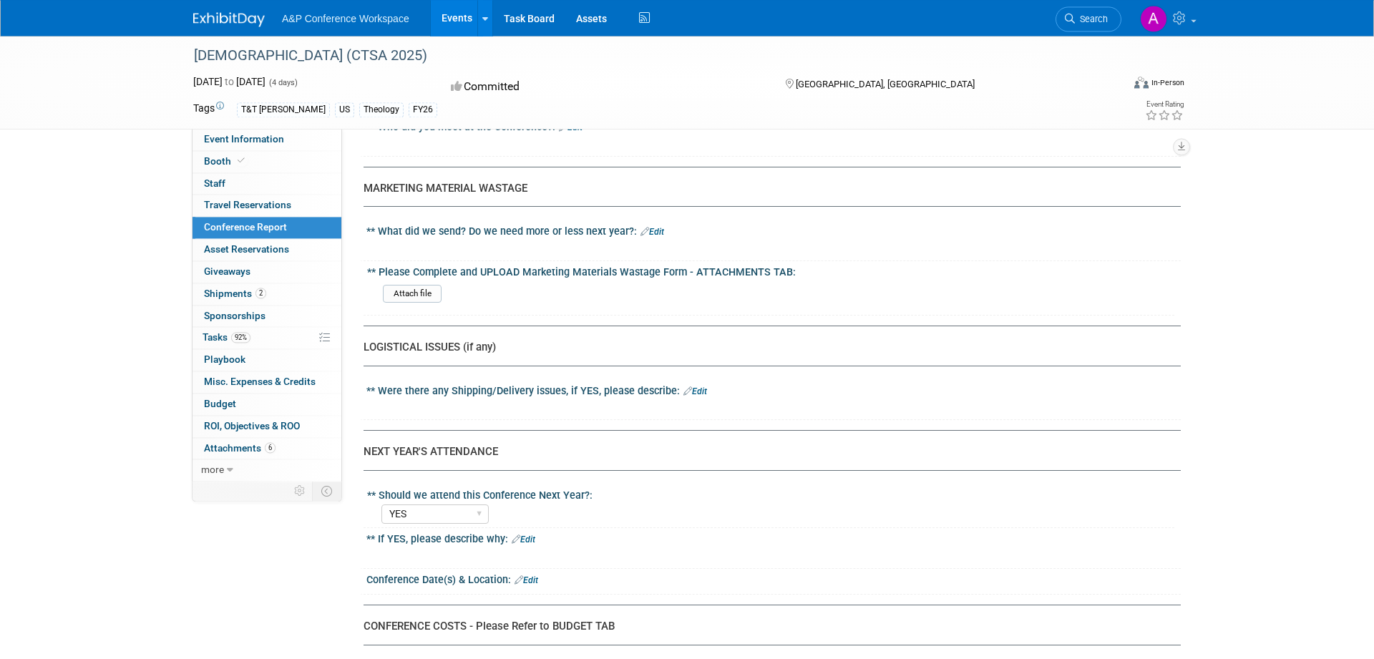
scroll to position [2846, 0]
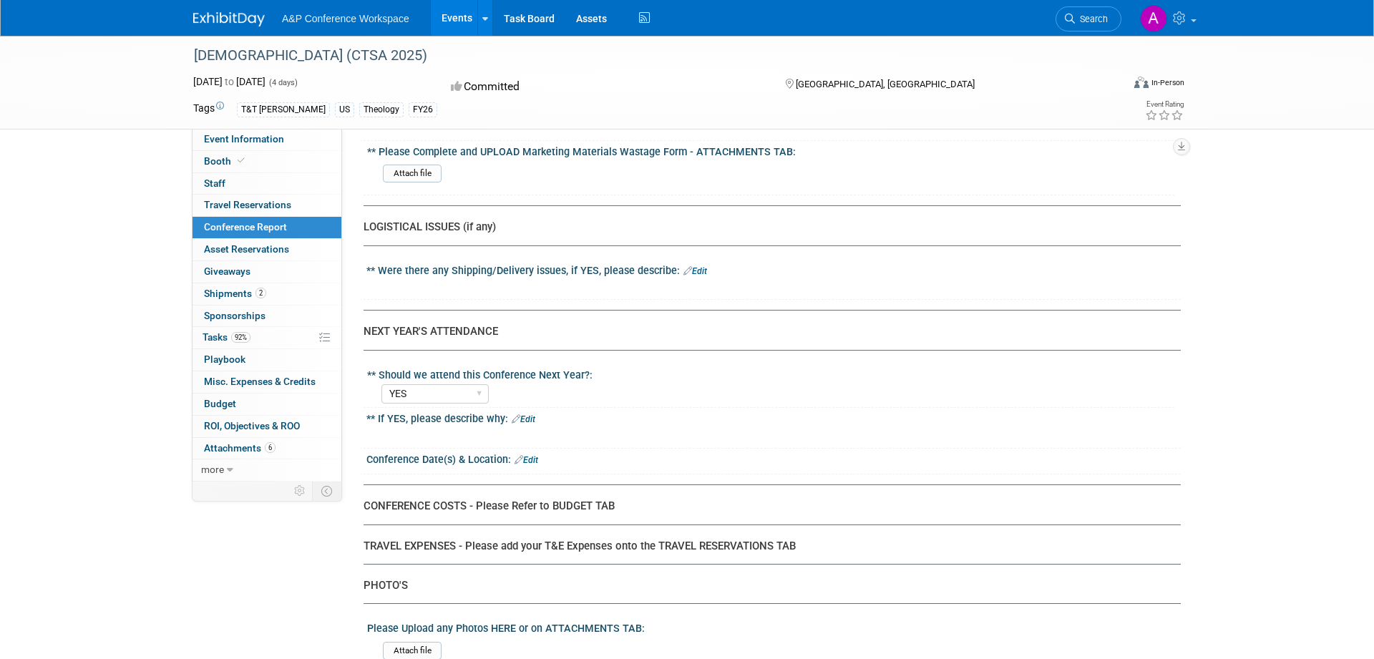
click at [533, 414] on link "Edit" at bounding box center [524, 419] width 24 height 10
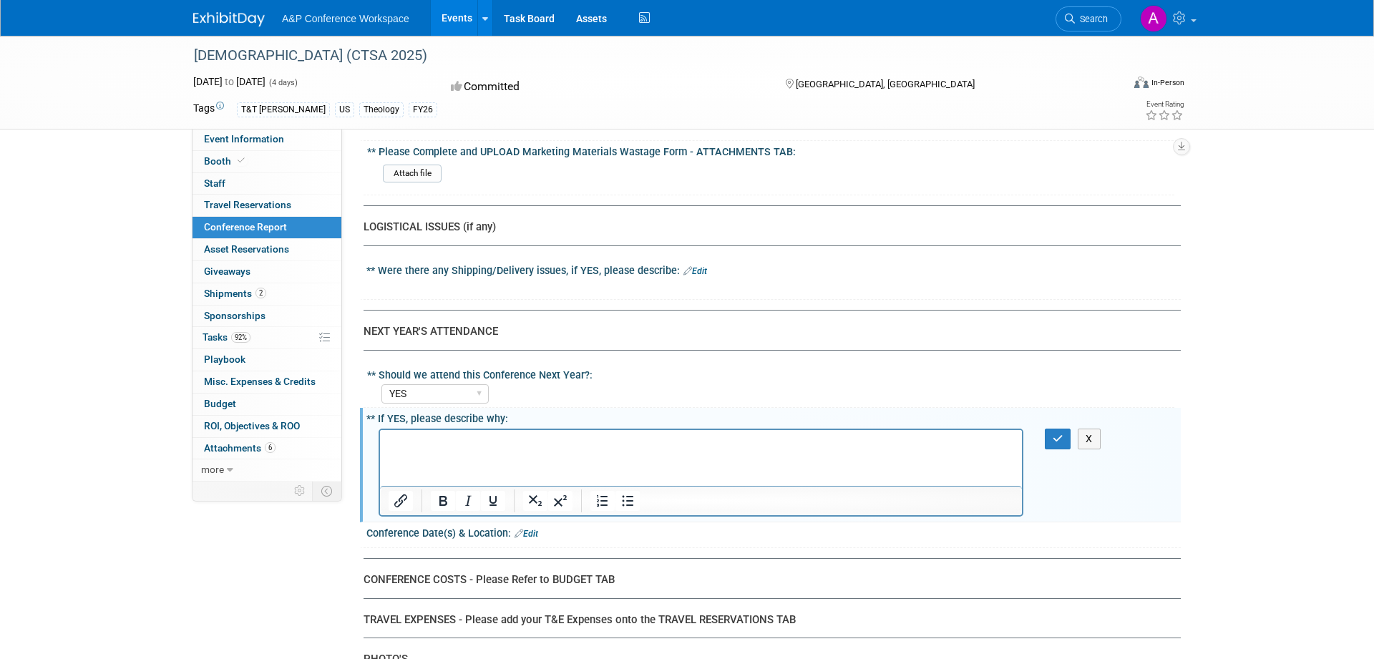
scroll to position [0, 0]
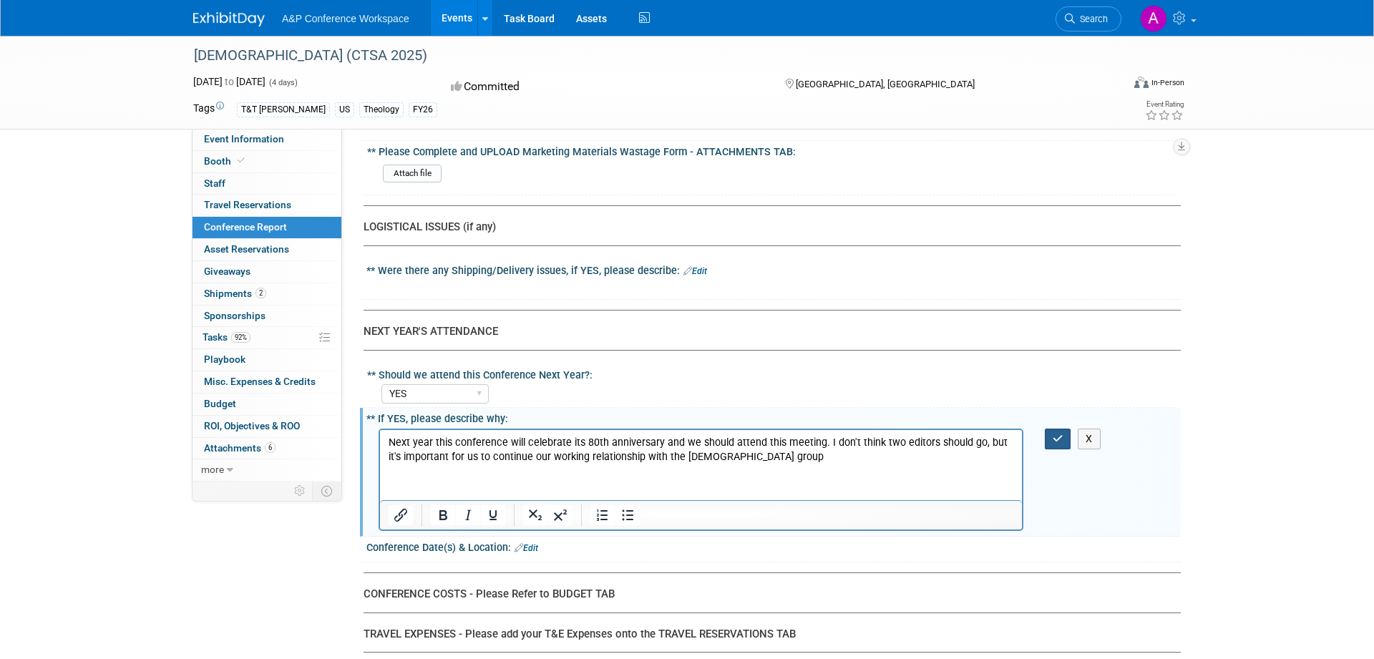
click at [1062, 429] on button "button" at bounding box center [1058, 439] width 26 height 21
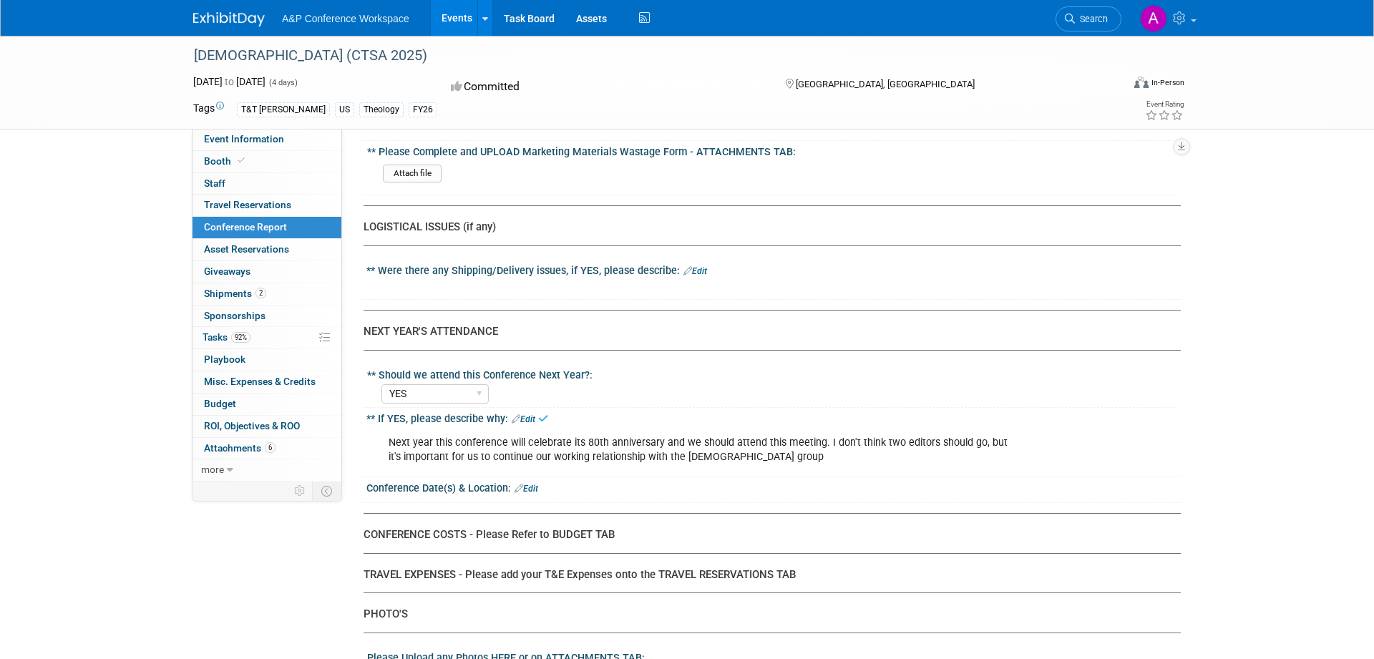
click at [534, 484] on link "Edit" at bounding box center [526, 489] width 24 height 10
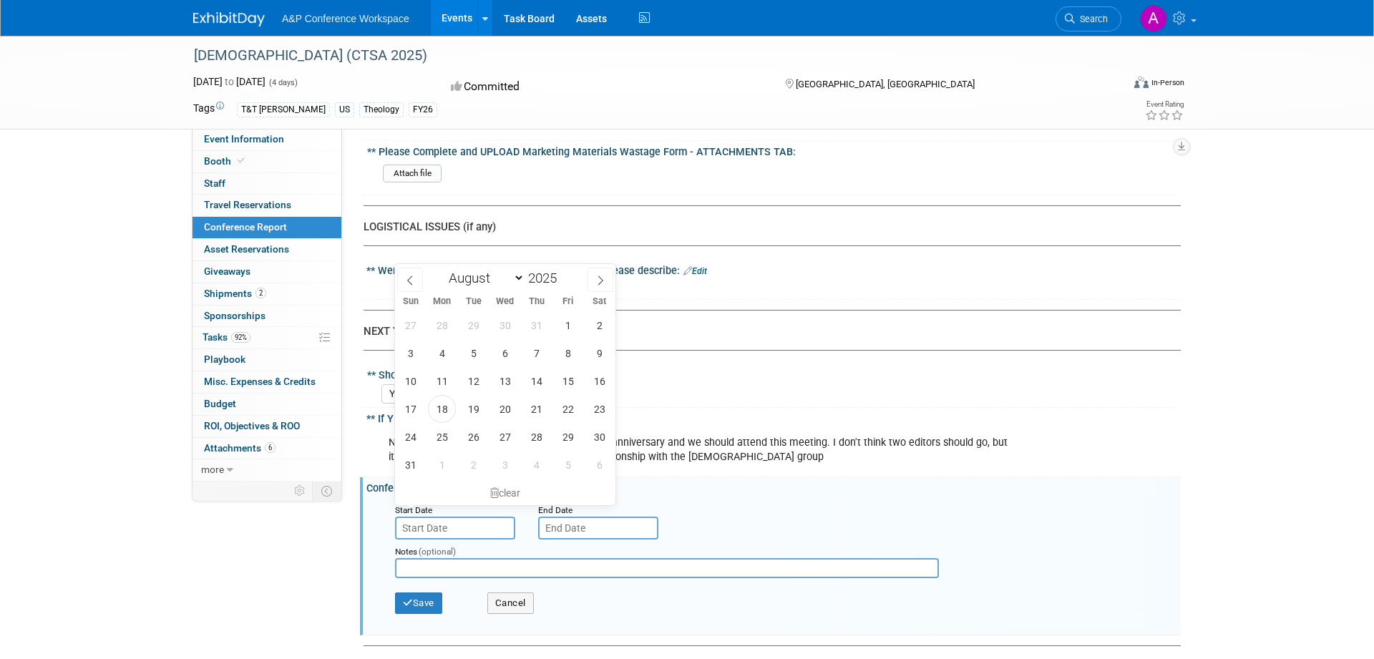
click at [420, 517] on input "text" at bounding box center [455, 528] width 120 height 23
click at [595, 278] on span at bounding box center [600, 280] width 26 height 24
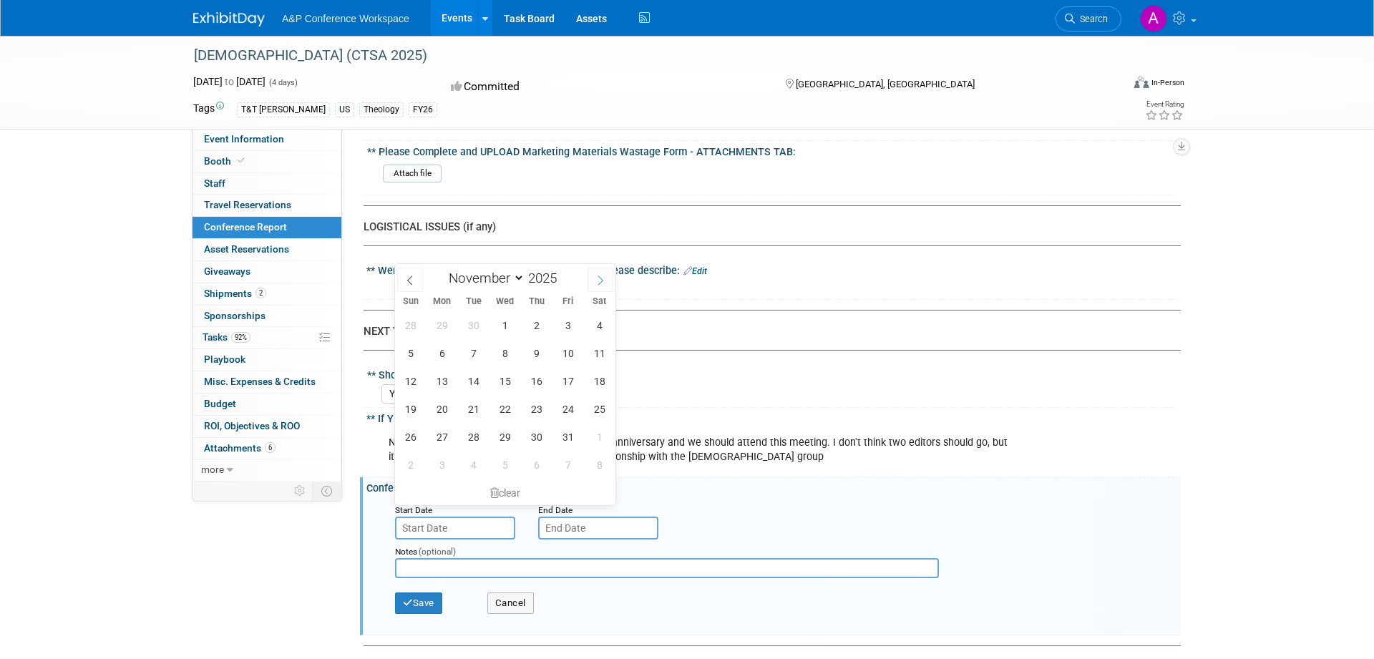
select select "11"
click at [595, 278] on span at bounding box center [600, 280] width 26 height 24
type input "2026"
click at [595, 278] on span at bounding box center [600, 280] width 26 height 24
click at [595, 284] on span at bounding box center [600, 280] width 26 height 24
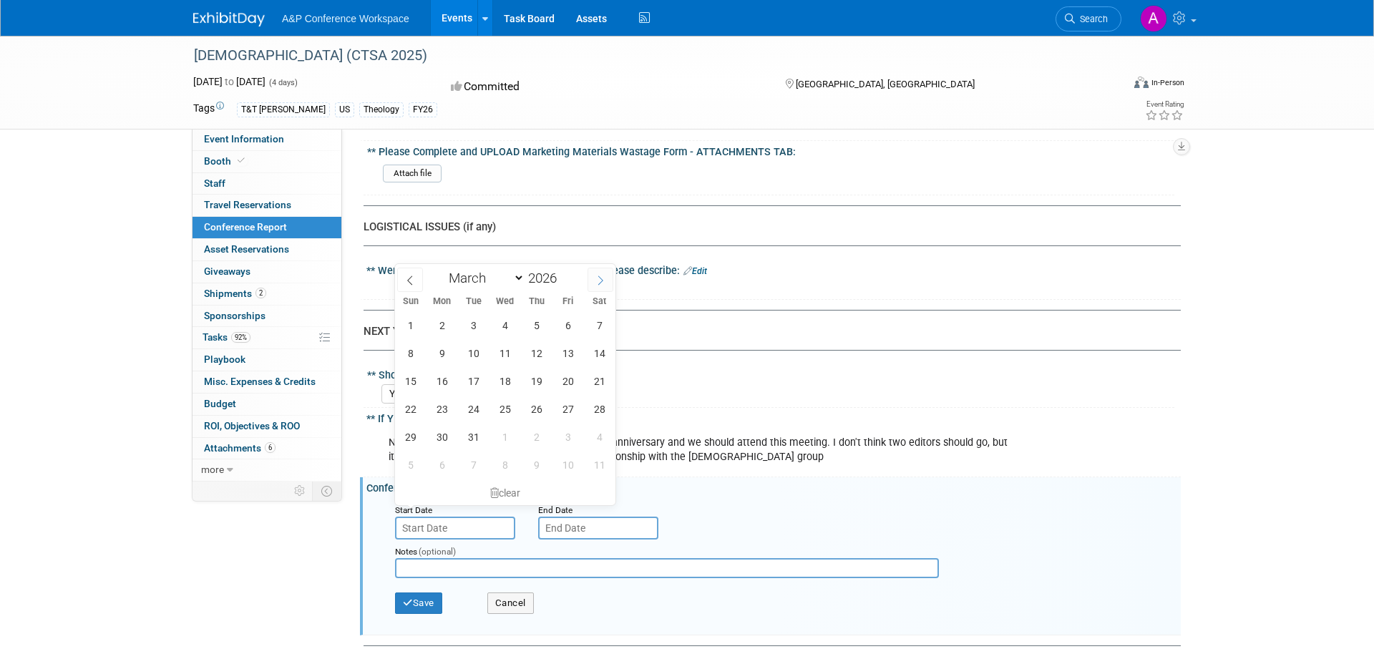
click at [604, 280] on icon at bounding box center [600, 280] width 10 height 10
select select "5"
click at [544, 355] on span "11" at bounding box center [536, 353] width 28 height 28
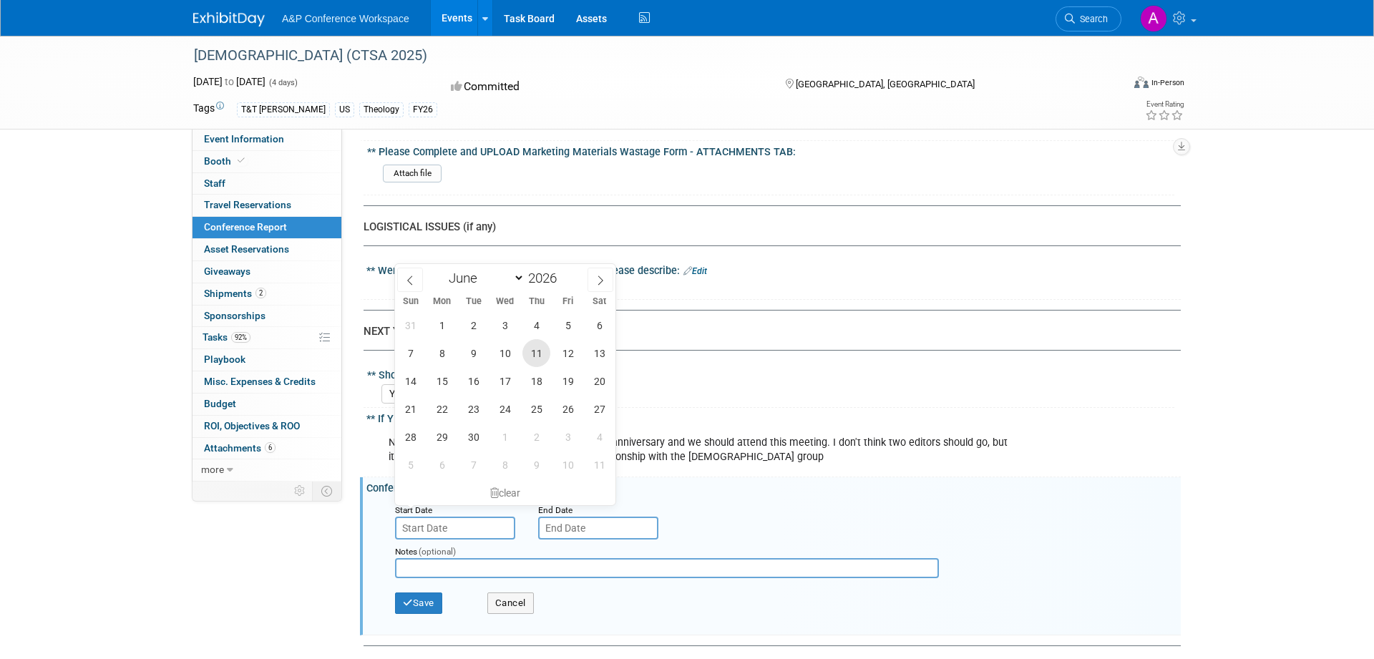
type input "Jun 11, 2026"
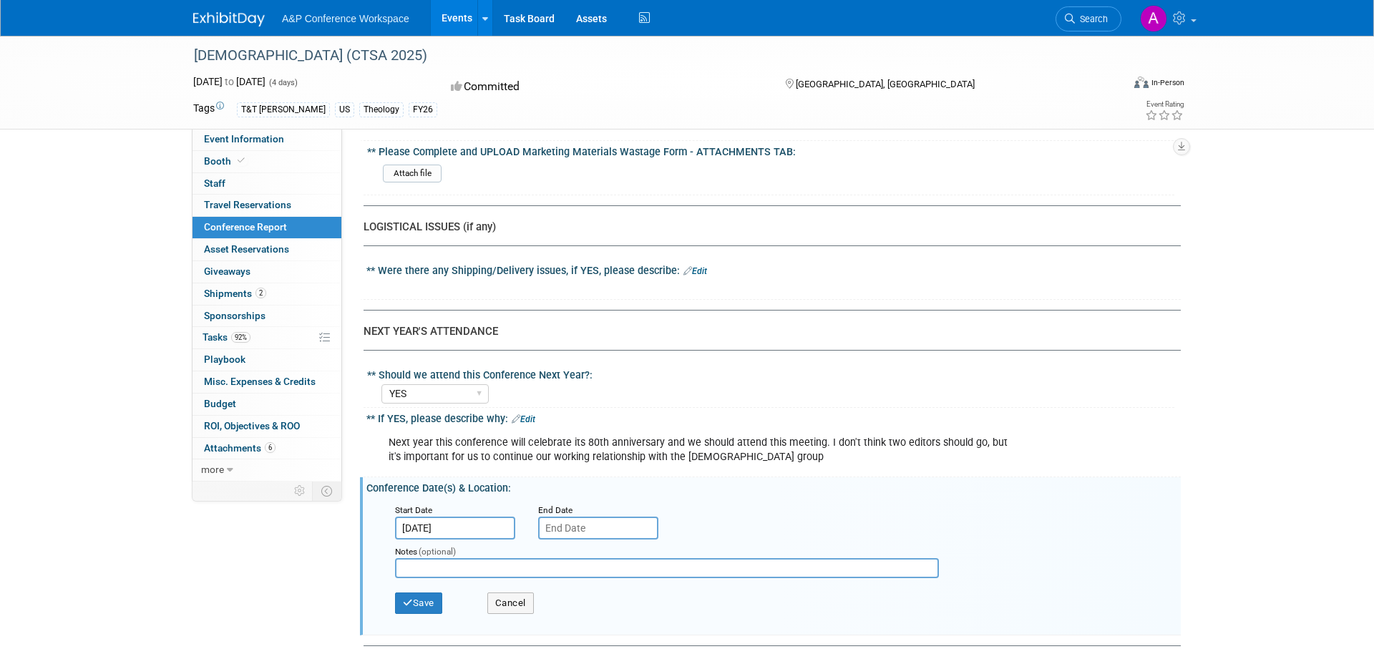
click at [585, 502] on div "End Date" at bounding box center [599, 509] width 122 height 14
click at [575, 517] on input "text" at bounding box center [598, 528] width 120 height 23
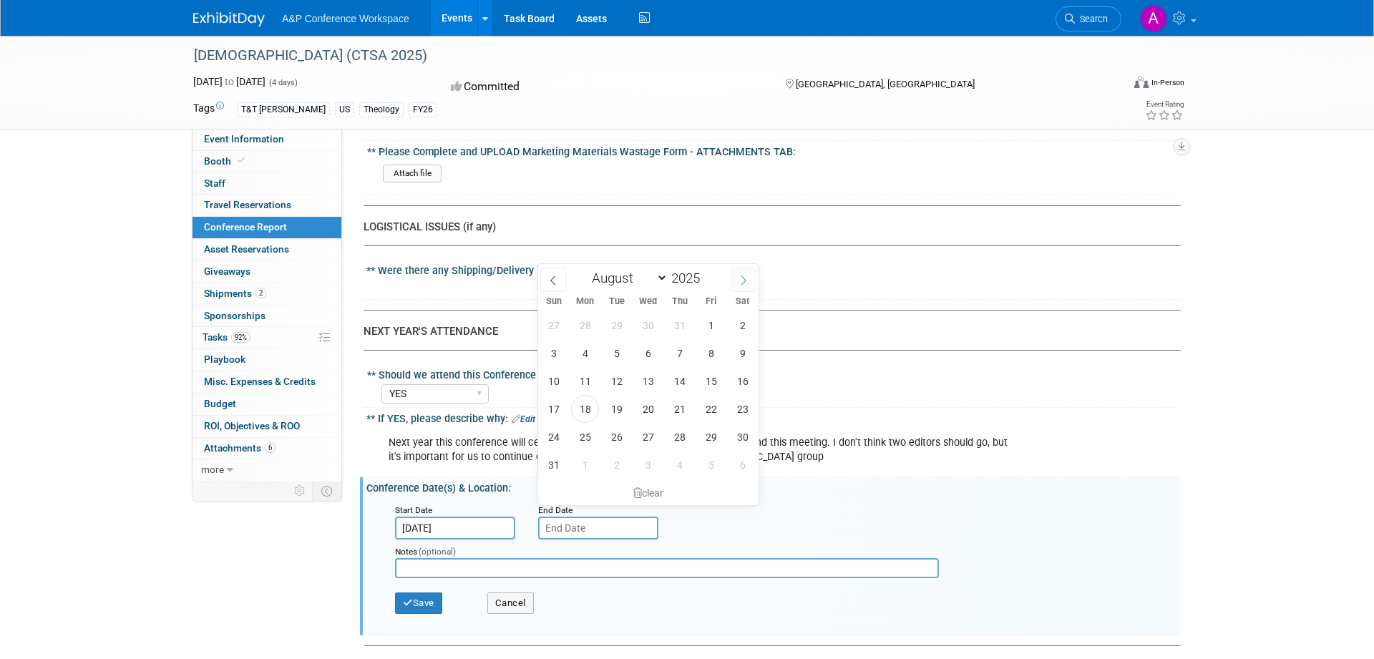
click at [746, 281] on icon at bounding box center [743, 280] width 10 height 10
select select "11"
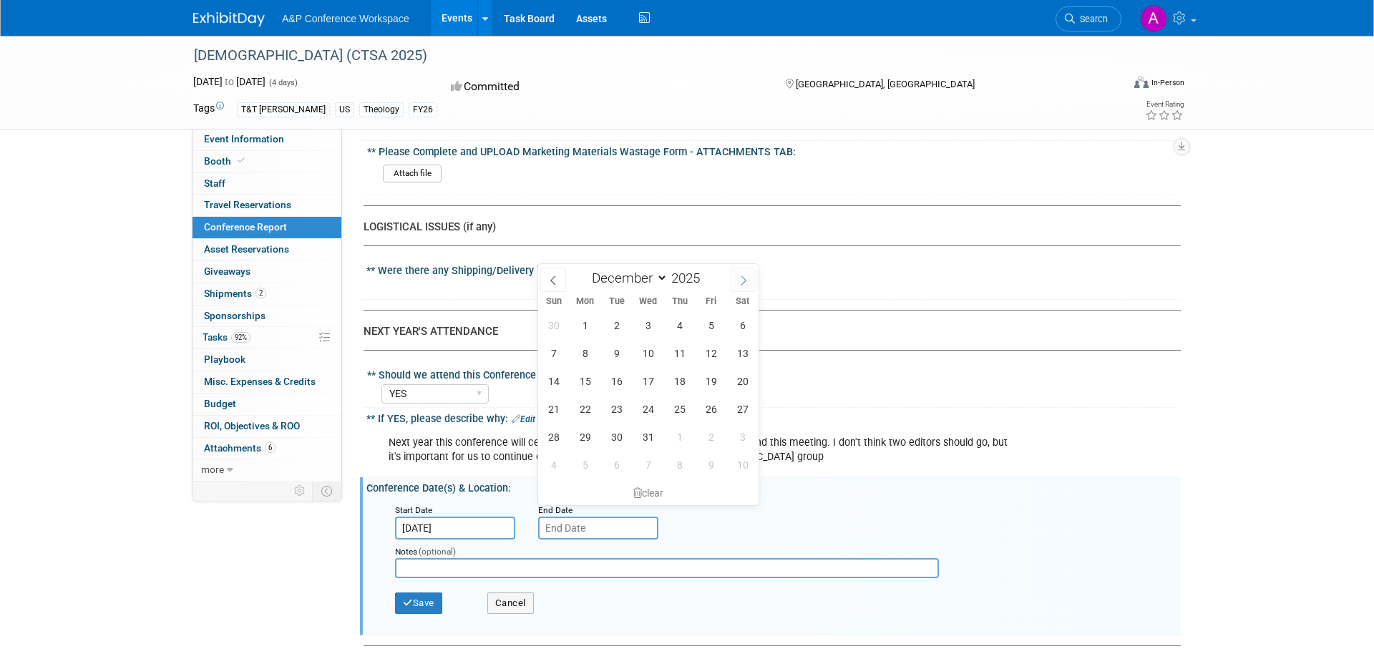
click at [746, 281] on icon at bounding box center [743, 280] width 10 height 10
type input "2026"
click at [746, 281] on icon at bounding box center [743, 280] width 10 height 10
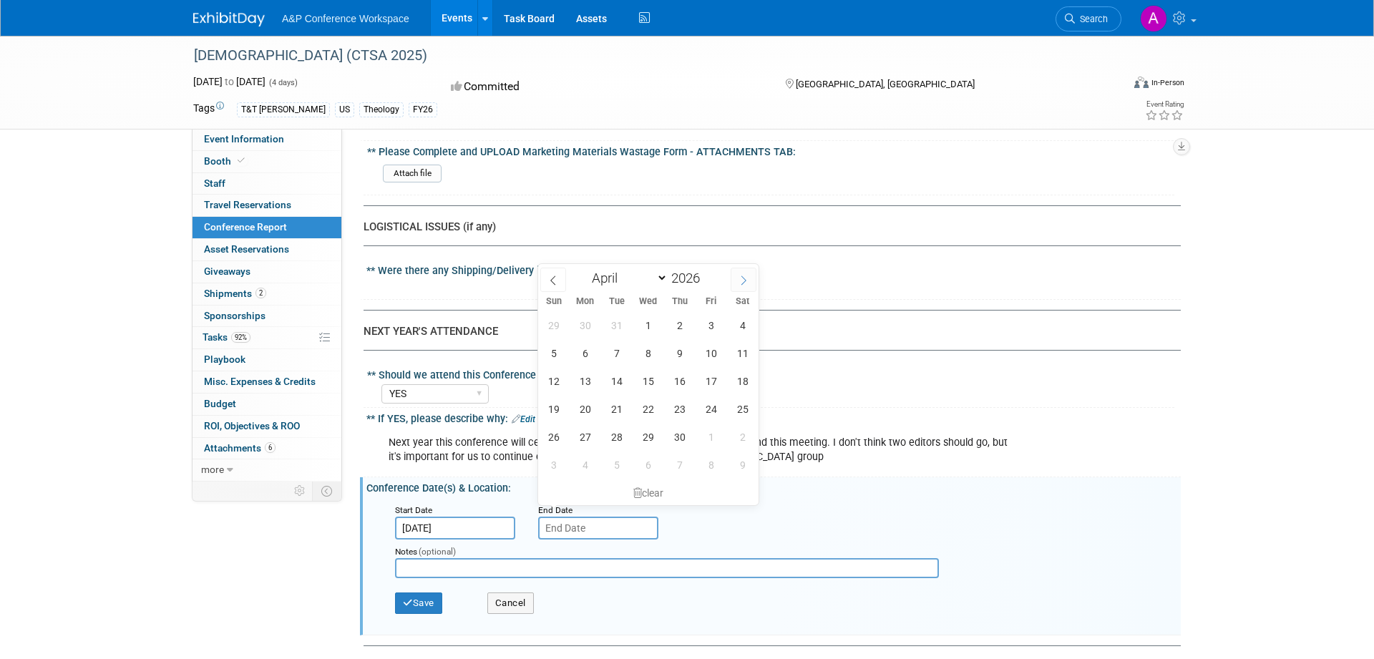
click at [746, 281] on icon at bounding box center [743, 280] width 10 height 10
select select "5"
click at [561, 383] on span "14" at bounding box center [553, 381] width 28 height 28
type input "Jun 14, 2026"
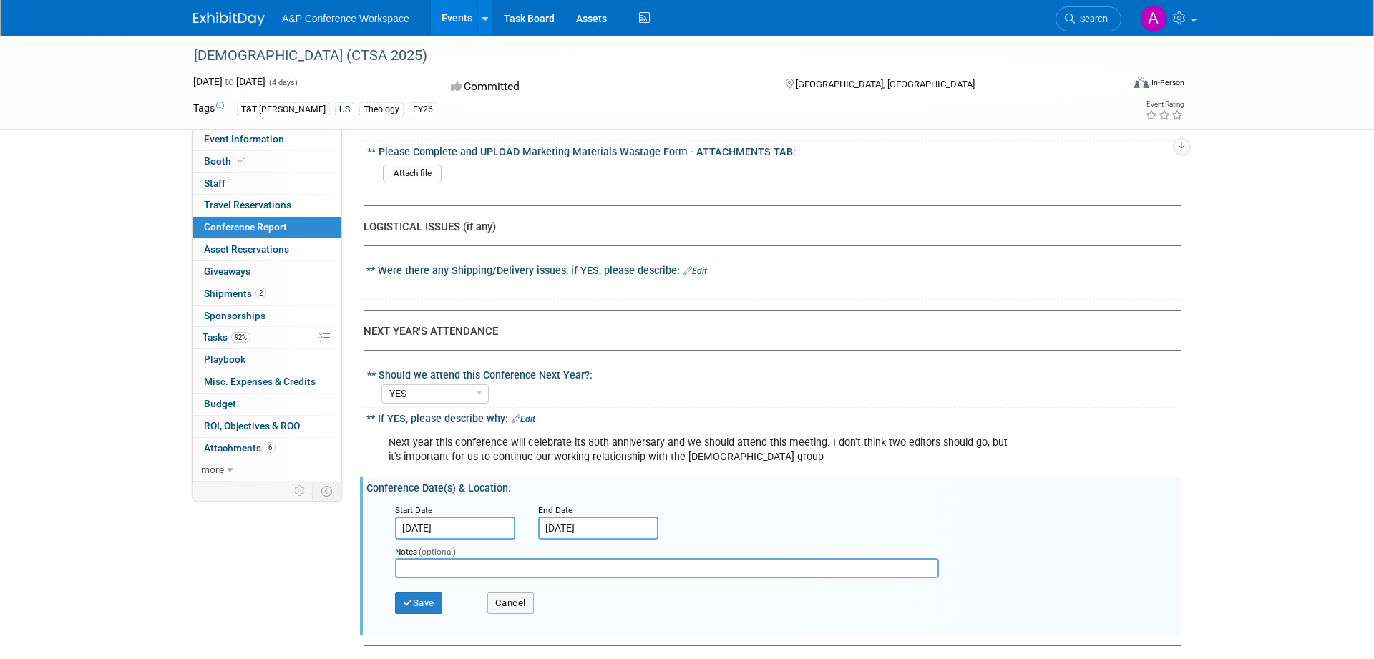
click at [516, 558] on input "text" at bounding box center [667, 568] width 544 height 20
click at [509, 558] on input "text" at bounding box center [667, 568] width 544 height 20
type input "[GEOGRAPHIC_DATA], [GEOGRAPHIC_DATA]"
click at [428, 595] on button "Save" at bounding box center [418, 602] width 47 height 21
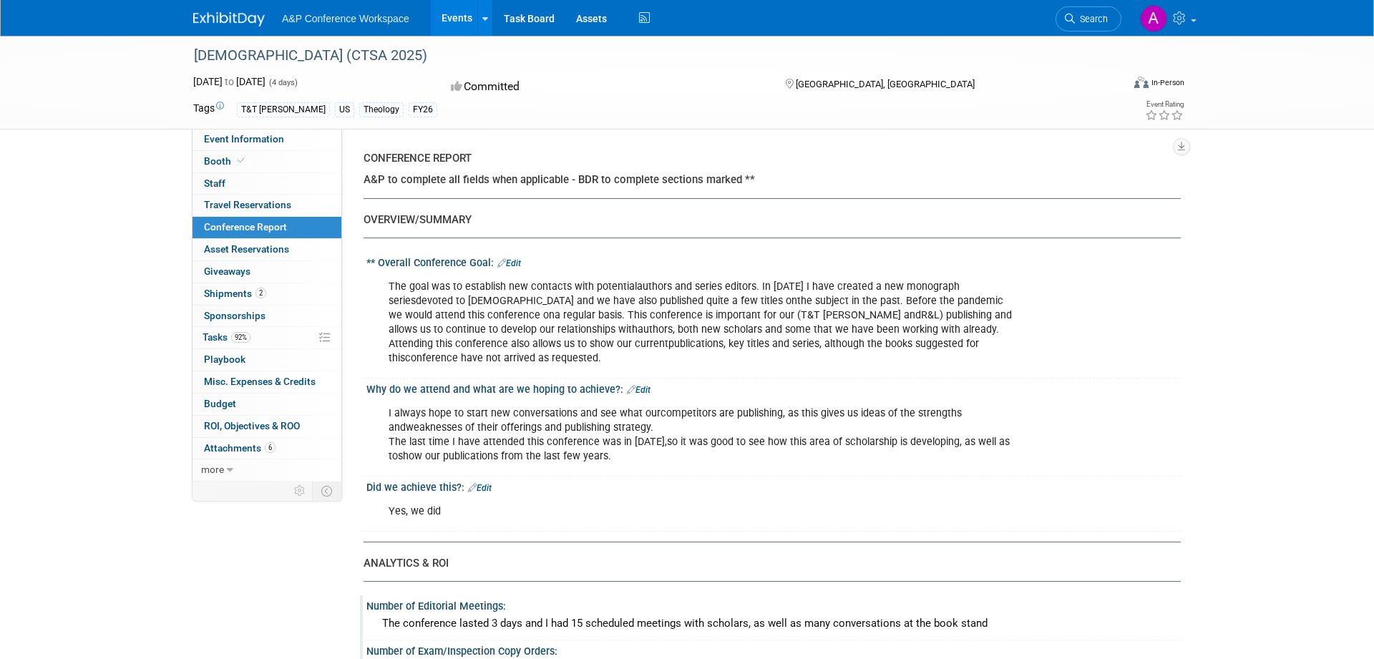
scroll to position [365, 0]
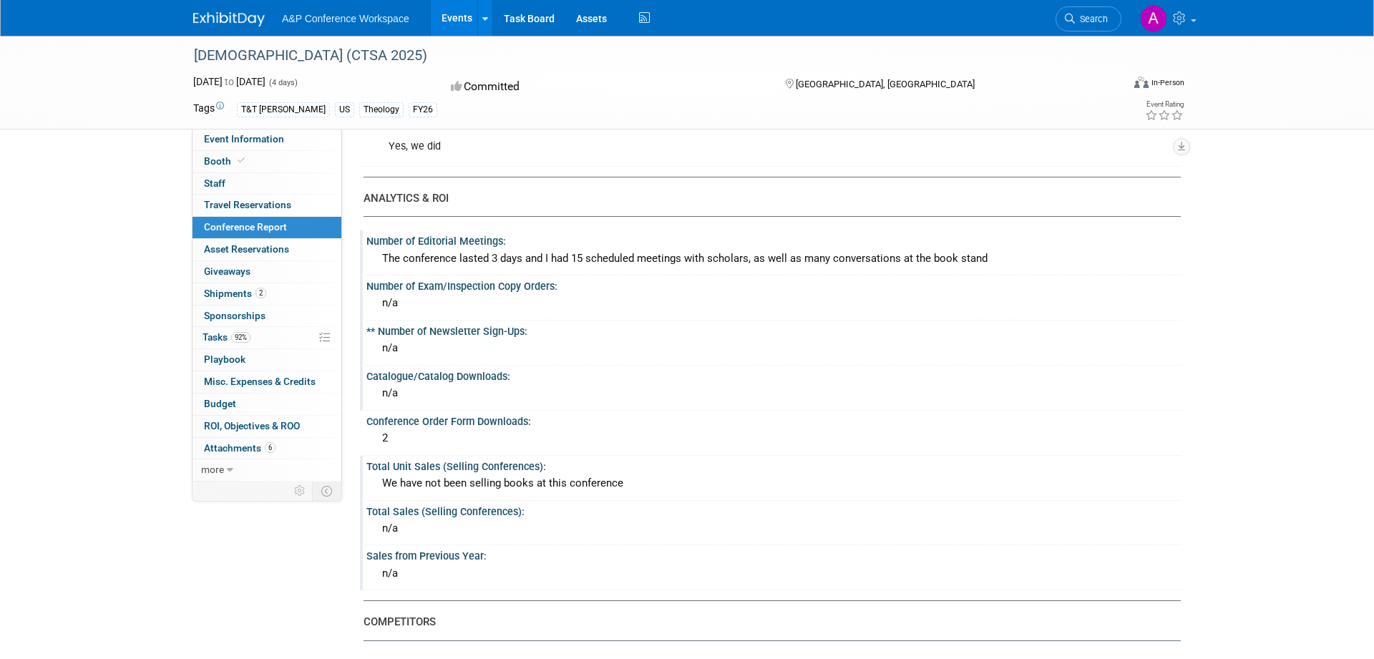
click at [953, 258] on div "The conference lasted 3 days and I had 15 scheduled meetings with scholars, as …" at bounding box center [773, 259] width 793 height 22
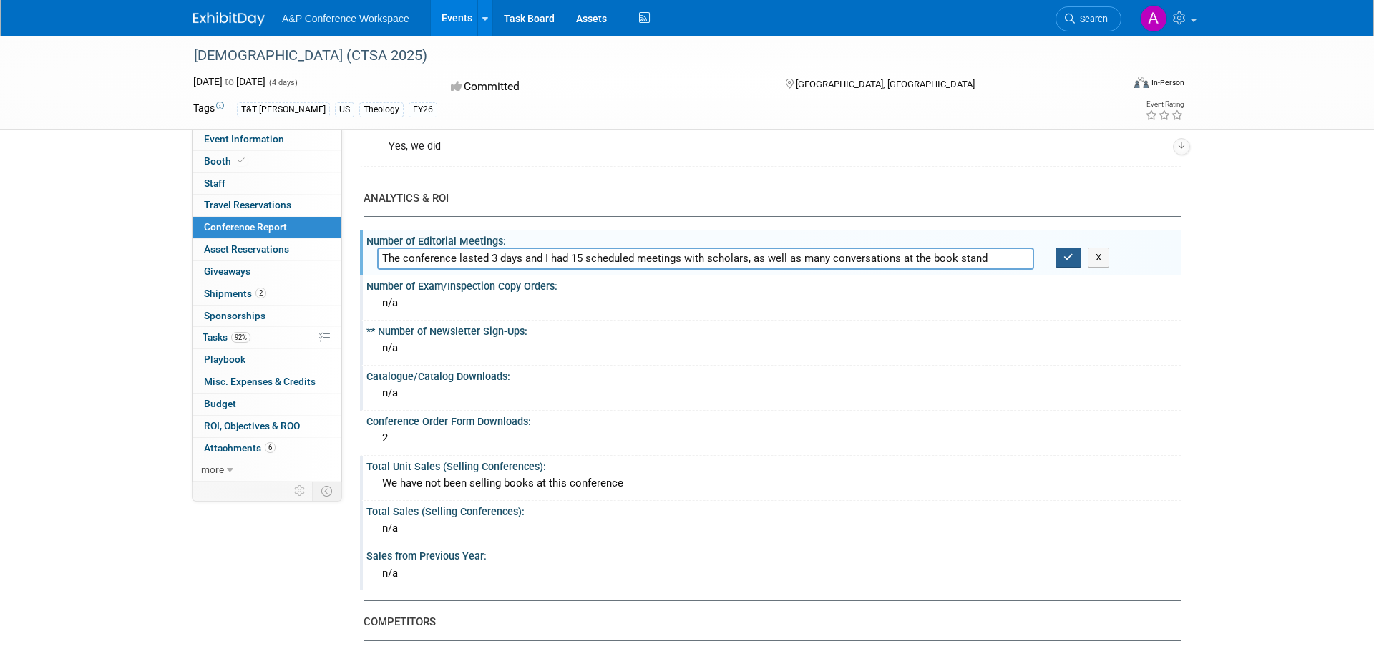
click at [1071, 256] on icon "button" at bounding box center [1068, 257] width 10 height 9
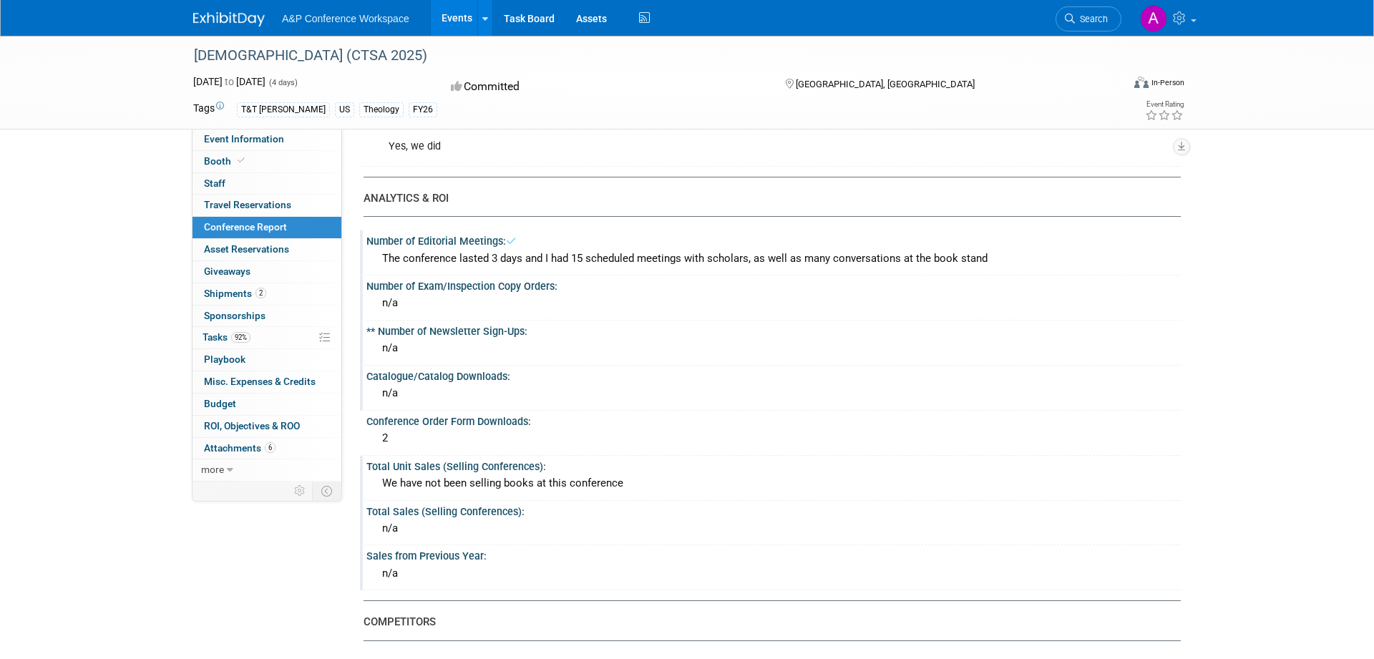
click at [856, 273] on div "Number of Editorial Meetings: The conference lasted 3 days and I had 15 schedul…" at bounding box center [770, 252] width 821 height 45
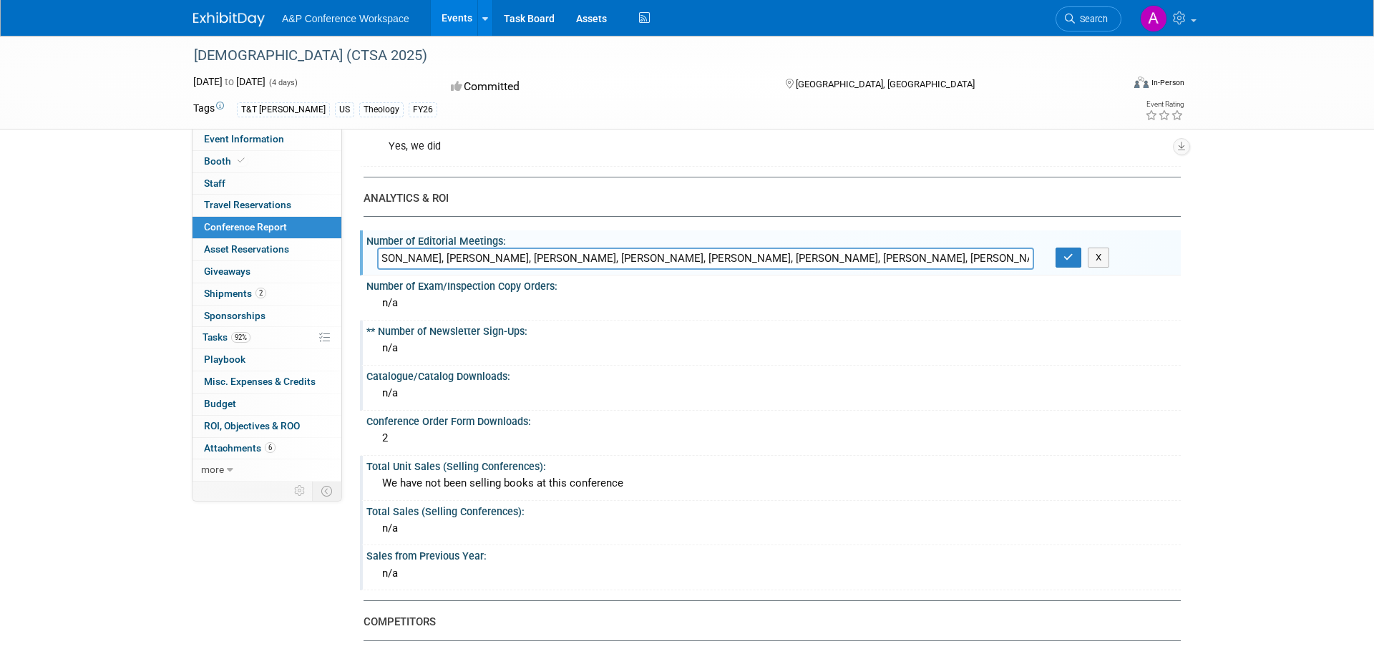
scroll to position [0, 1168]
type input "The conference lasted 3 days and I had 15 scheduled meetings with scholars, as …"
click at [1074, 258] on button "button" at bounding box center [1068, 258] width 26 height 20
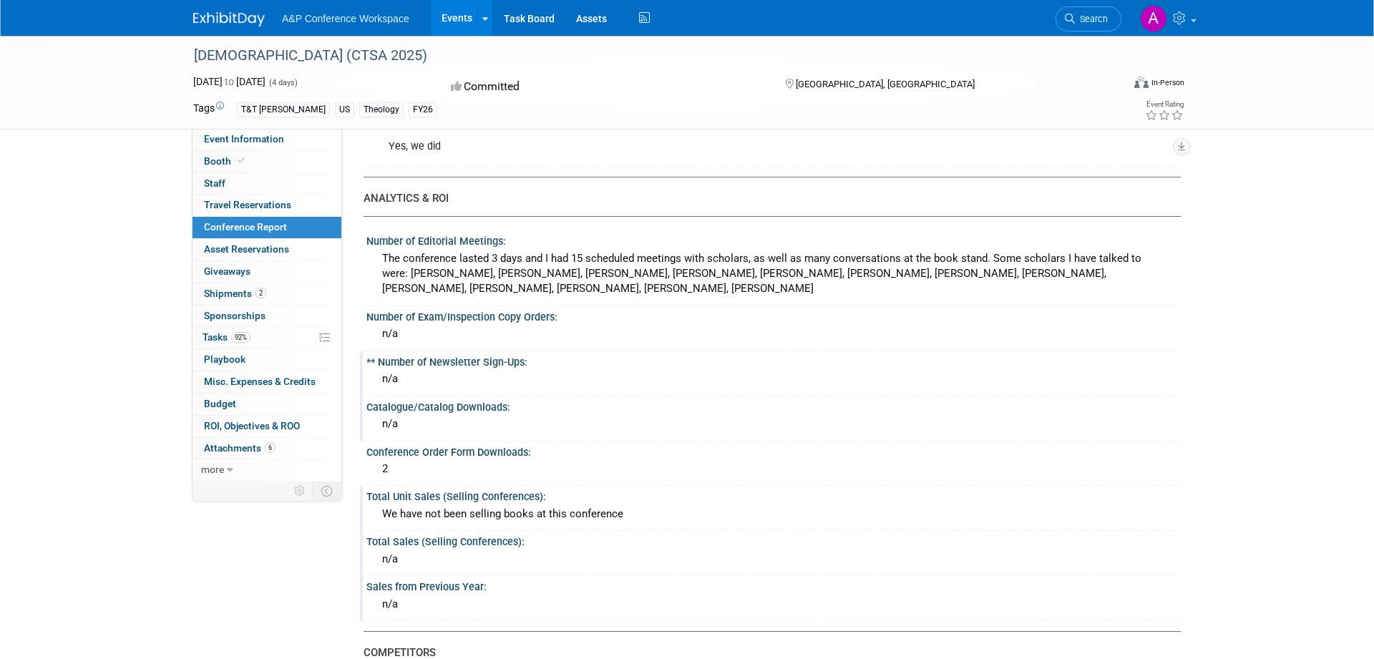
click at [727, 273] on div "The conference lasted 3 days and I had 15 scheduled meetings with scholars, as …" at bounding box center [773, 274] width 793 height 53
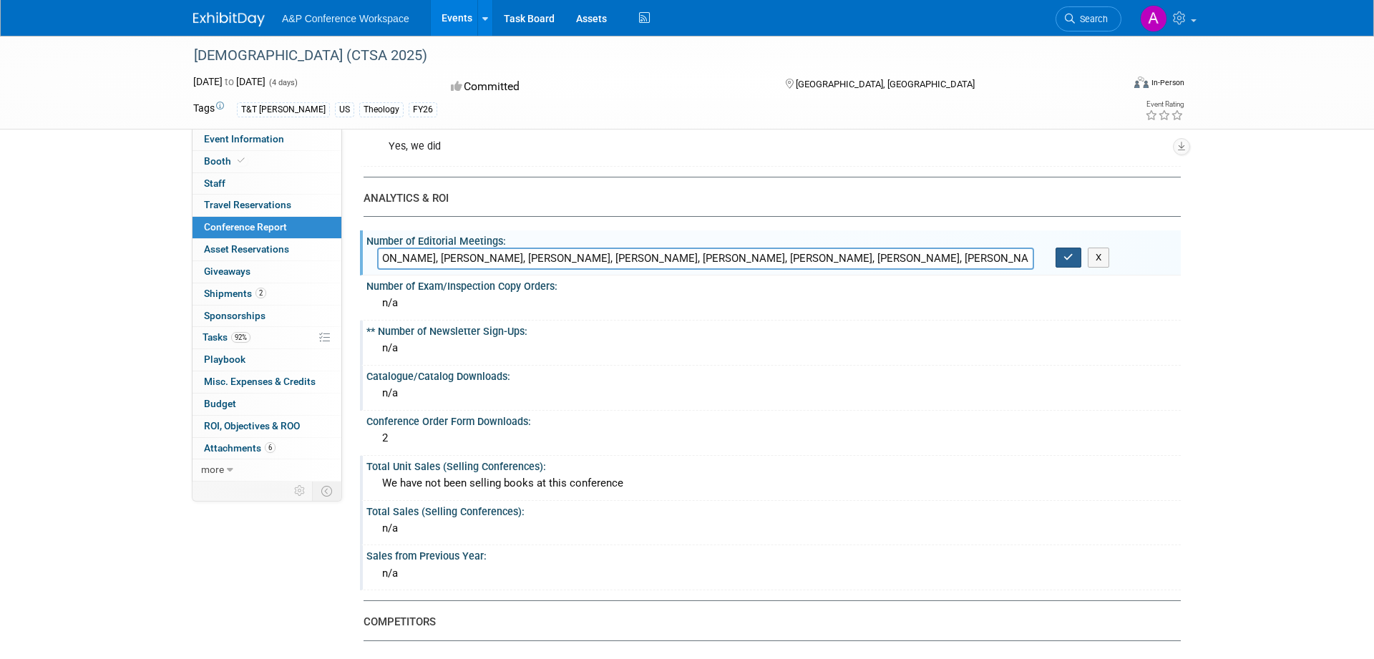
click at [1064, 255] on icon "button" at bounding box center [1068, 257] width 10 height 9
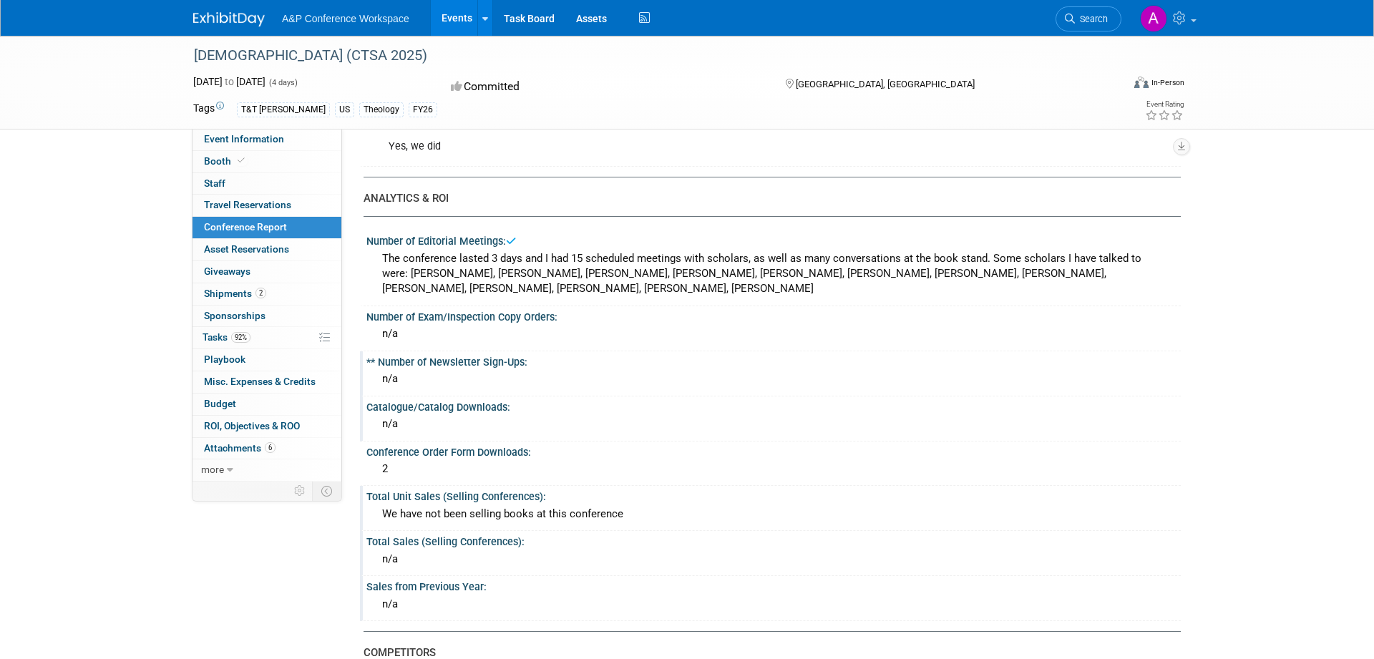
click at [769, 276] on div "The conference lasted 3 days and I had 15 scheduled meetings with scholars, as …" at bounding box center [773, 274] width 793 height 53
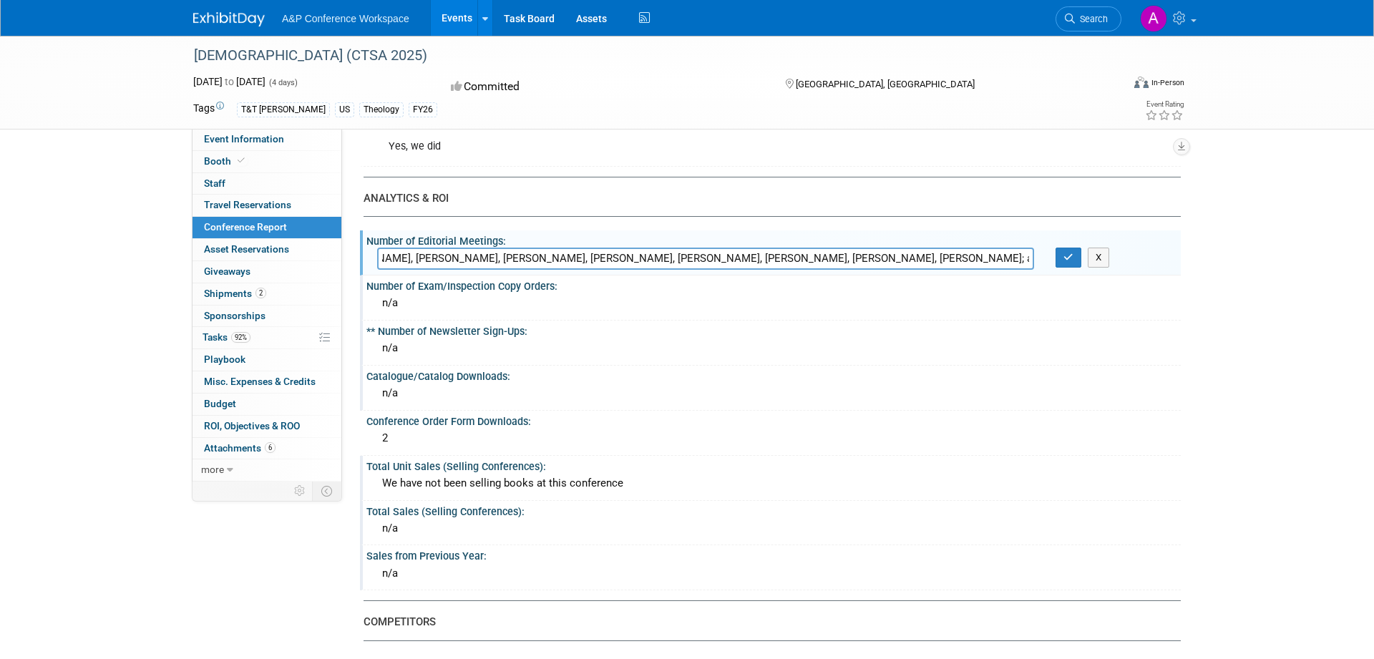
scroll to position [0, 1286]
type input "The conference lasted 3 days and I had 15 scheduled meetings with scholars, as …"
click at [1066, 254] on icon "button" at bounding box center [1068, 257] width 10 height 9
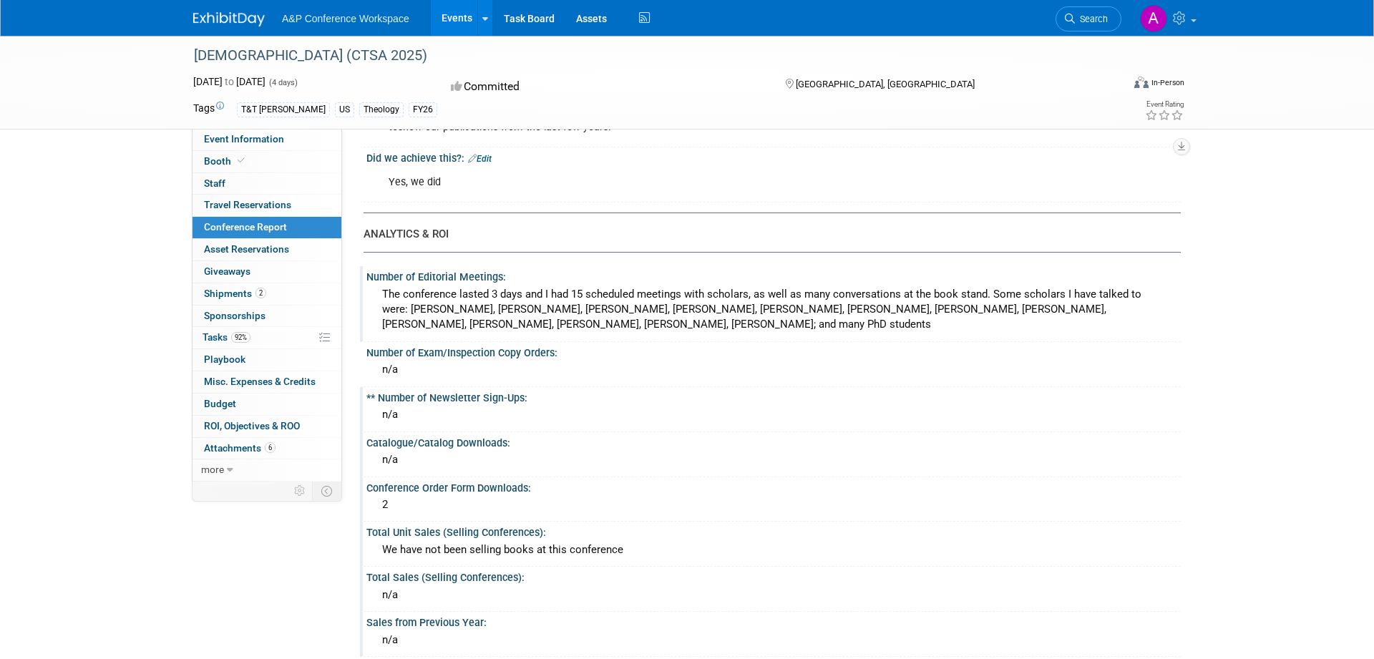
scroll to position [0, 0]
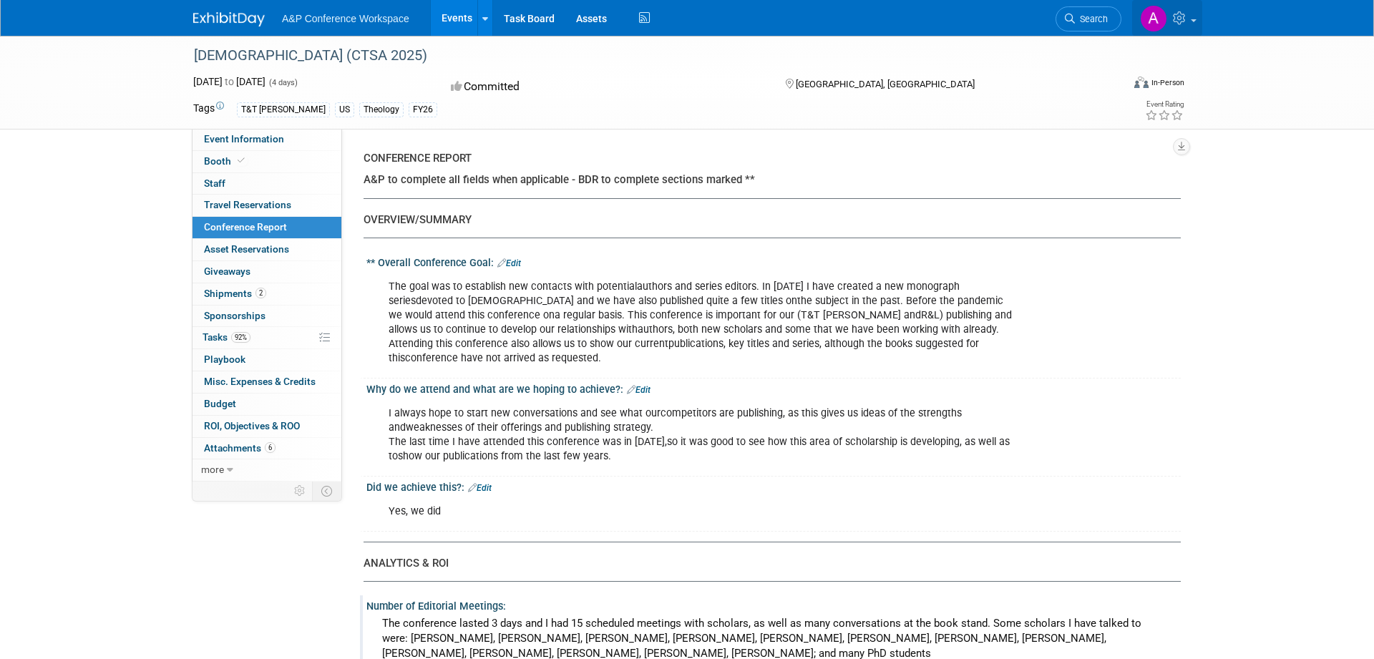
click at [1188, 14] on icon at bounding box center [1181, 17] width 16 height 13
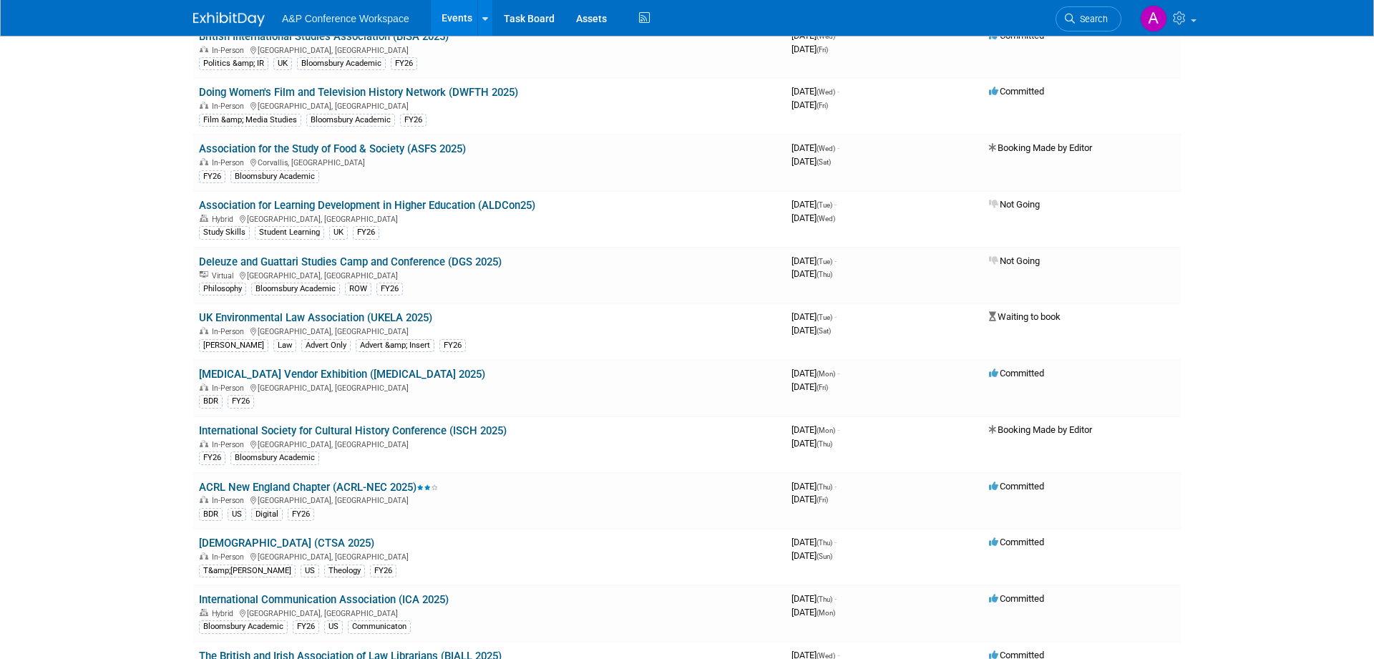
scroll to position [4306, 0]
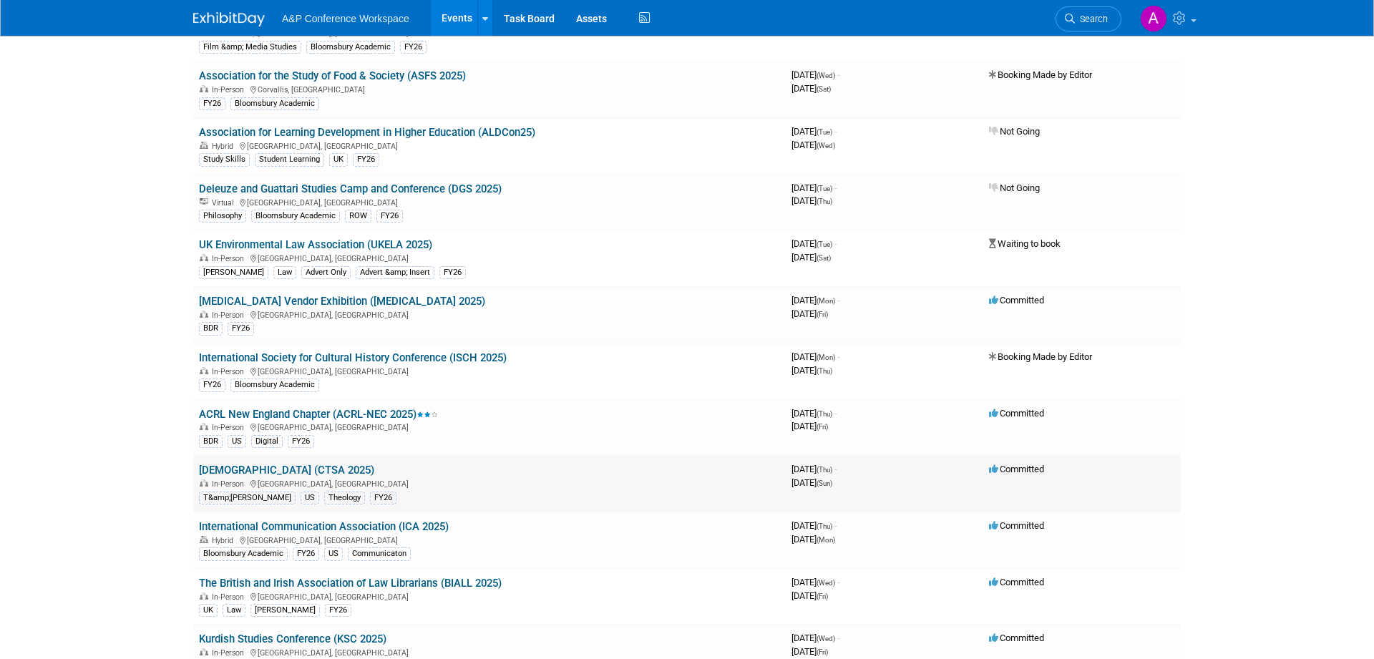
click at [374, 470] on link "[DEMOGRAPHIC_DATA] (CTSA 2025)" at bounding box center [286, 470] width 175 height 13
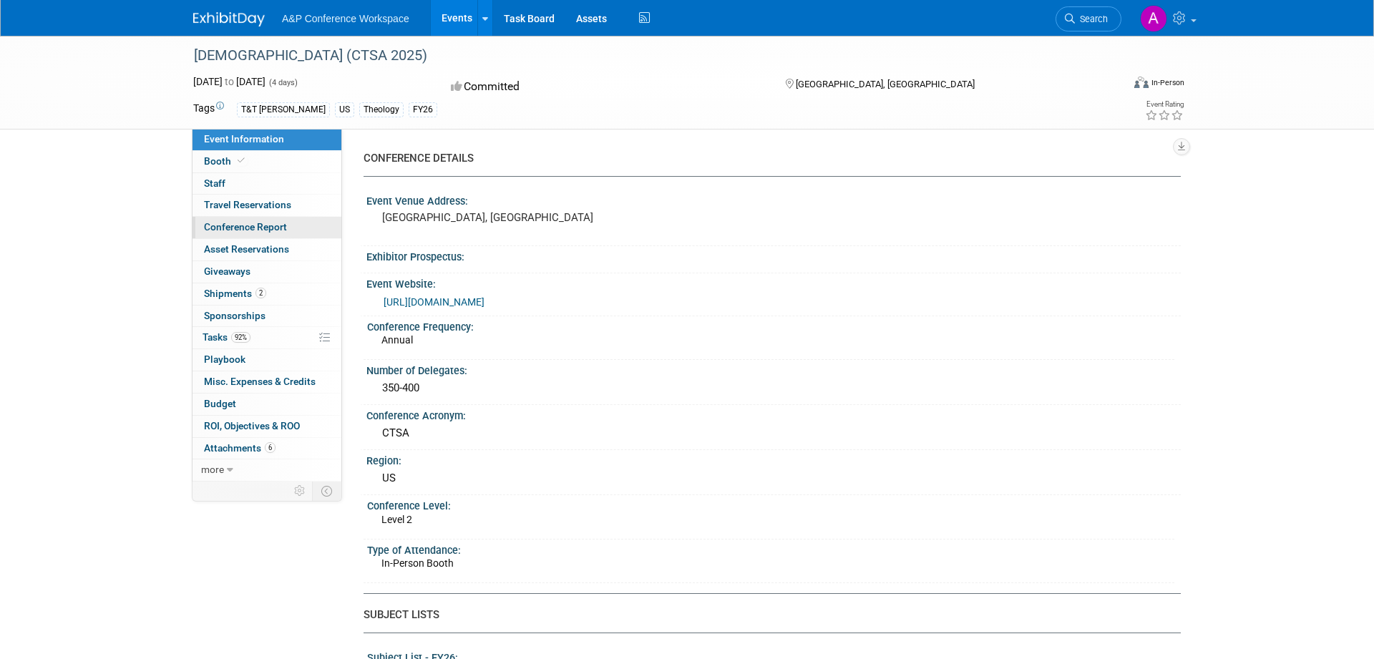
click at [289, 231] on link "Conference Report" at bounding box center [266, 227] width 149 height 21
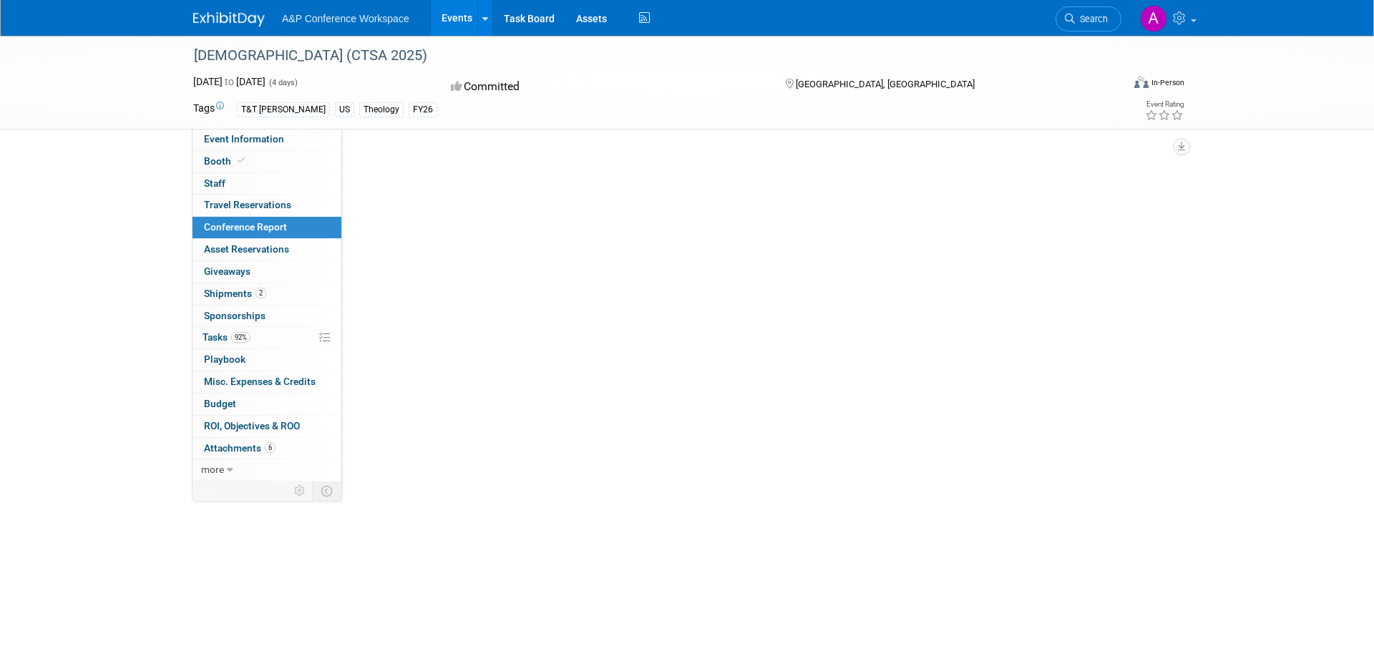
select select "NO"
select select "YES"
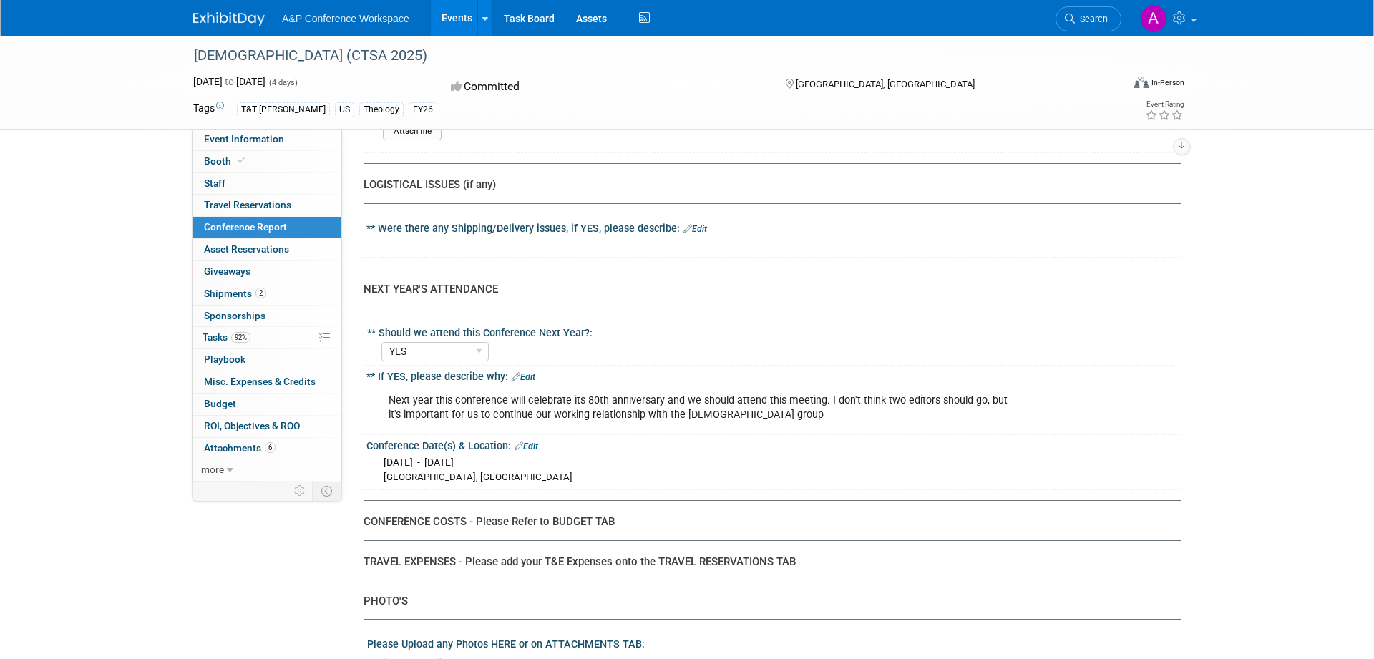
scroll to position [3211, 0]
